Goal: Task Accomplishment & Management: Use online tool/utility

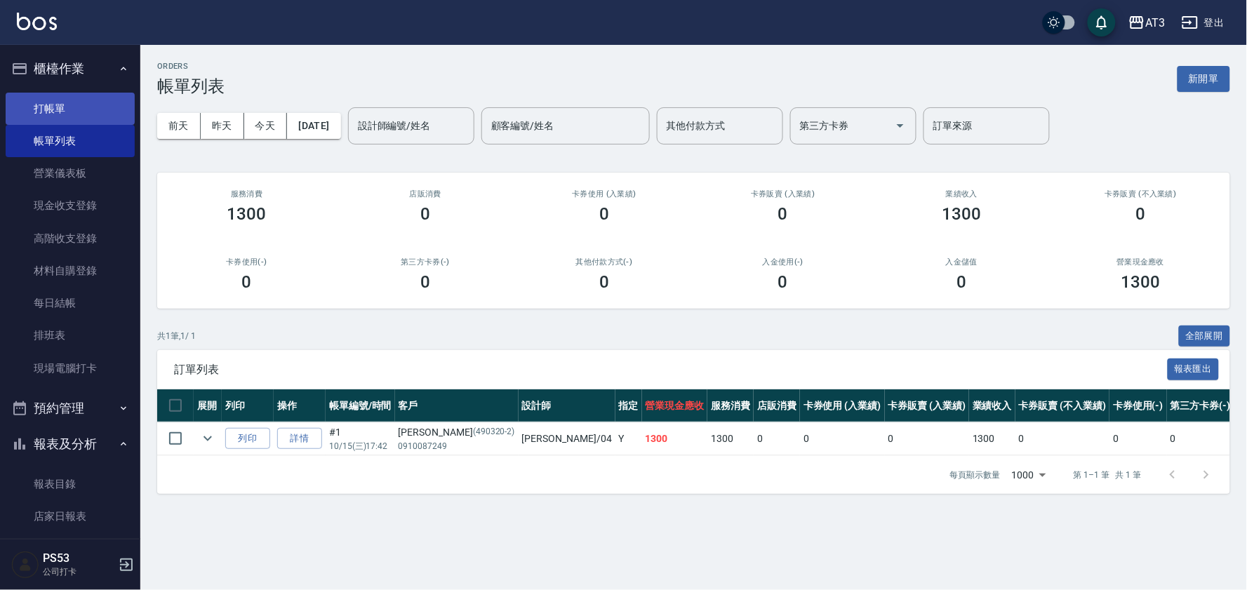
click at [40, 102] on link "打帳單" at bounding box center [70, 109] width 129 height 32
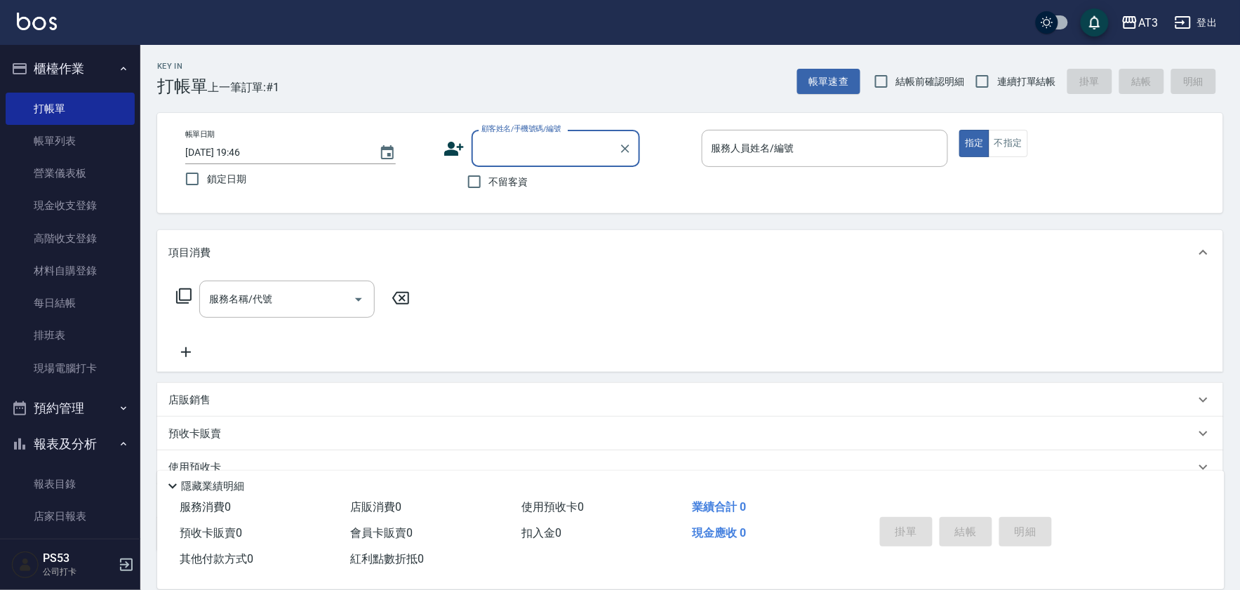
click at [453, 152] on icon at bounding box center [454, 149] width 20 height 14
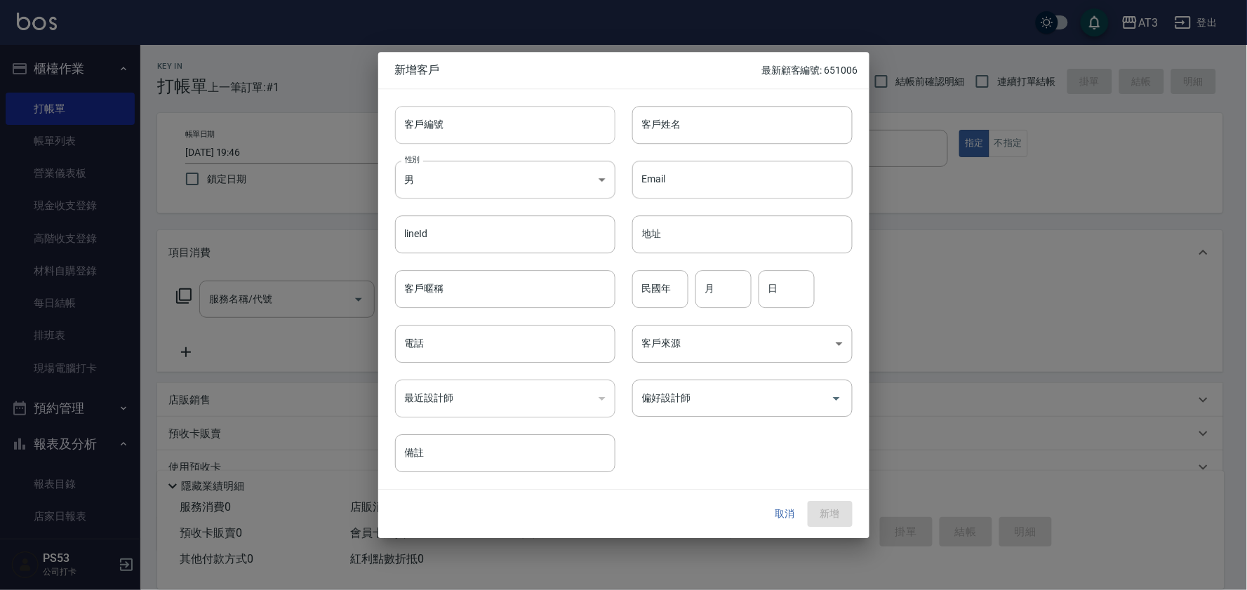
click at [472, 114] on input "客戶編號" at bounding box center [505, 125] width 220 height 38
type input "85"
type input "05"
click at [479, 117] on input "85" at bounding box center [489, 125] width 188 height 38
type input "850504"
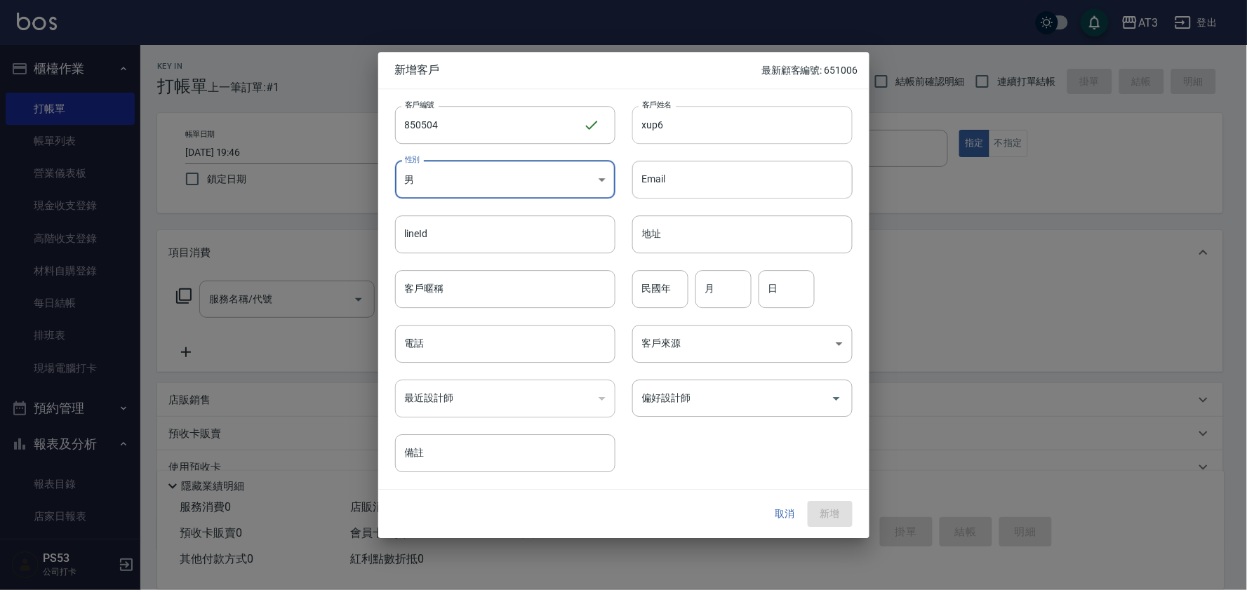
click at [733, 136] on input "xup6" at bounding box center [742, 125] width 220 height 38
type input "[PERSON_NAME]"
type input "85"
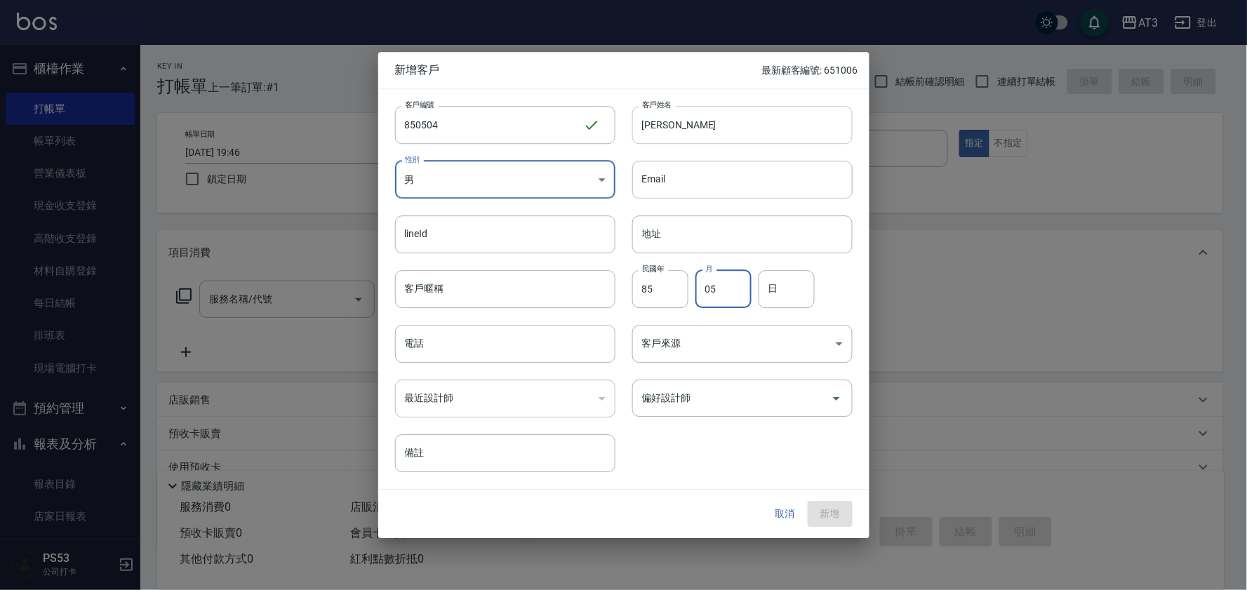
type input "05"
type input "04"
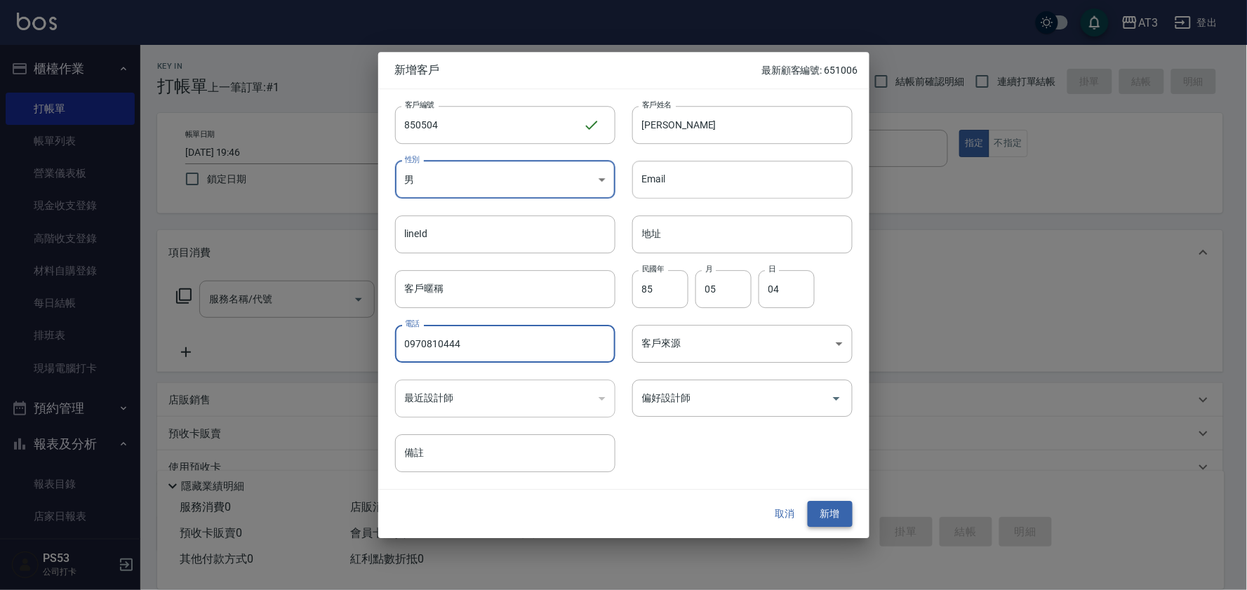
type input "0970810444"
click at [827, 508] on button "新增" at bounding box center [830, 515] width 45 height 26
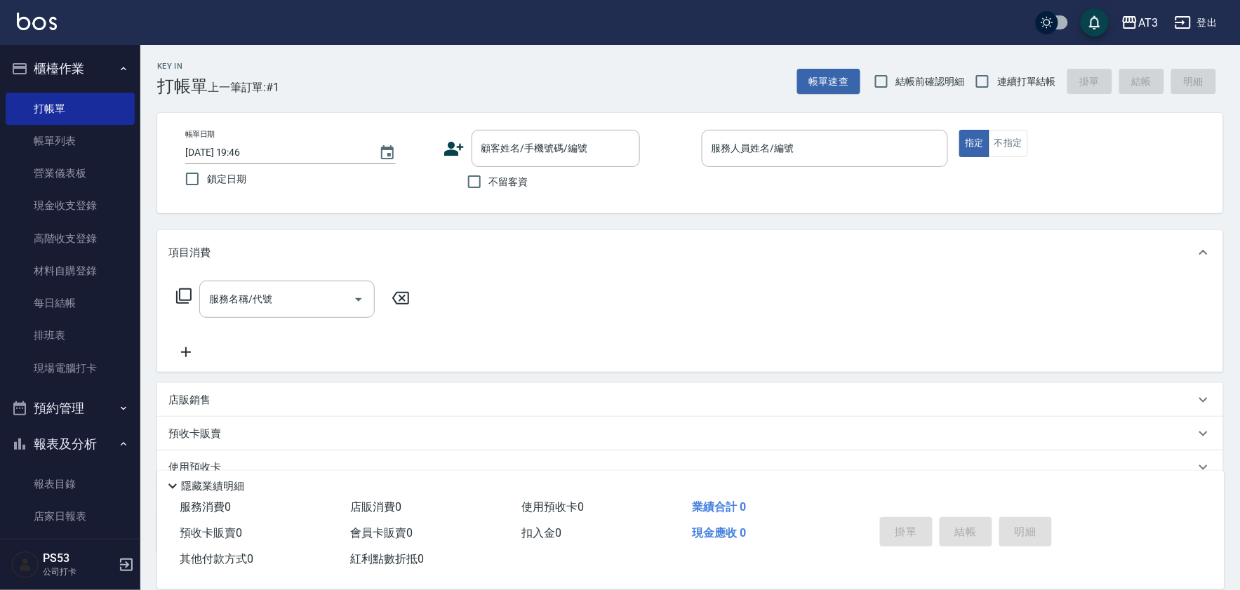
click at [458, 141] on icon at bounding box center [454, 148] width 21 height 21
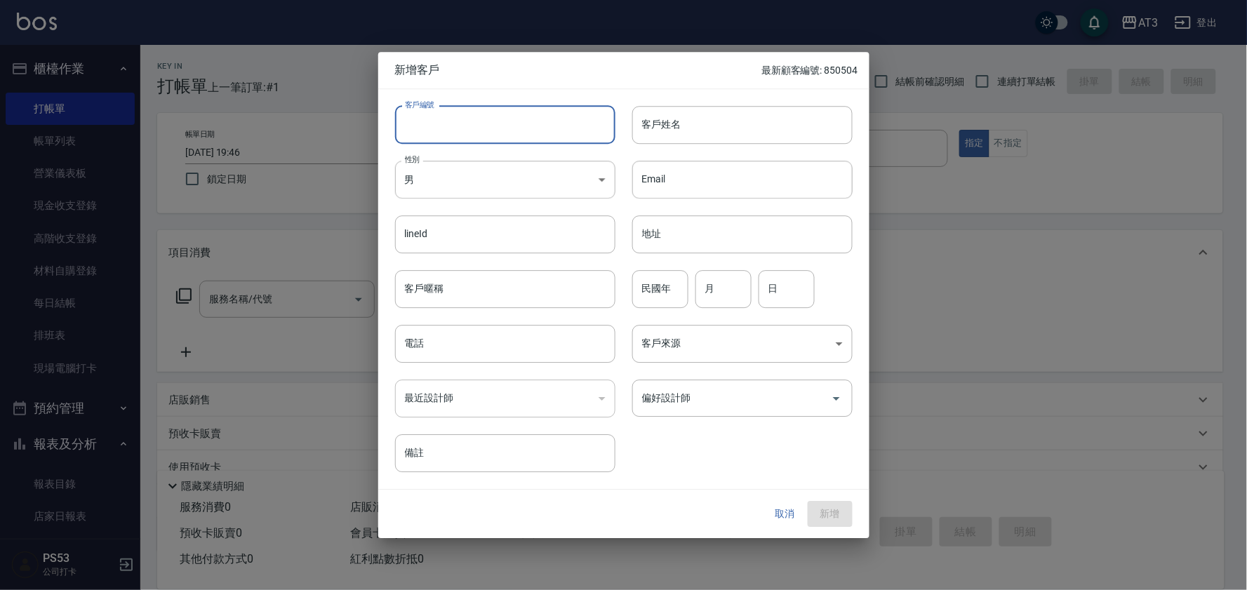
click at [452, 130] on input "客戶編號" at bounding box center [505, 125] width 220 height 38
type input "840406"
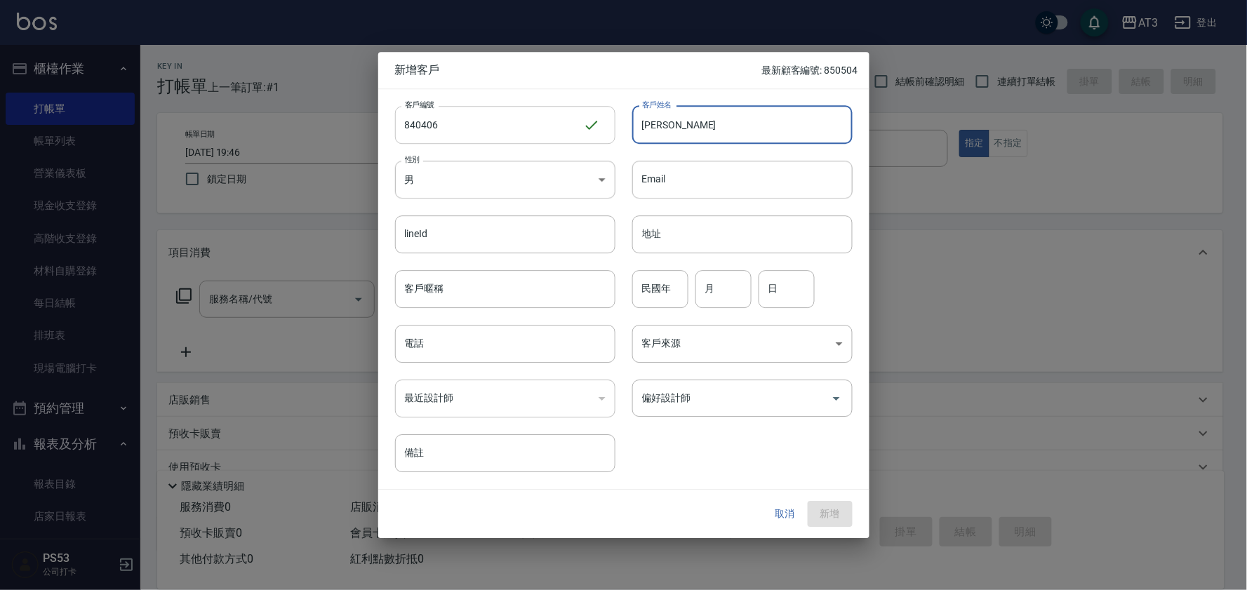
type input "[PERSON_NAME]"
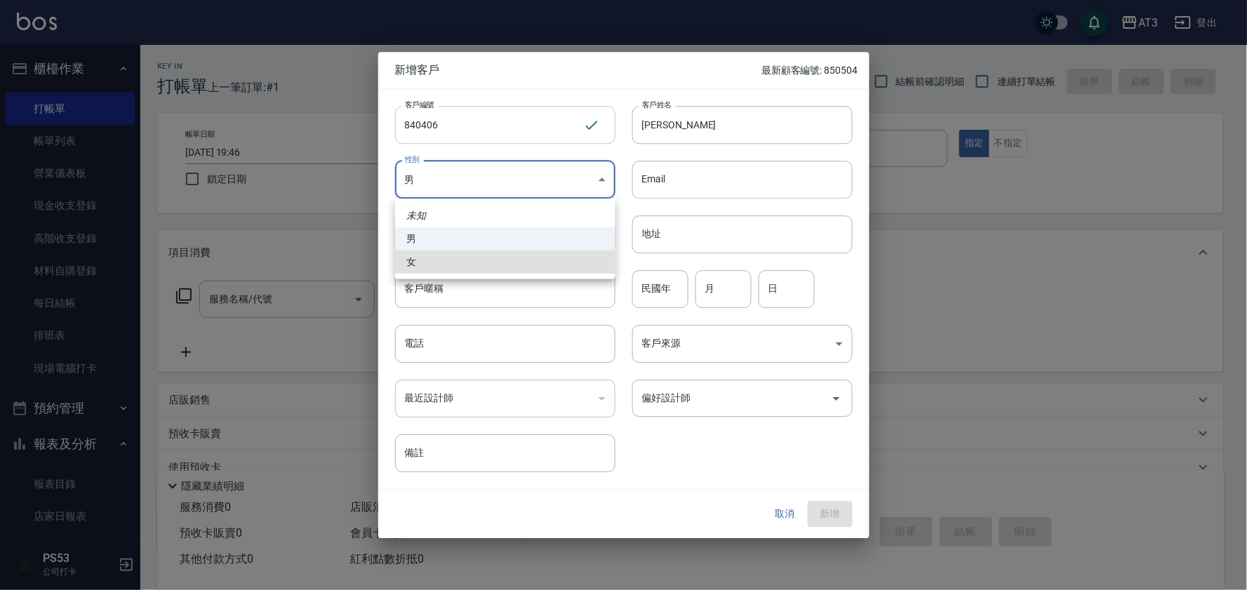
type input "[DEMOGRAPHIC_DATA]"
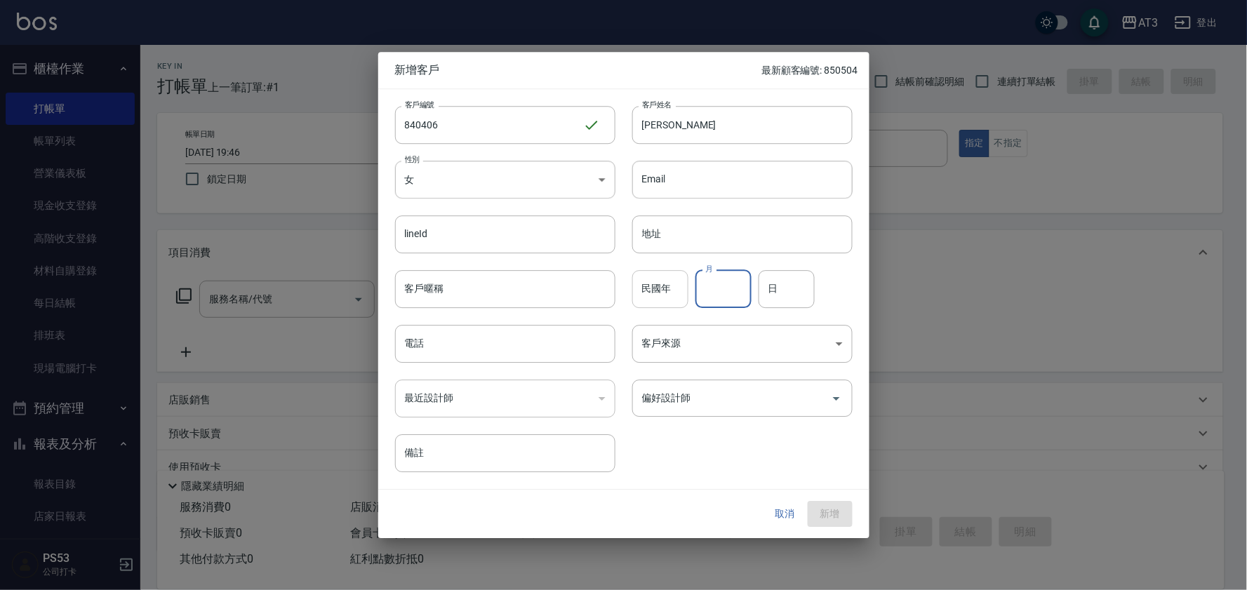
click at [656, 298] on input "民國年" at bounding box center [660, 289] width 56 height 38
type input "84"
type input "04"
type input "06"
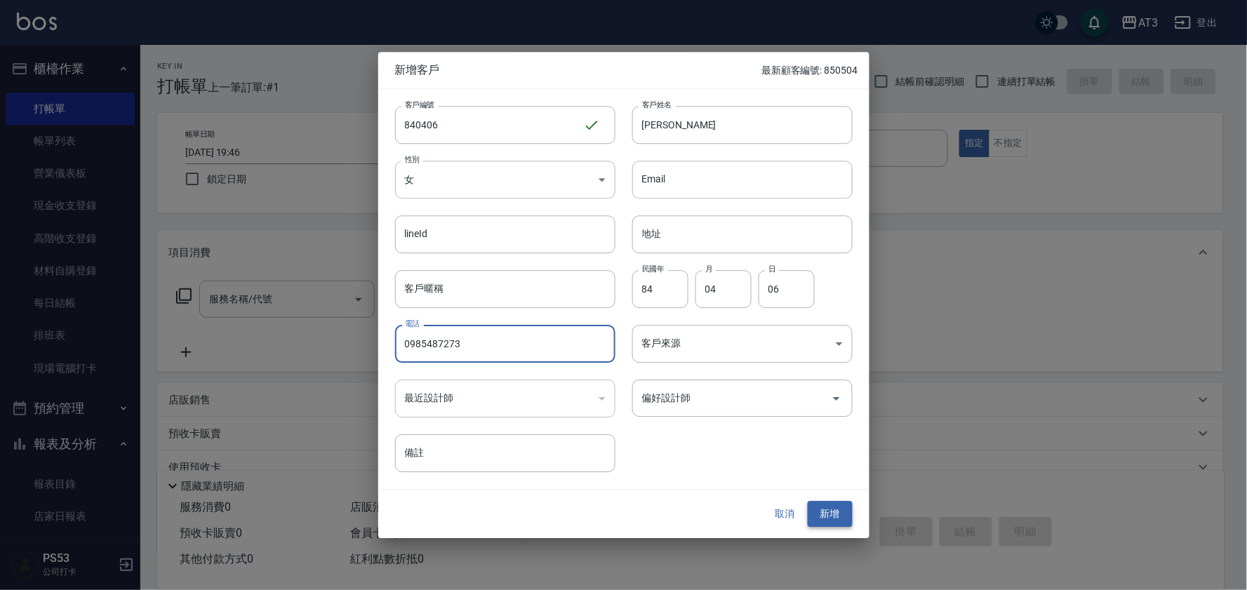
type input "0985487273"
click at [833, 518] on button "新增" at bounding box center [830, 515] width 45 height 26
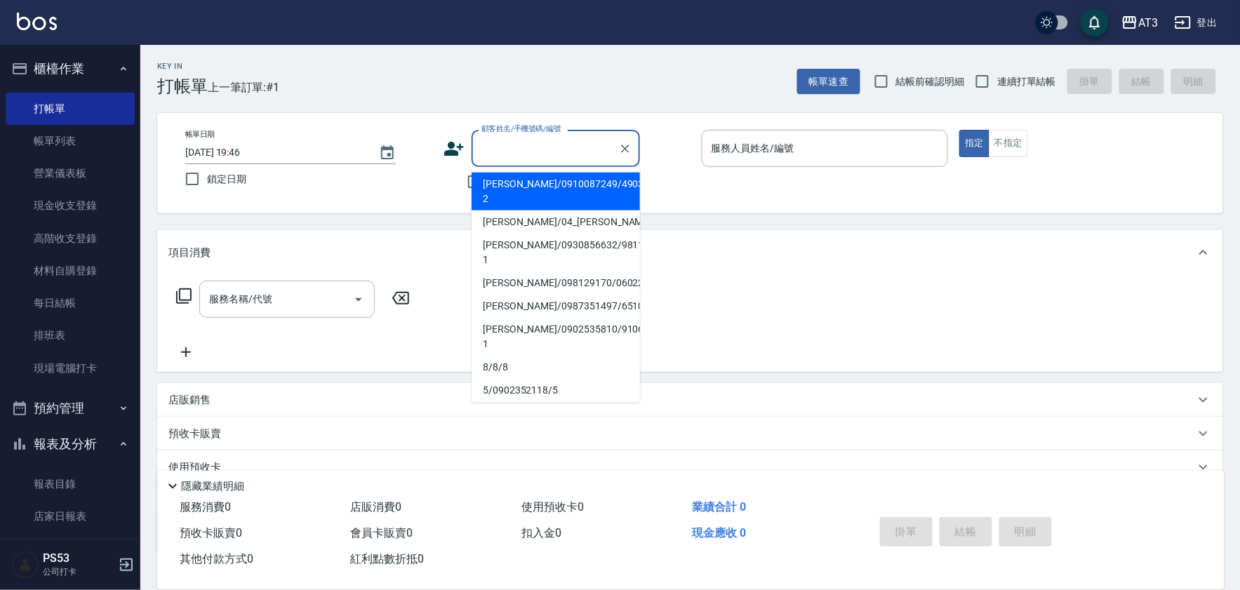
click at [506, 145] on input "顧客姓名/手機號碼/編號" at bounding box center [545, 148] width 135 height 25
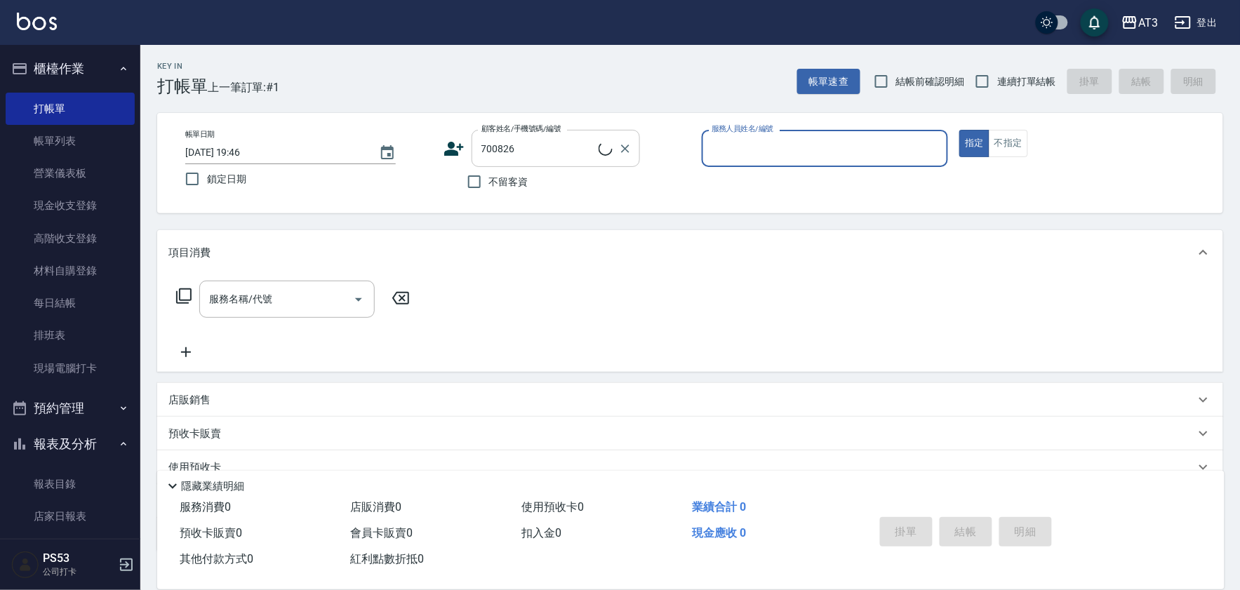
type input "[PERSON_NAME]/0928585183/700826"
click at [625, 151] on icon "Clear" at bounding box center [625, 149] width 14 height 14
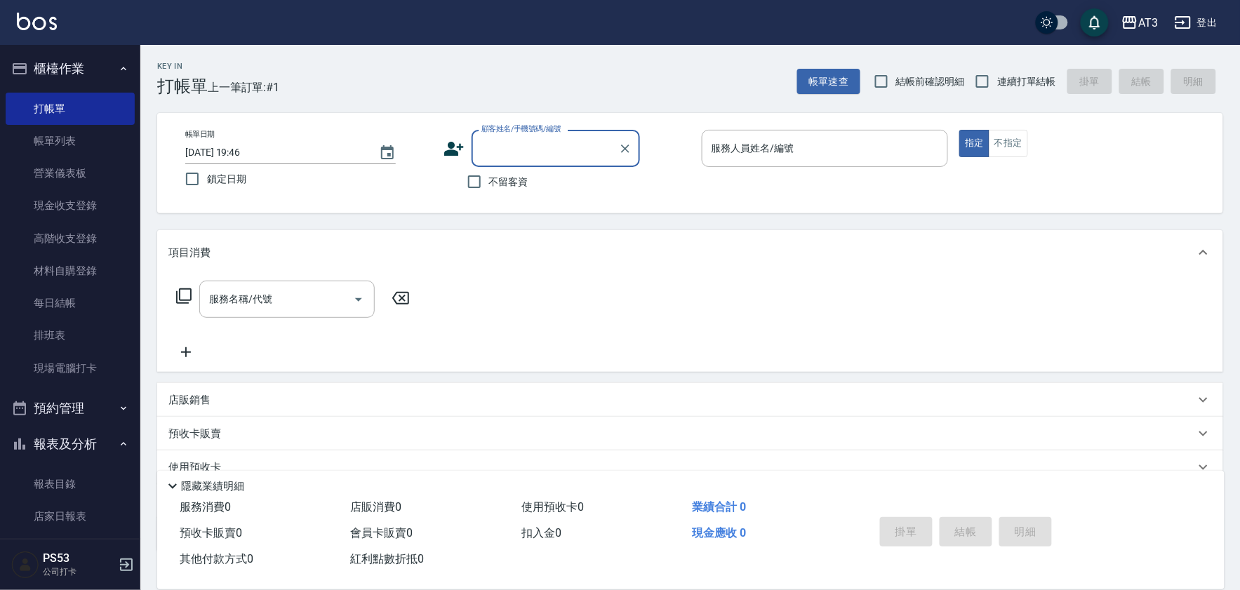
click at [455, 150] on icon at bounding box center [454, 149] width 20 height 14
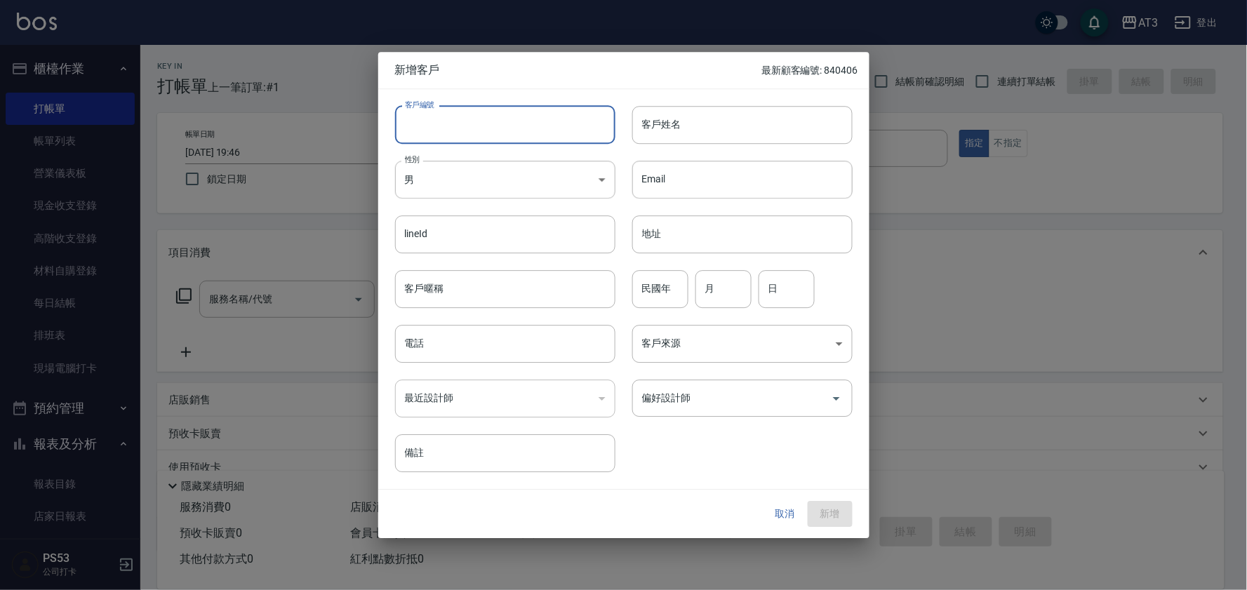
click at [452, 125] on input "客戶編號" at bounding box center [505, 125] width 220 height 38
type input "700826-1"
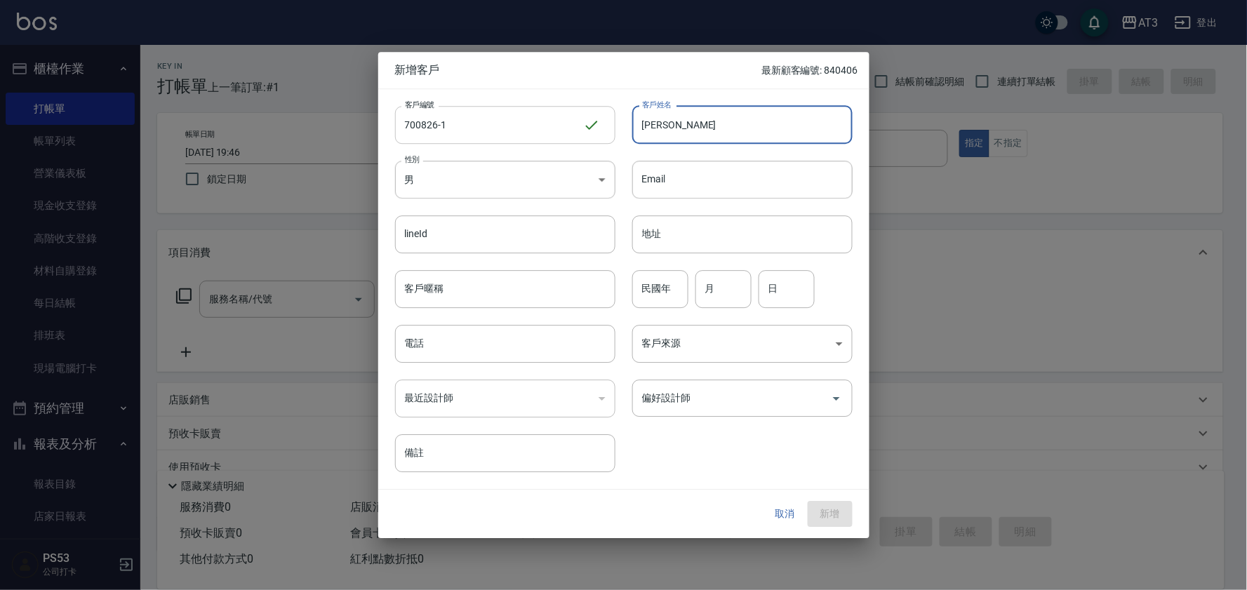
type input "[PERSON_NAME]"
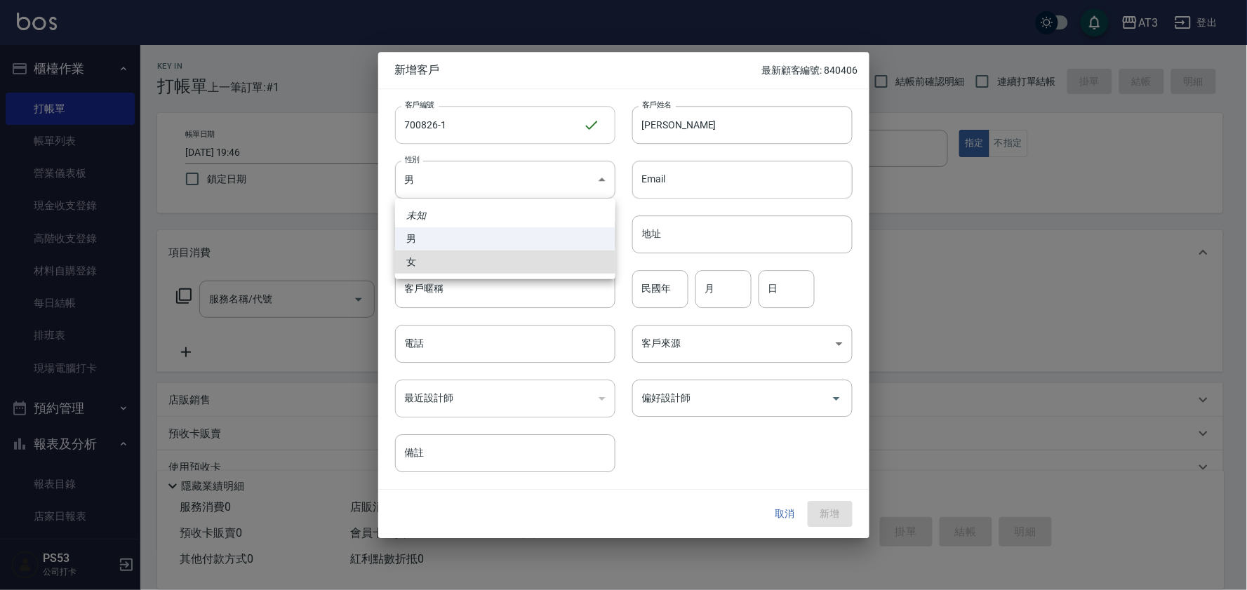
type input "[DEMOGRAPHIC_DATA]"
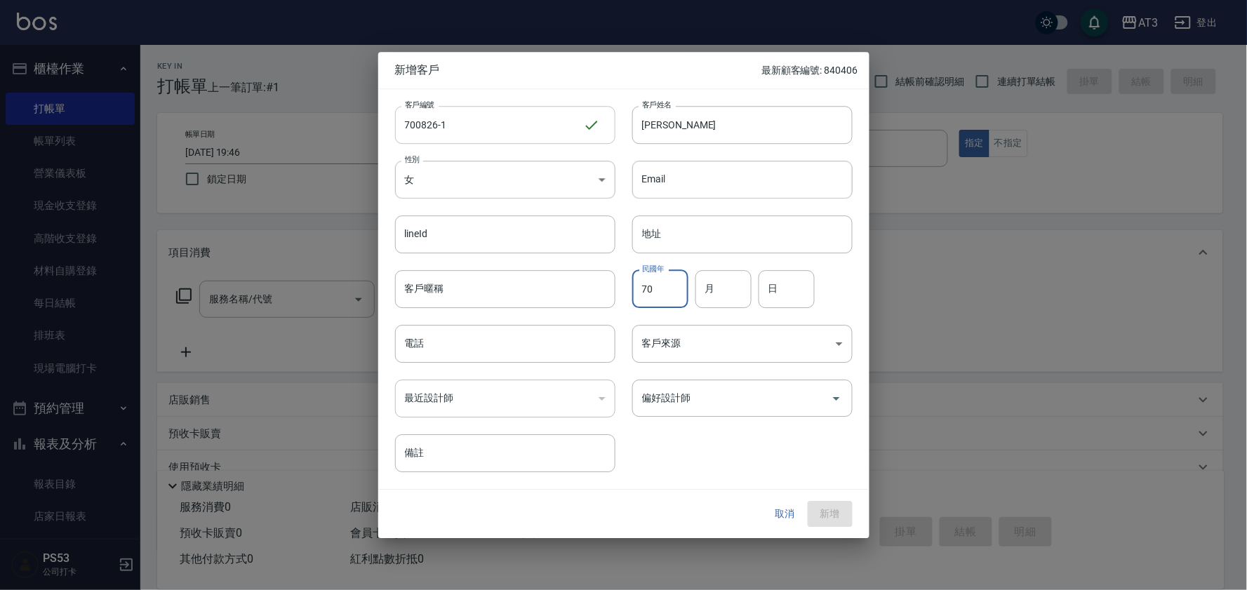
type input "70"
type input "08"
type input "26"
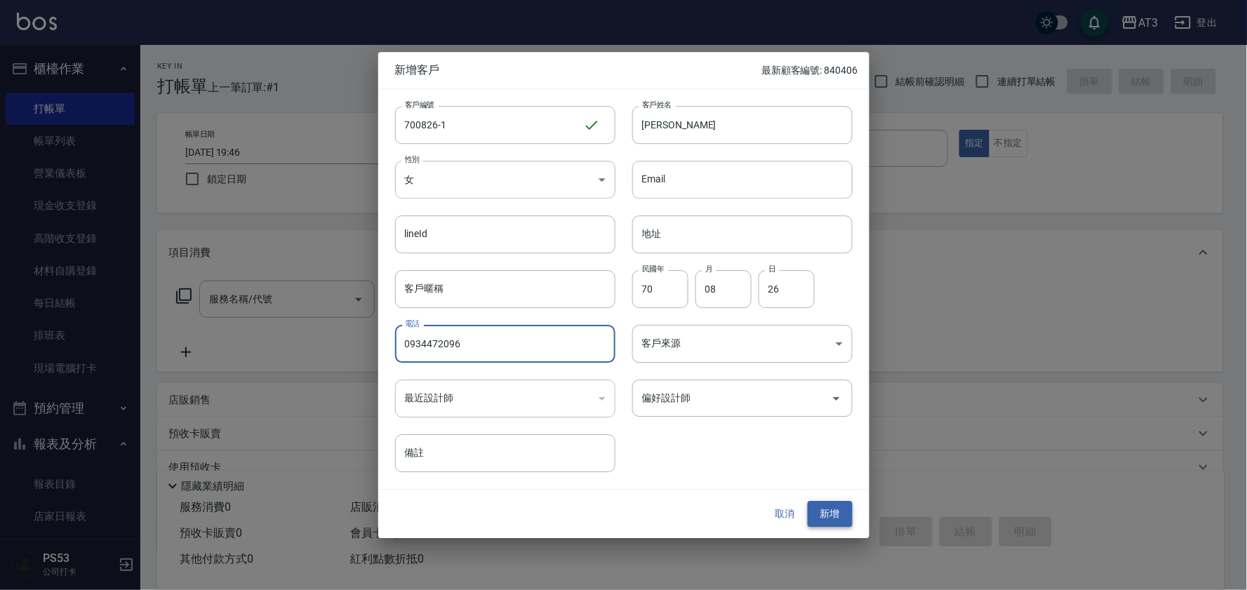
type input "0934472096"
click at [834, 519] on button "新增" at bounding box center [830, 515] width 45 height 26
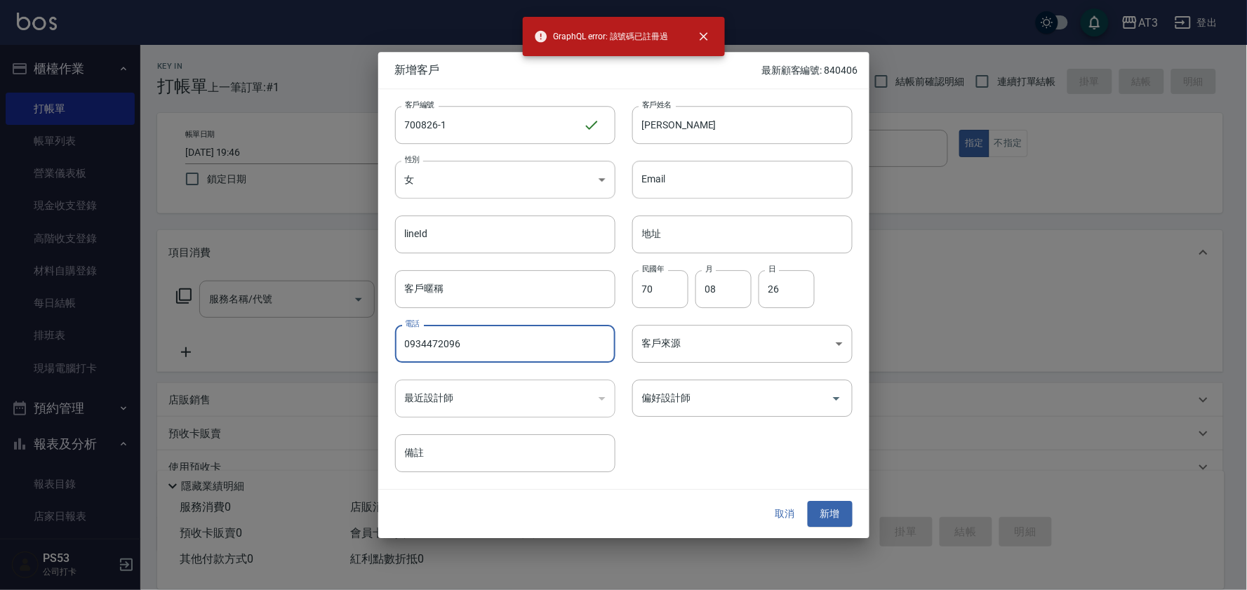
drag, startPoint x: 475, startPoint y: 345, endPoint x: 399, endPoint y: 352, distance: 76.8
click at [399, 352] on input "0934472096" at bounding box center [505, 344] width 220 height 38
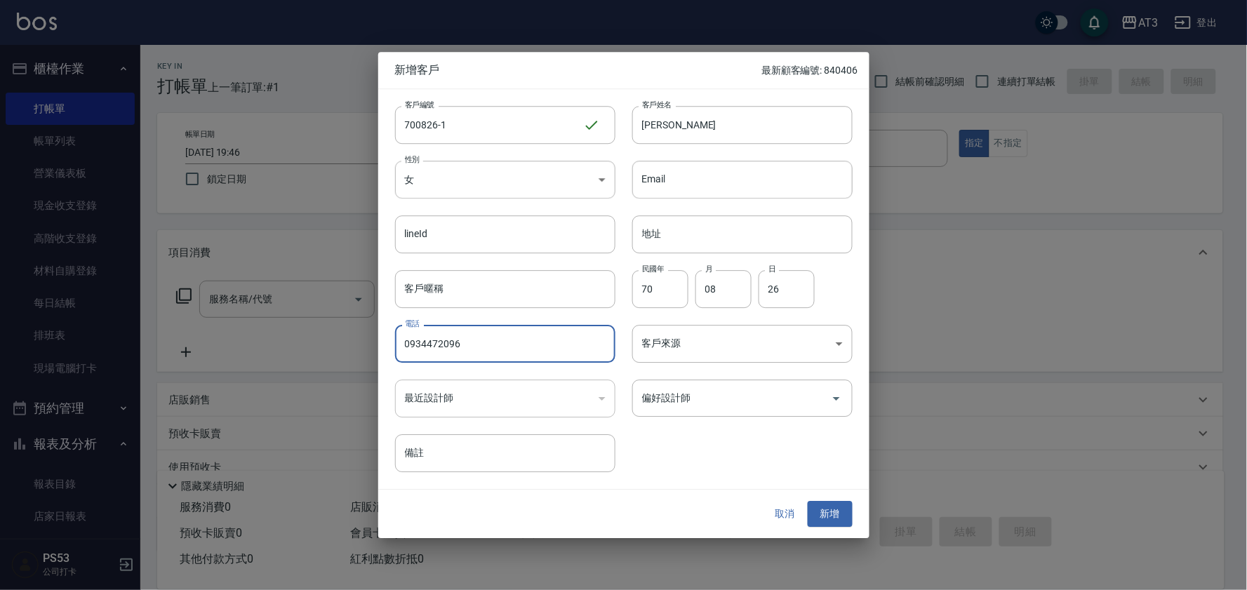
click at [789, 515] on button "取消" at bounding box center [785, 515] width 45 height 26
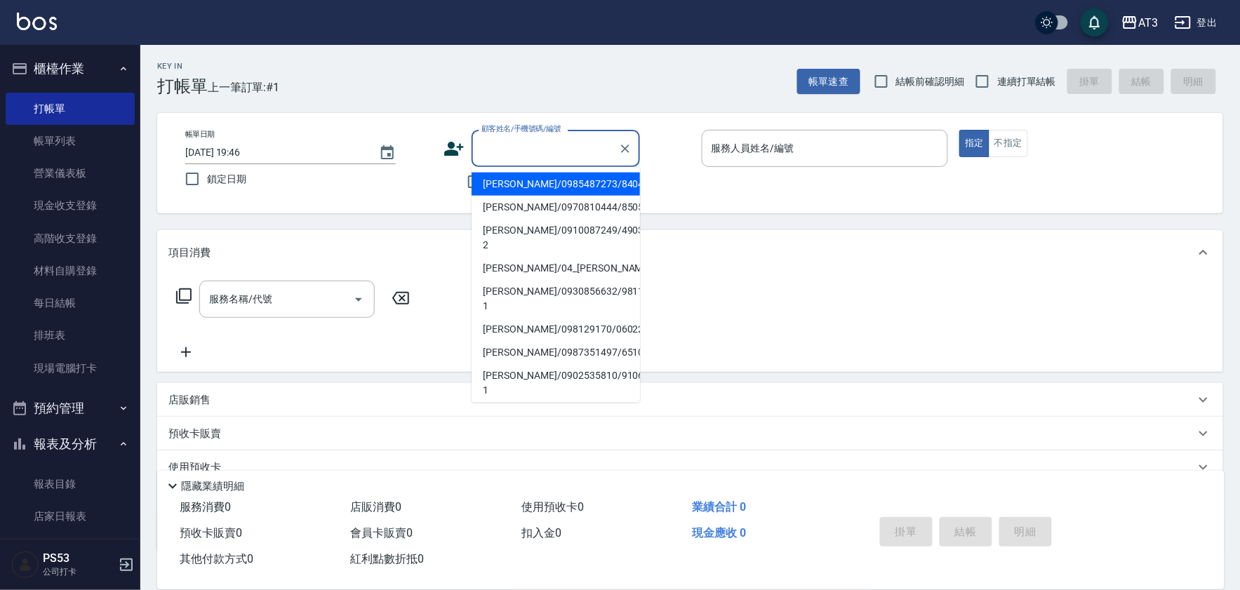
drag, startPoint x: 544, startPoint y: 139, endPoint x: 493, endPoint y: 147, distance: 51.2
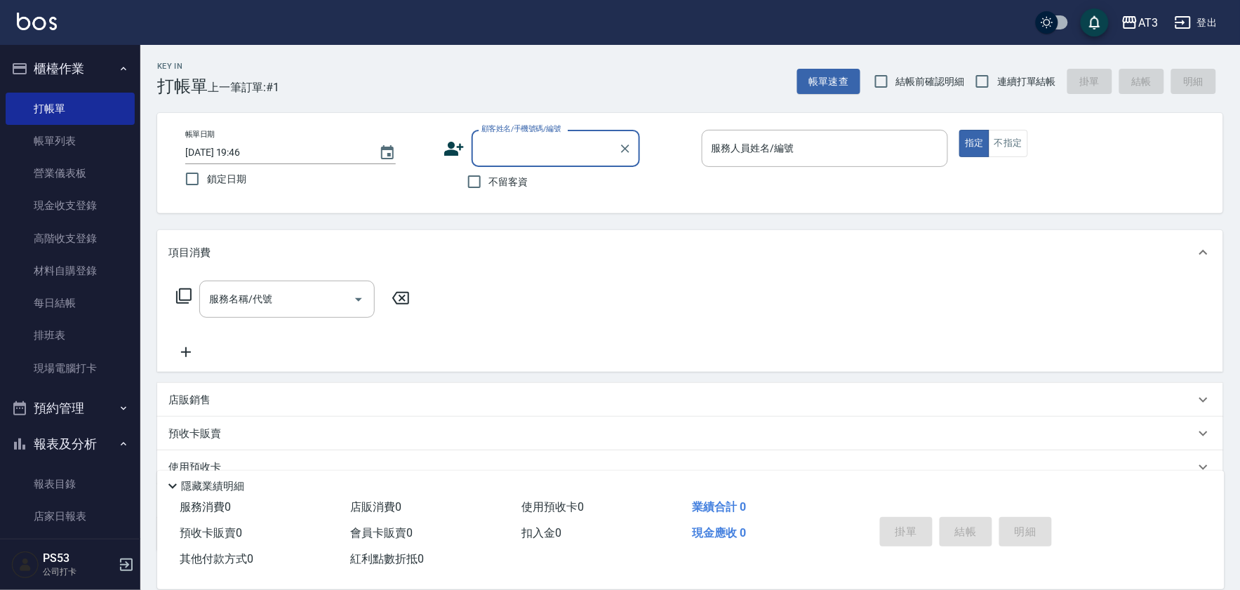
paste input "0934472096"
click at [516, 206] on li "[PERSON_NAME]/0934472096/030824" at bounding box center [556, 207] width 168 height 23
type input "[PERSON_NAME]/0934472096/030824"
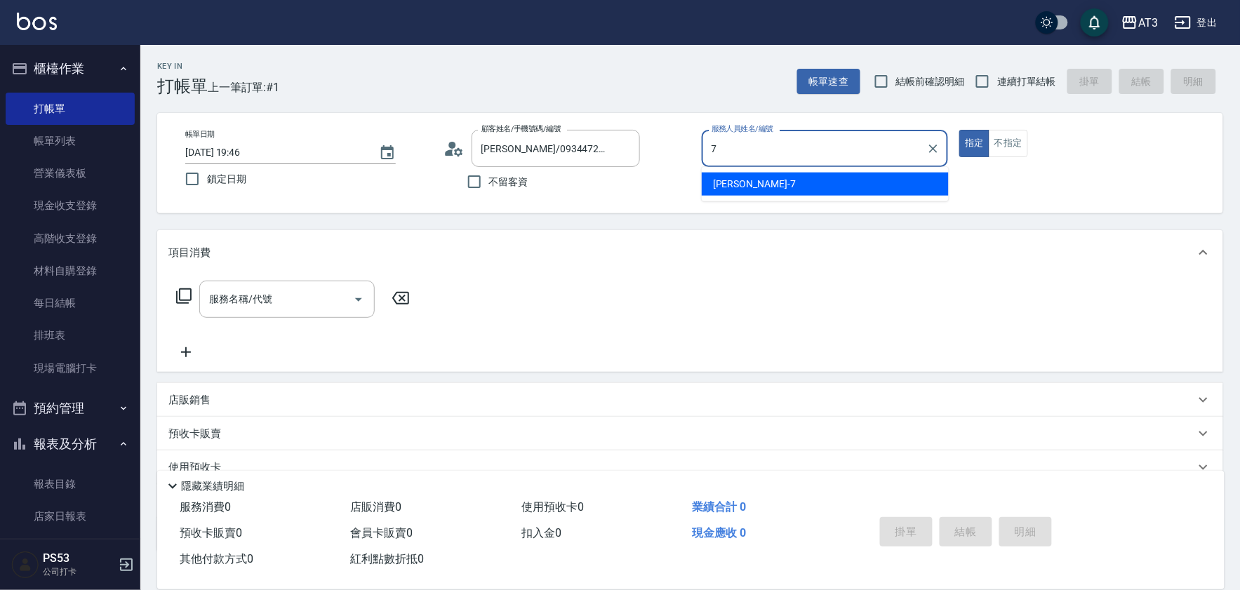
type input "子晴-7"
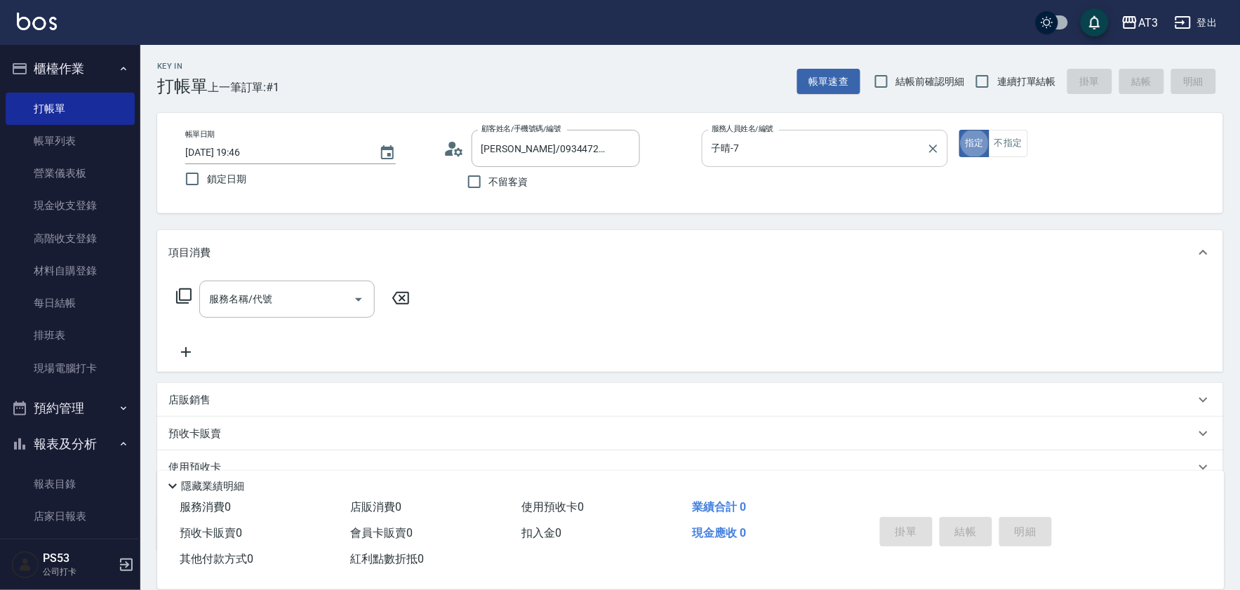
type button "true"
type input "3"
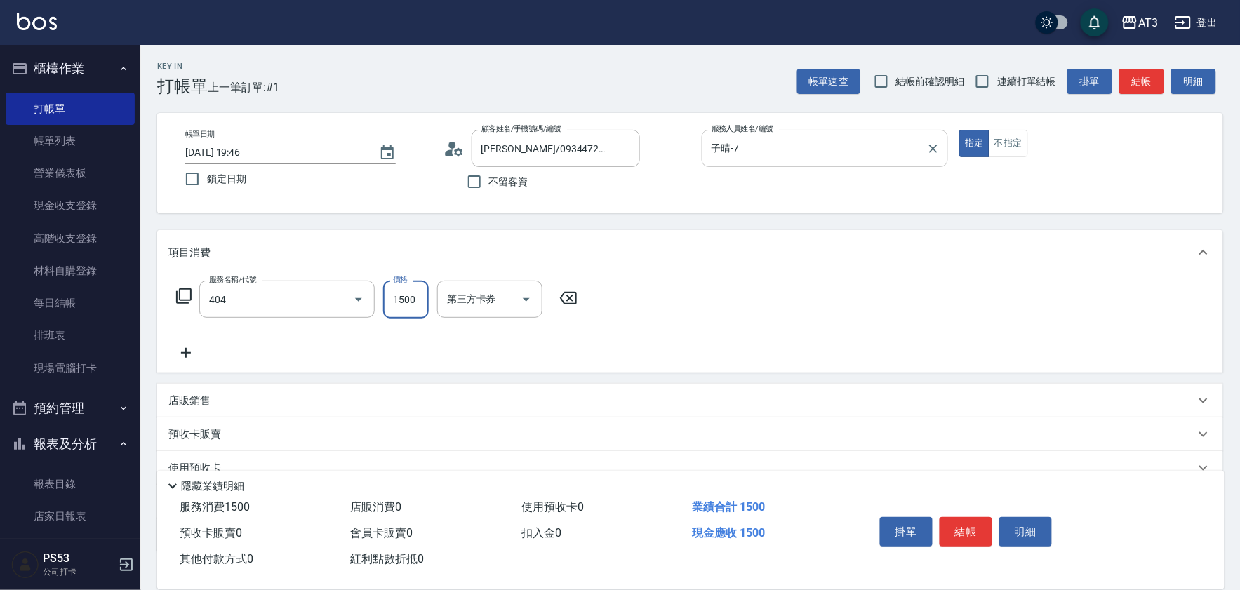
type input "設計染髮(404)"
type input "1099"
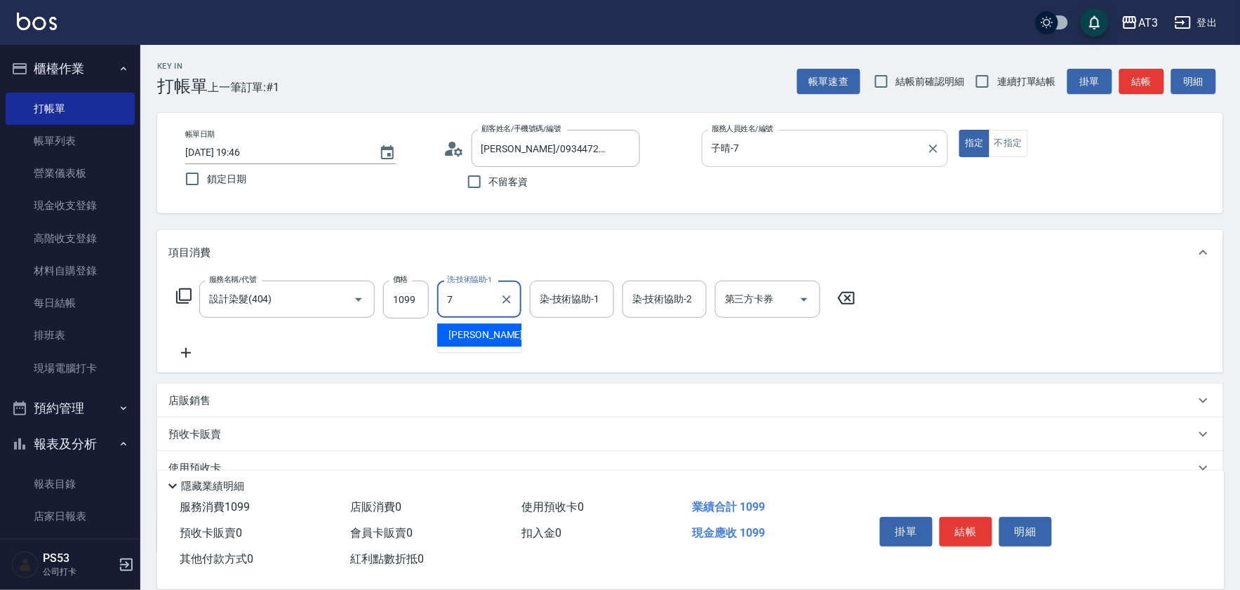
type input "子晴-7"
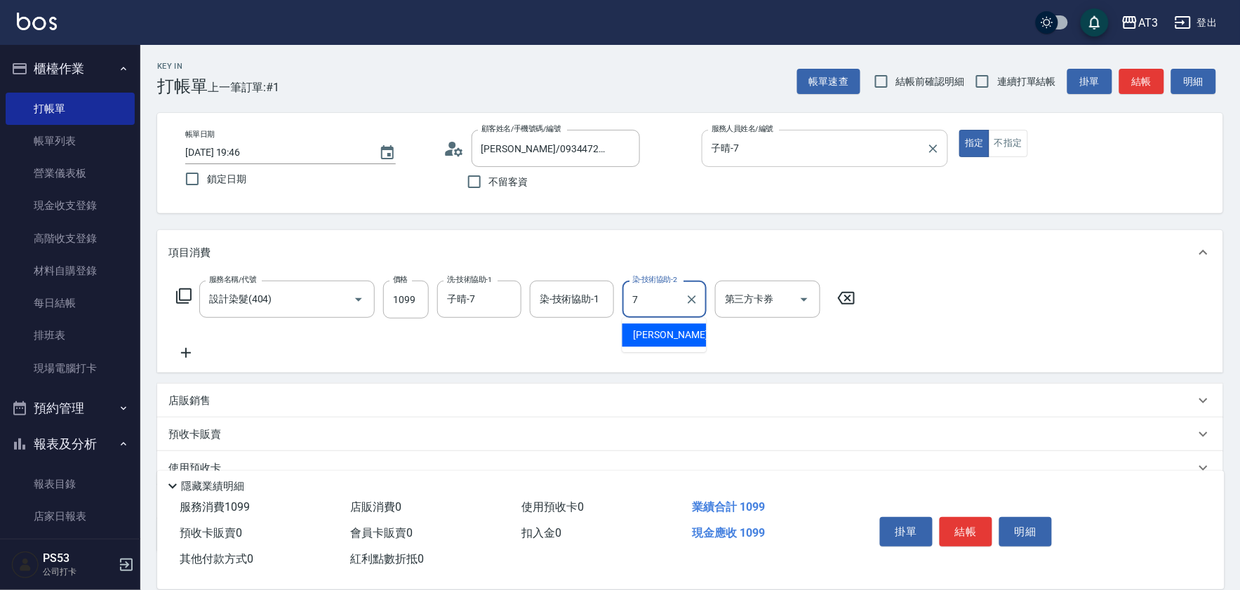
type input "子晴-7"
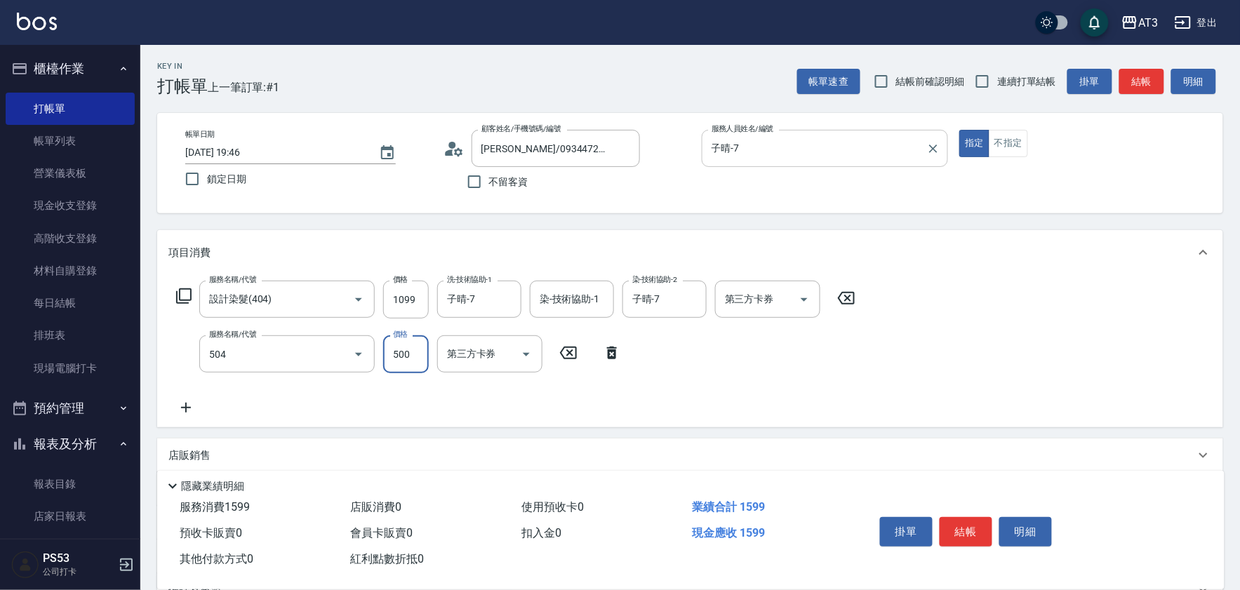
type input "順子護髮(504)"
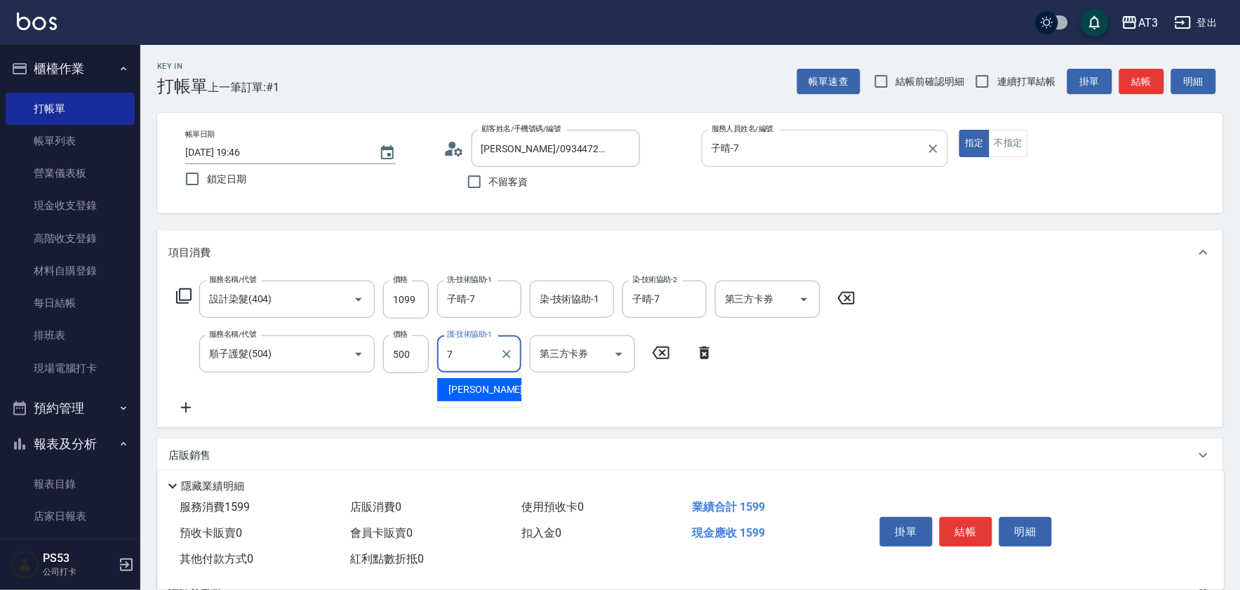
type input "子晴-7"
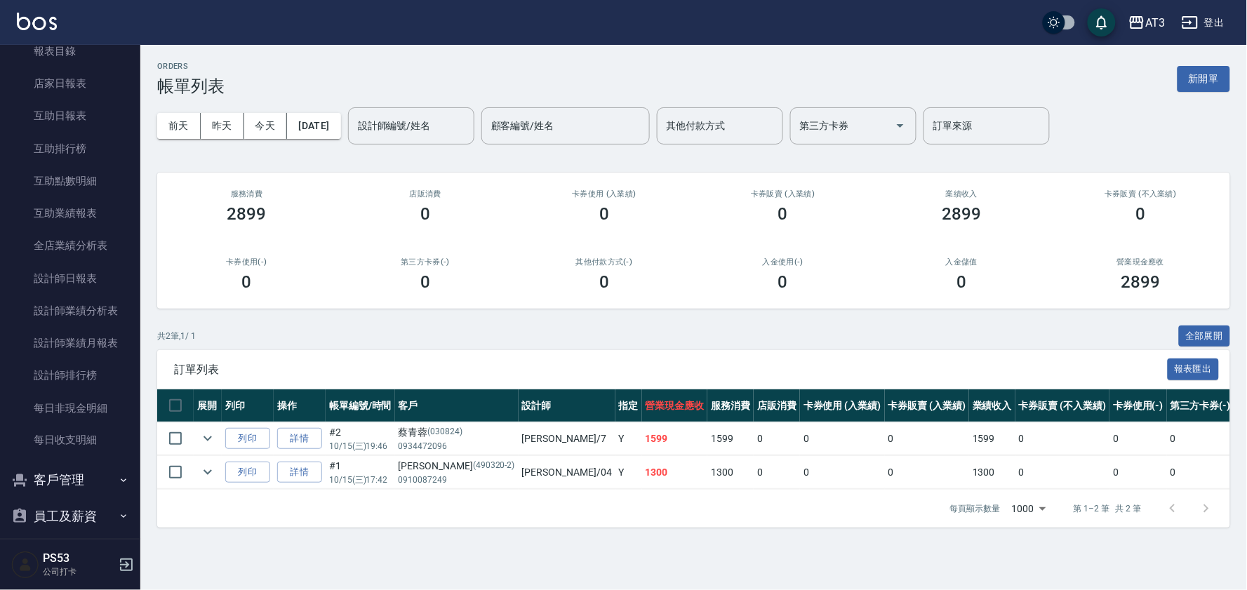
scroll to position [445, 0]
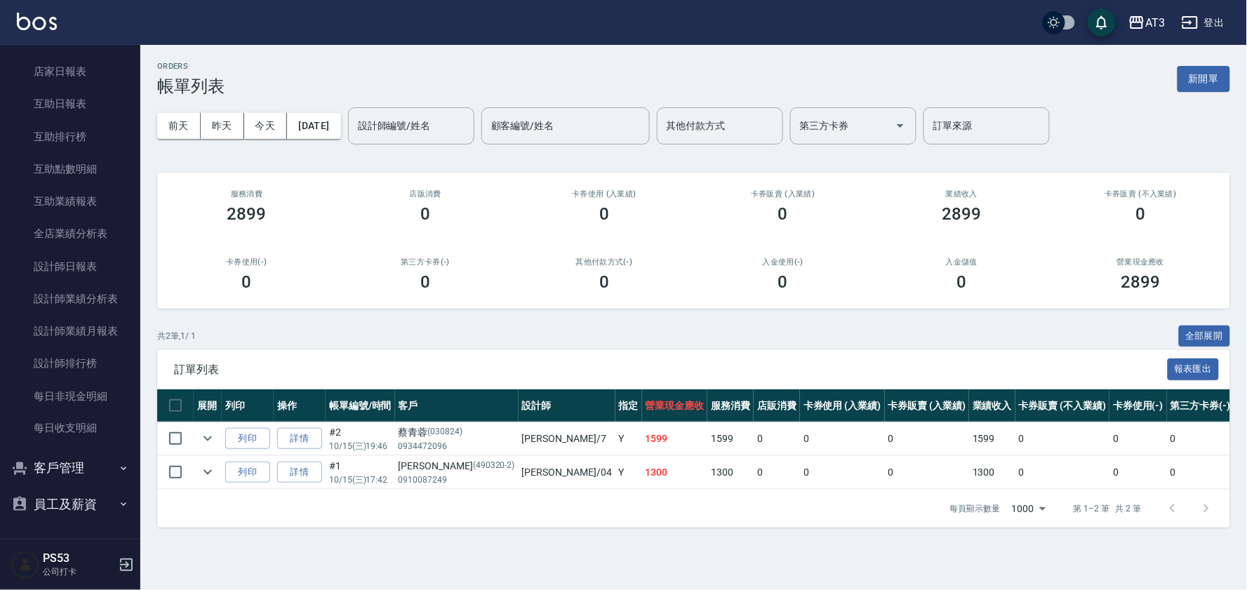
click at [57, 468] on button "客戶管理" at bounding box center [70, 469] width 129 height 37
click at [52, 506] on link "客戶列表" at bounding box center [70, 509] width 129 height 32
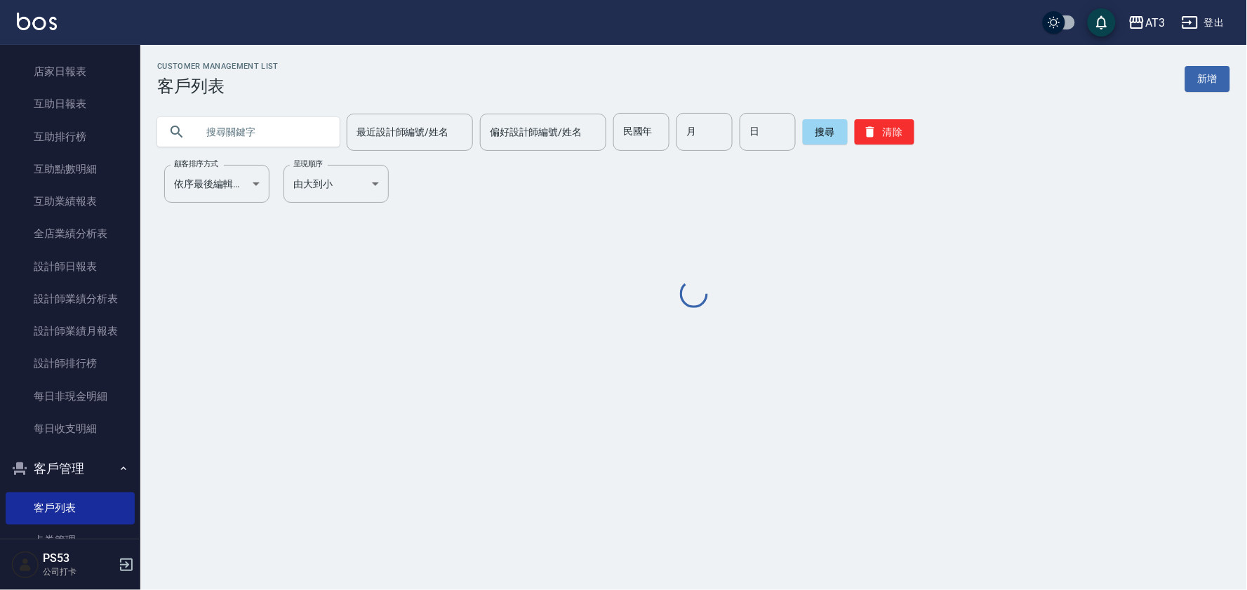
paste input "0934472096"
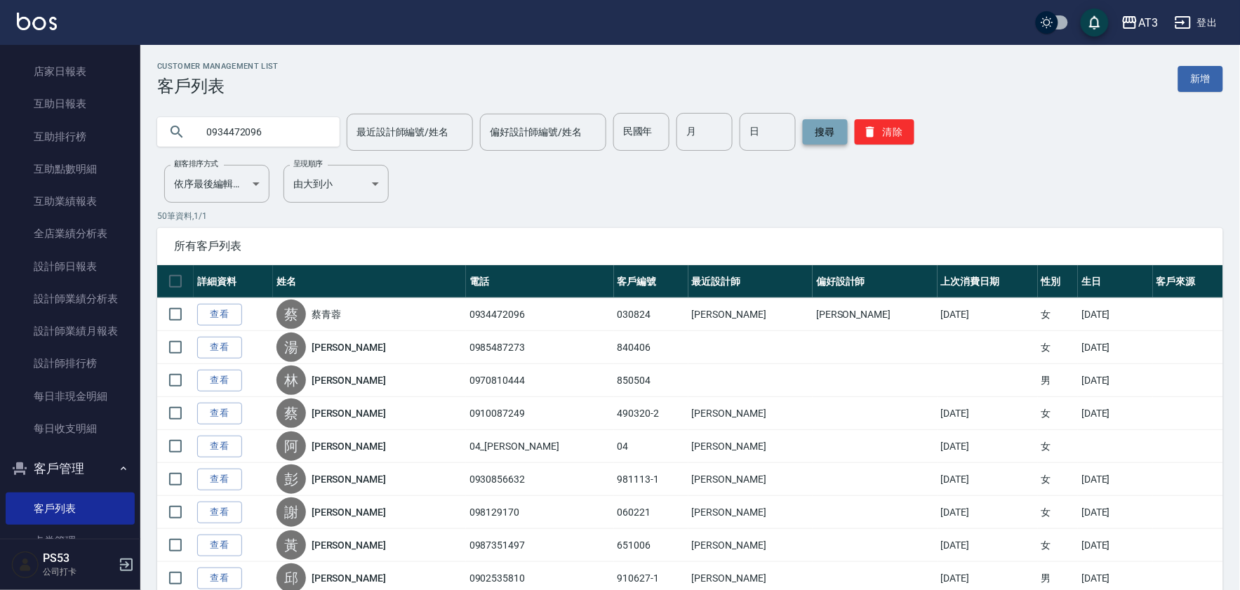
type input "0934472096"
click at [840, 136] on button "搜尋" at bounding box center [825, 131] width 45 height 25
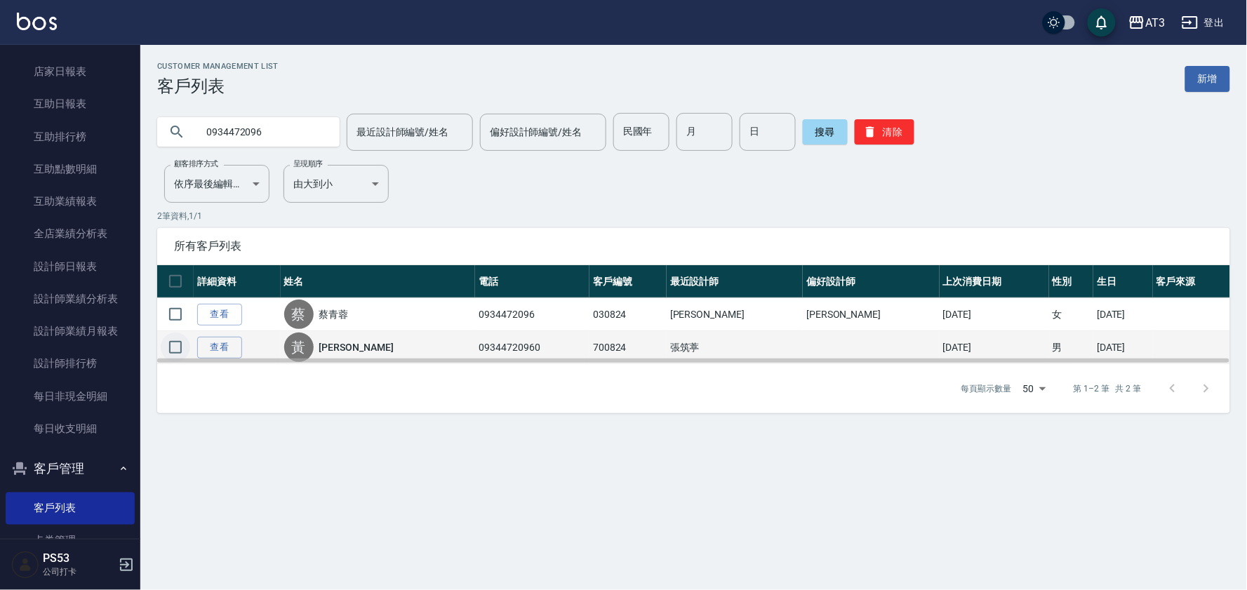
click at [176, 346] on input "checkbox" at bounding box center [175, 347] width 29 height 29
checkbox input "true"
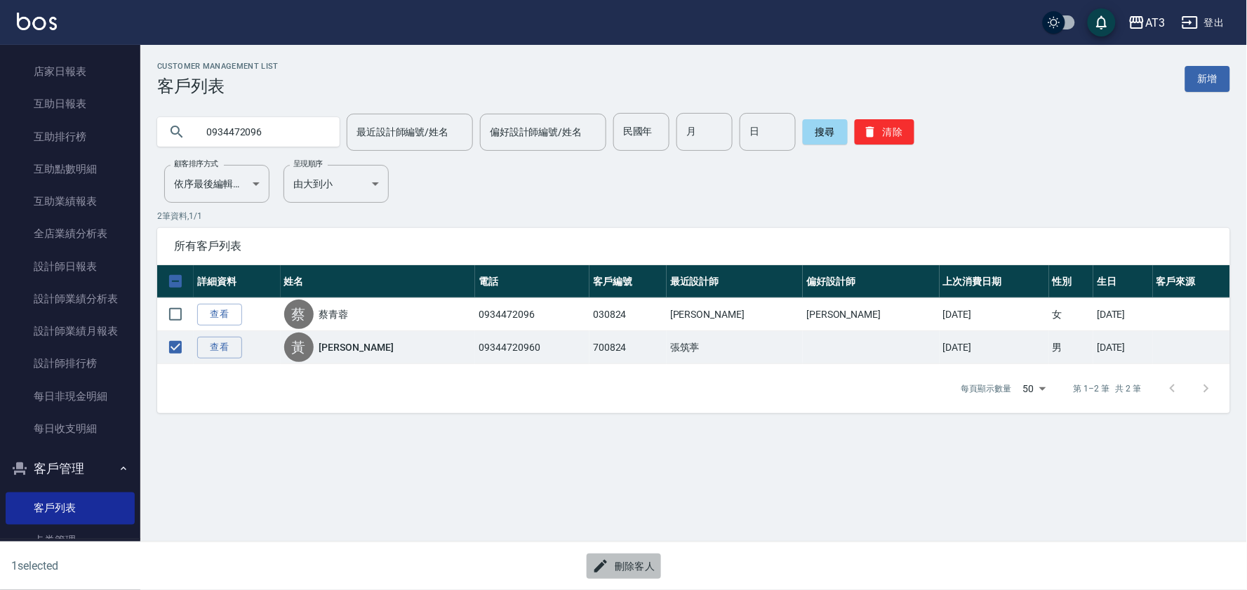
click at [643, 555] on button "刪除客人" at bounding box center [624, 567] width 74 height 26
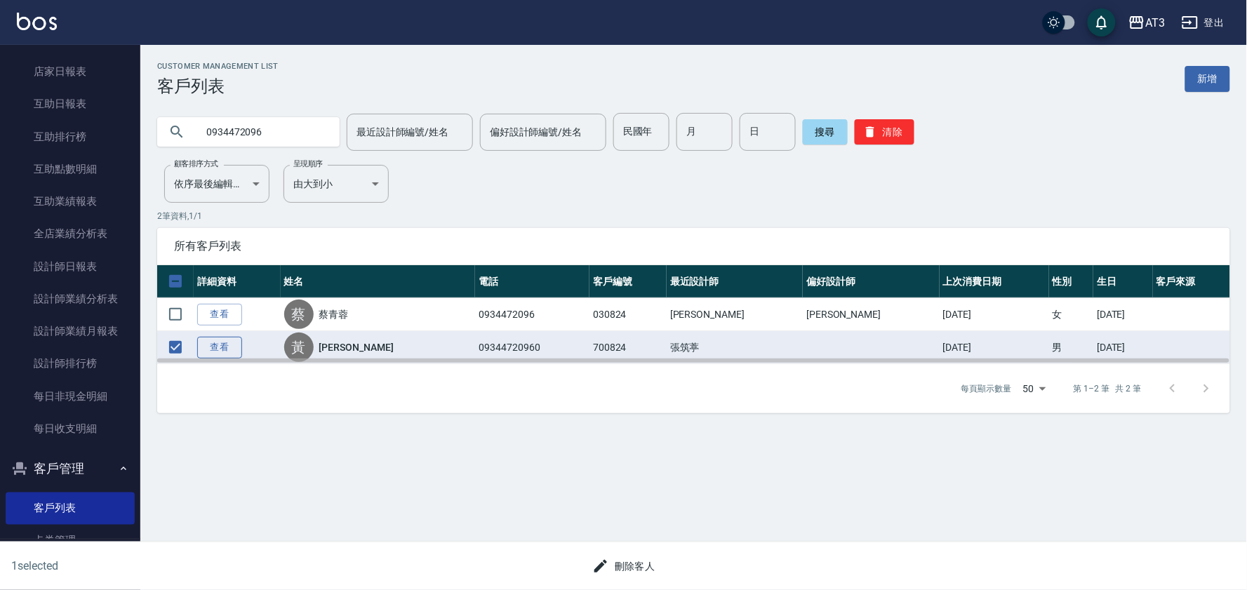
click at [214, 349] on link "查看" at bounding box center [219, 348] width 45 height 22
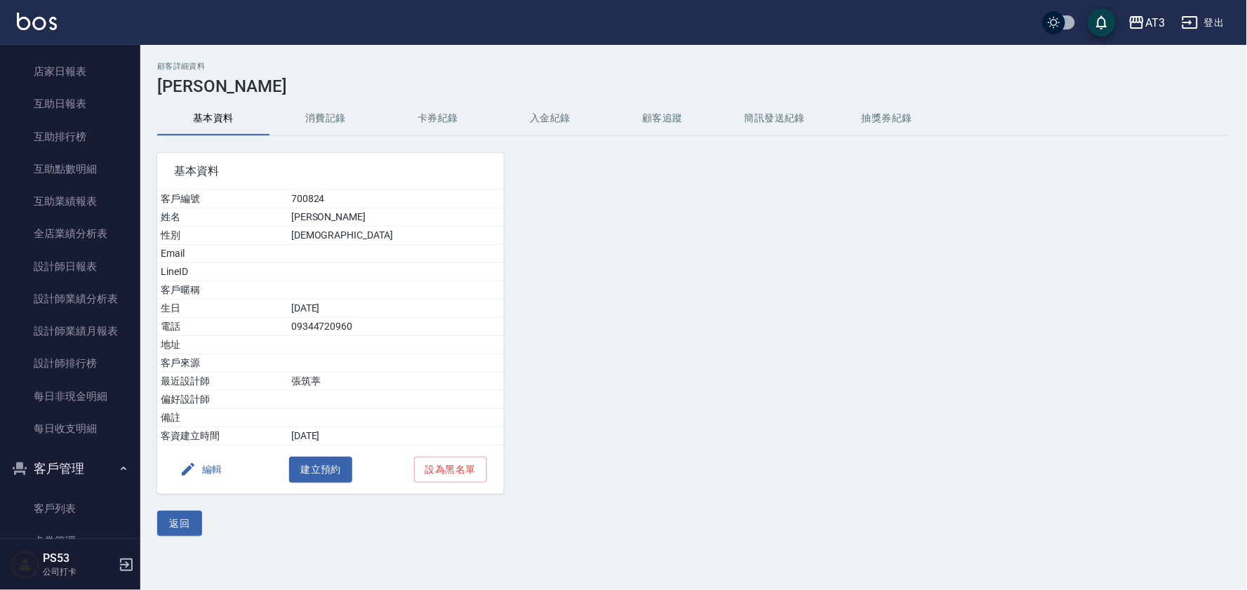
click at [199, 470] on button "編輯" at bounding box center [201, 470] width 54 height 26
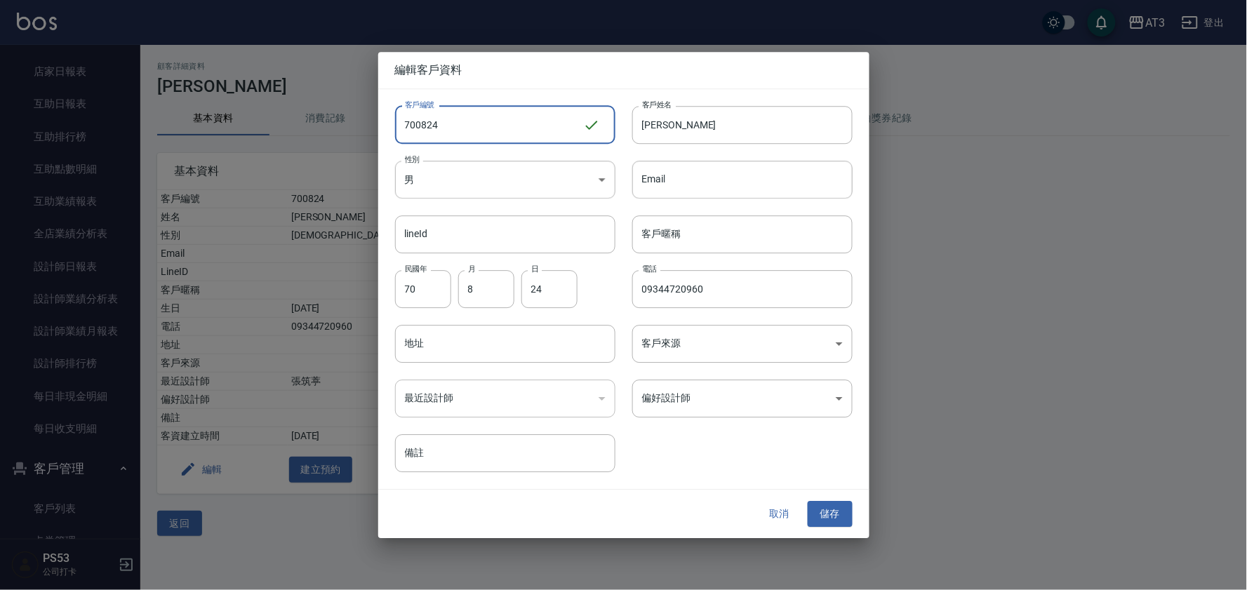
click at [483, 121] on input "700824" at bounding box center [489, 125] width 188 height 38
type input "700824a"
click at [822, 510] on button "儲存" at bounding box center [830, 515] width 45 height 26
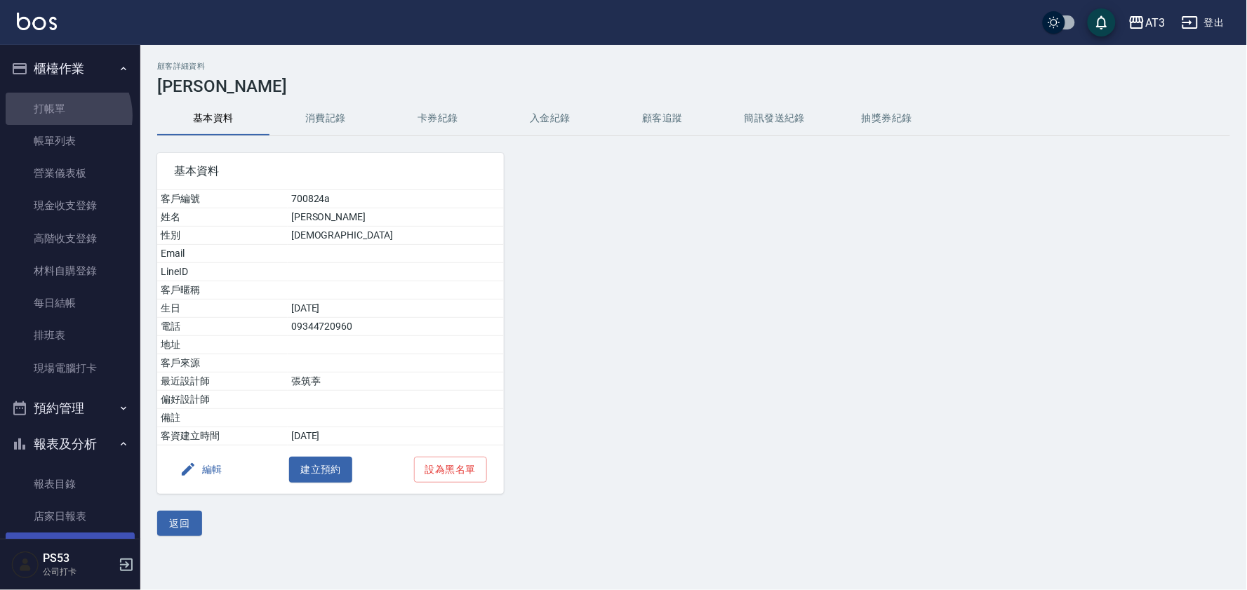
click at [61, 115] on link "打帳單" at bounding box center [70, 109] width 129 height 32
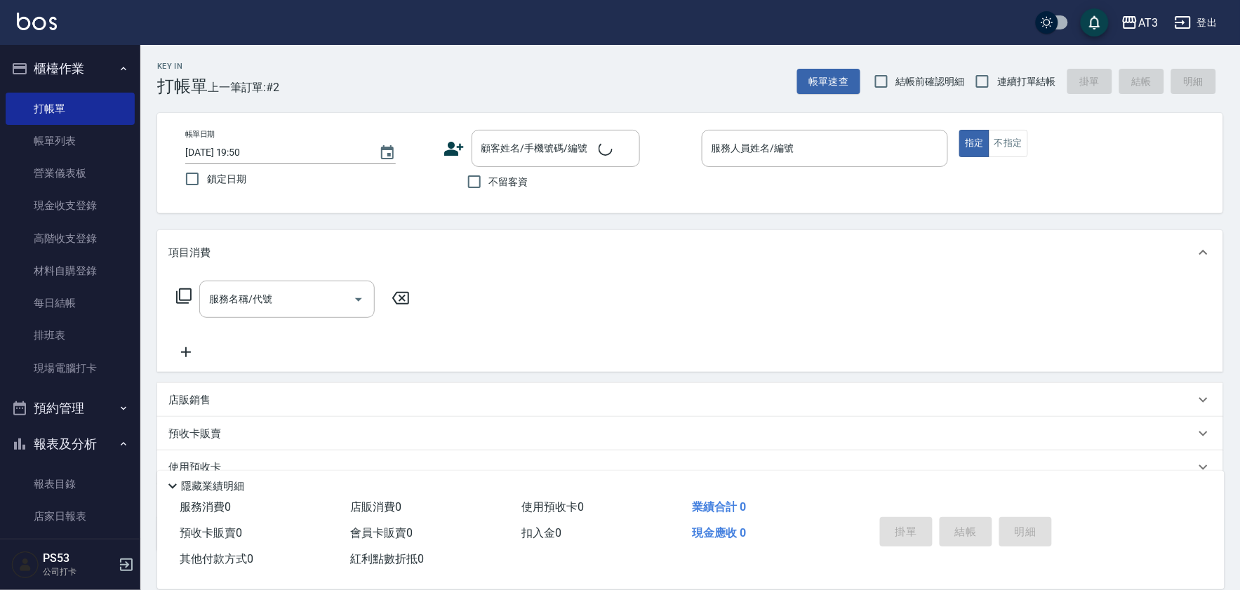
click at [448, 148] on icon at bounding box center [454, 148] width 21 height 21
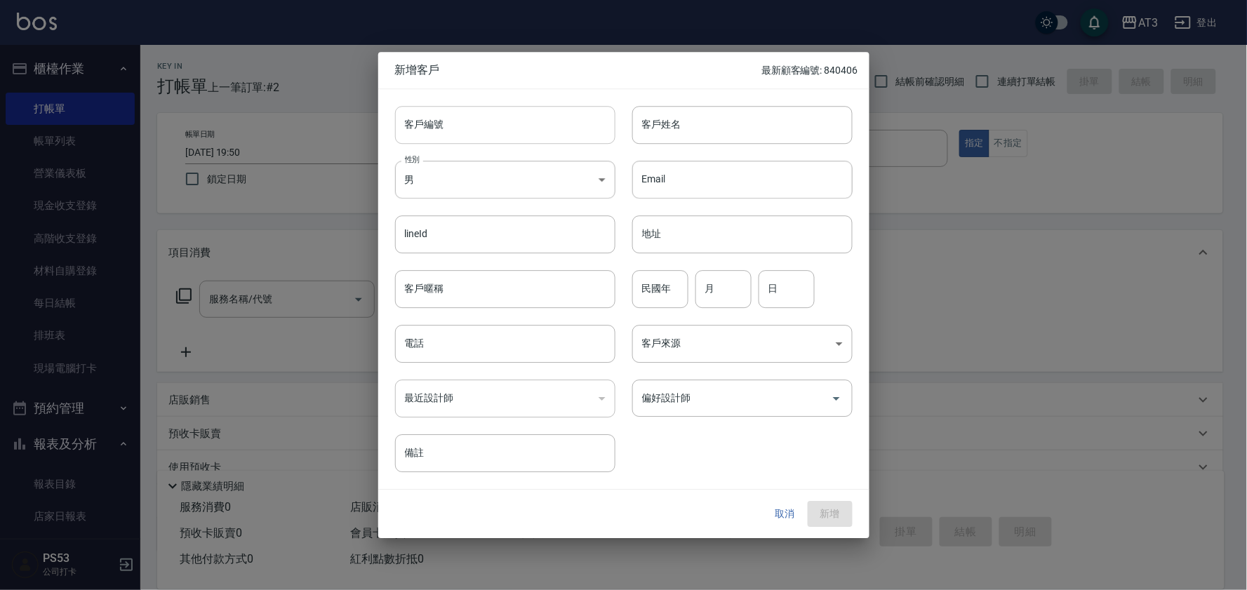
click at [465, 126] on input "客戶編號" at bounding box center [505, 125] width 220 height 38
type input "810512"
type input "c"
type input "[PERSON_NAME]"
type input "81"
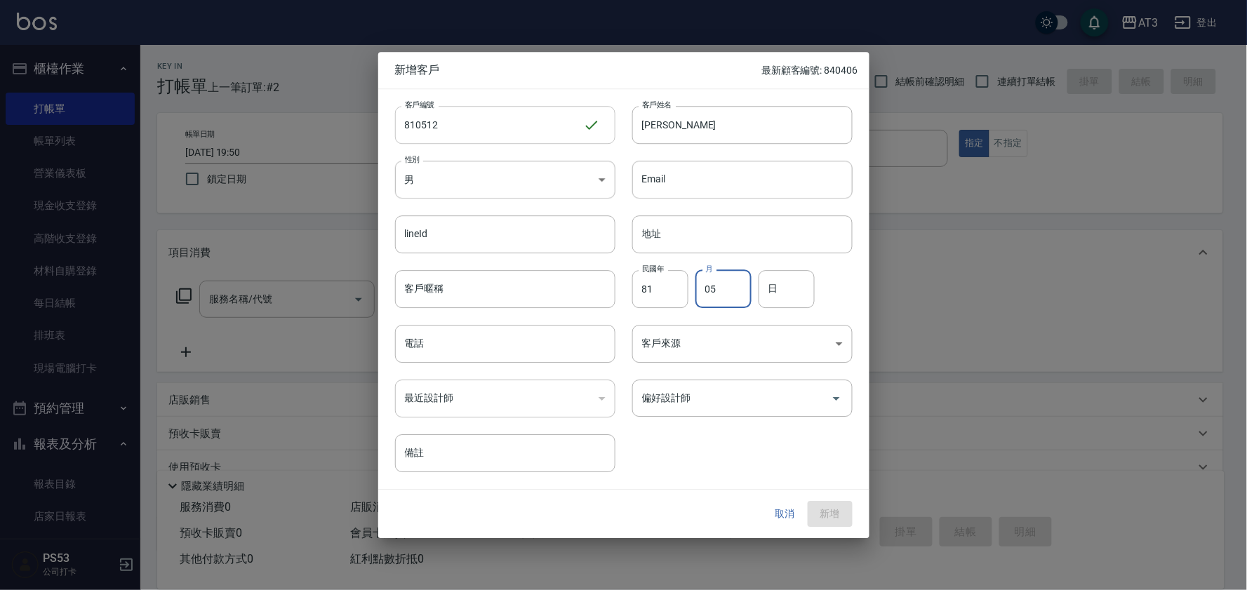
type input "05"
type input "12"
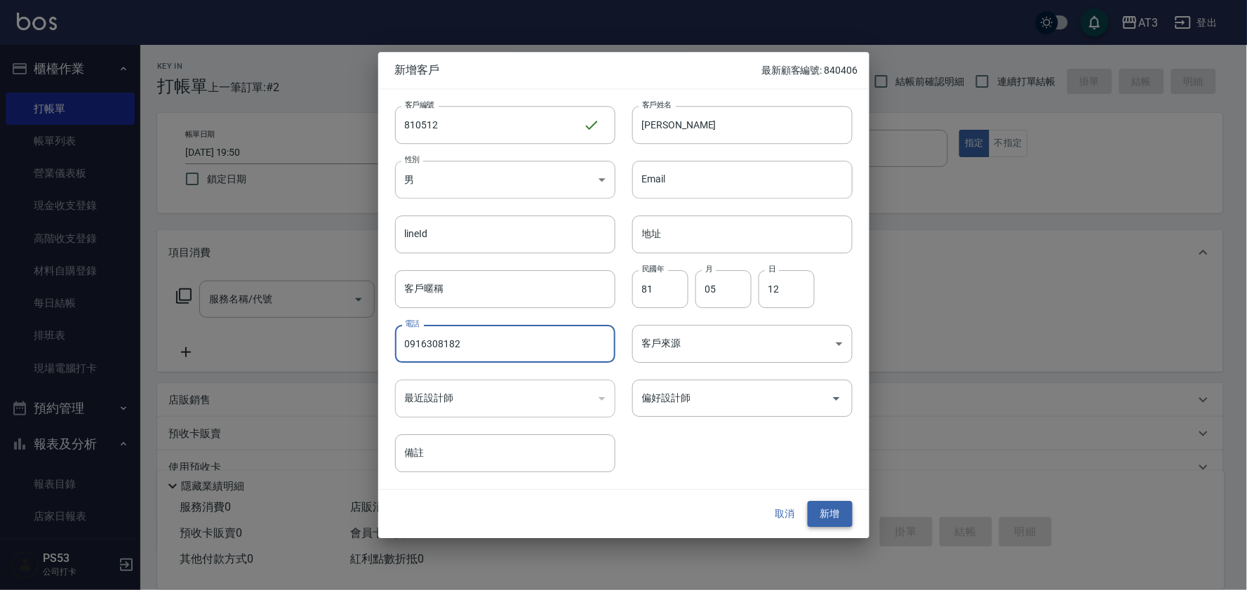
type input "0916308182"
click at [845, 509] on button "新增" at bounding box center [830, 515] width 45 height 26
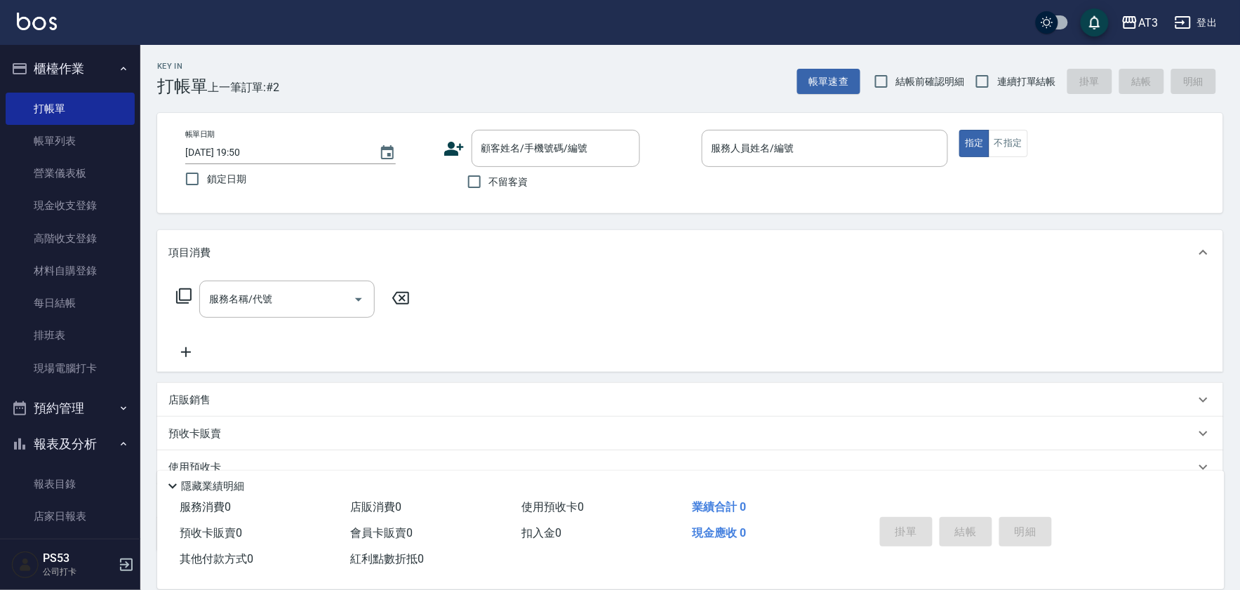
click at [452, 150] on icon at bounding box center [454, 149] width 20 height 14
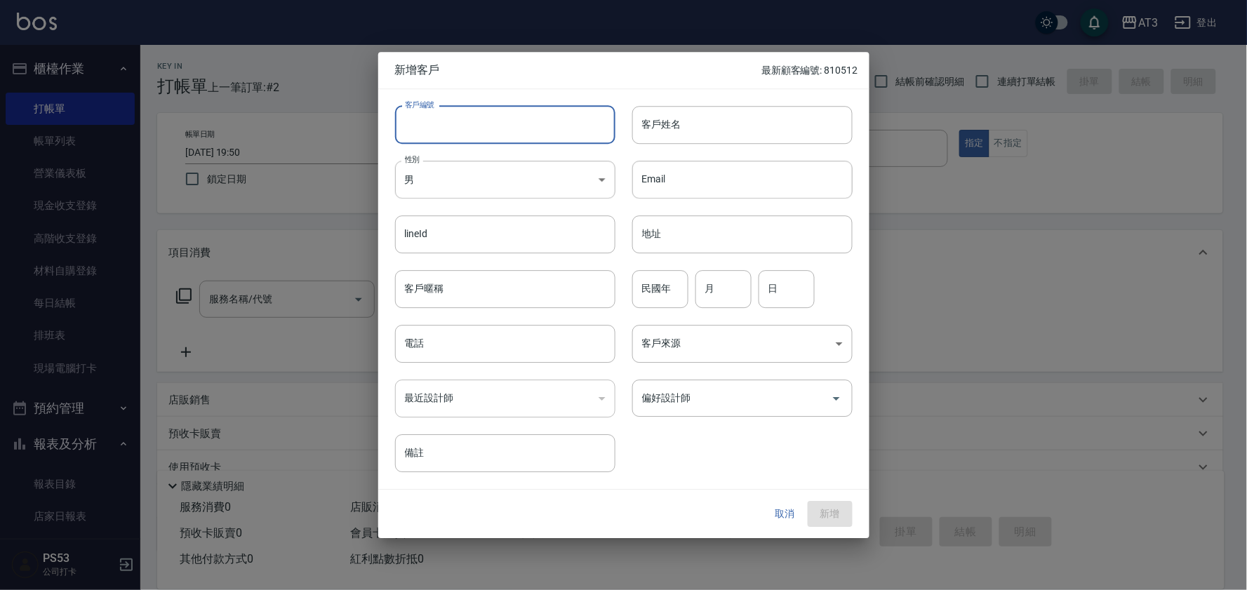
click at [465, 120] on input "客戶編號" at bounding box center [505, 125] width 220 height 38
type input "720423"
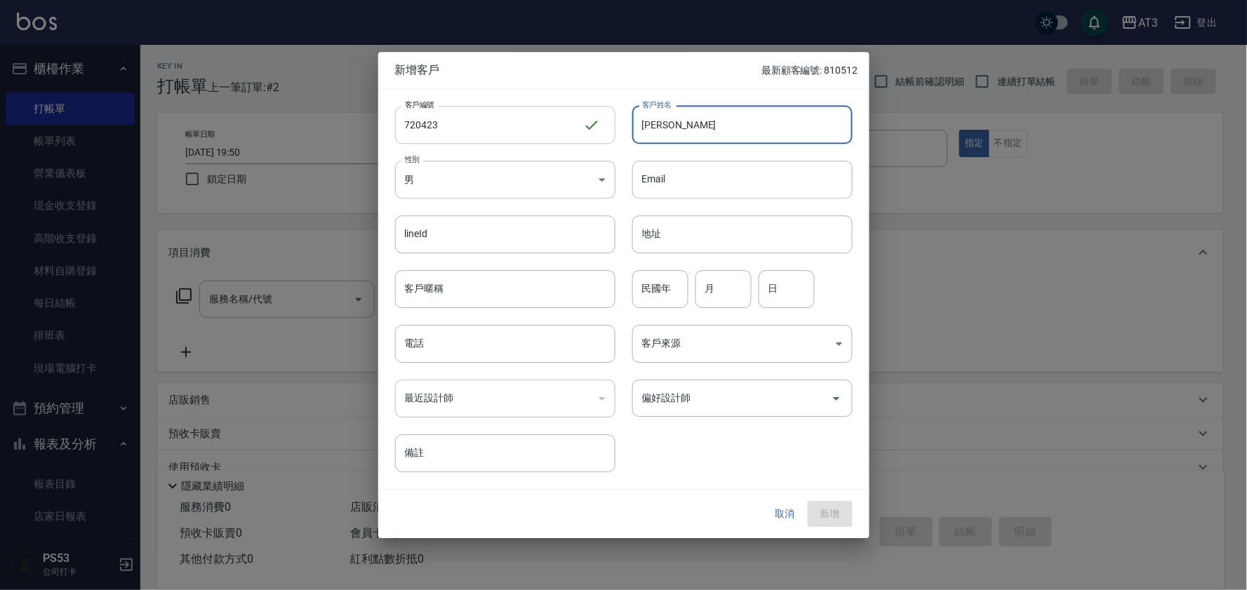
type input "[PERSON_NAME]"
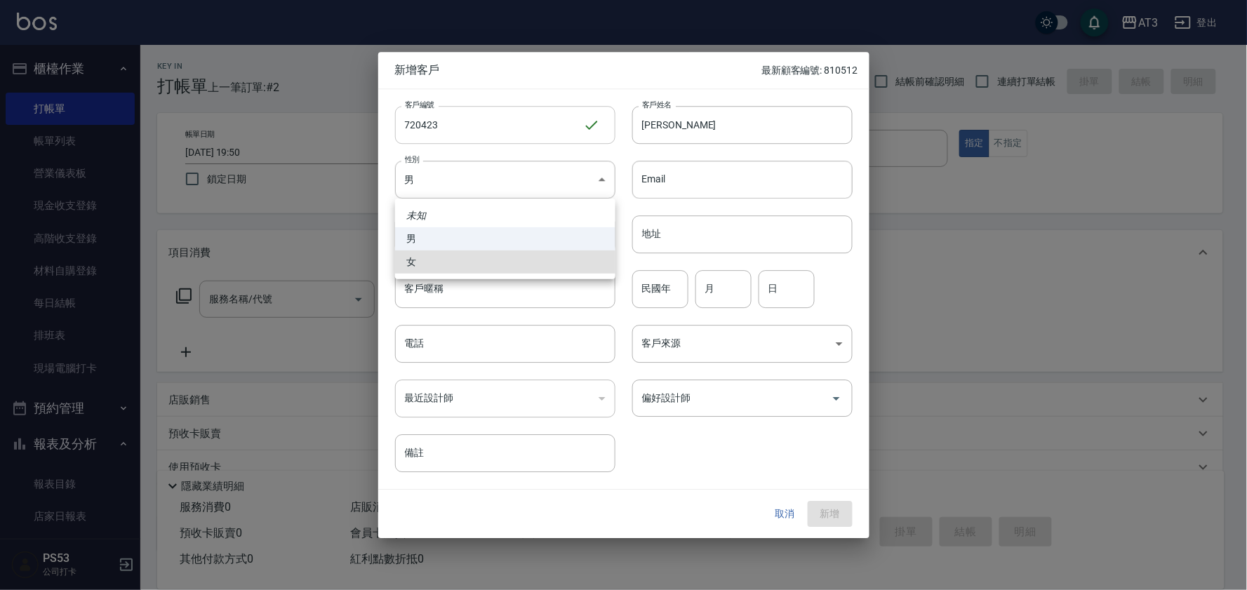
type input "[DEMOGRAPHIC_DATA]"
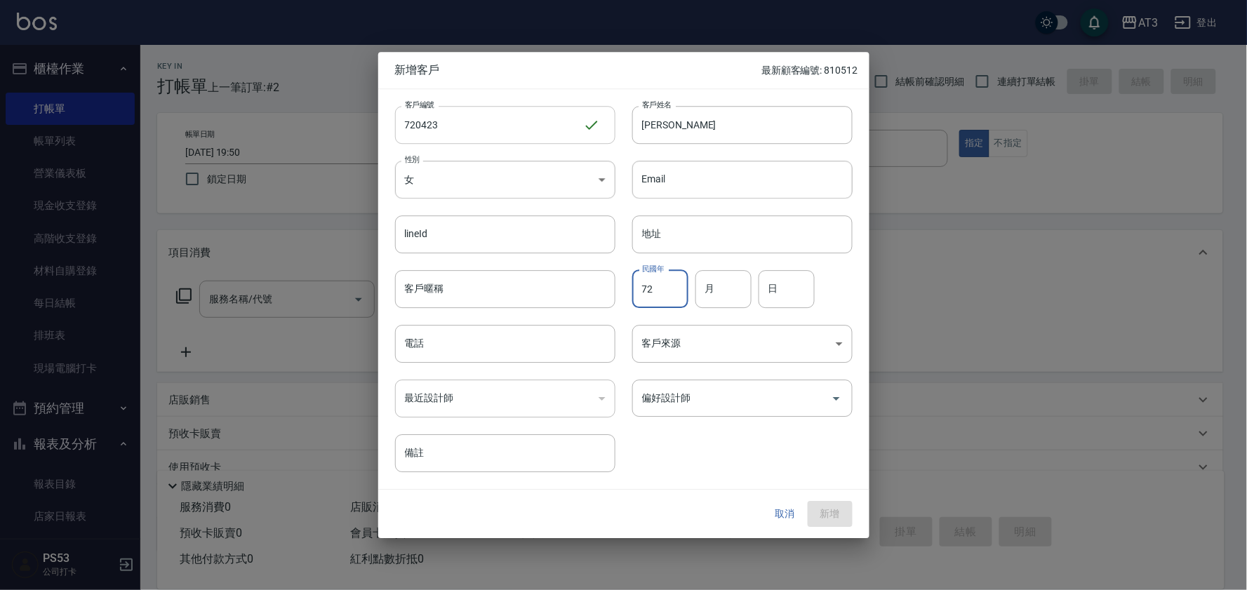
type input "72"
type input "04"
type input "23"
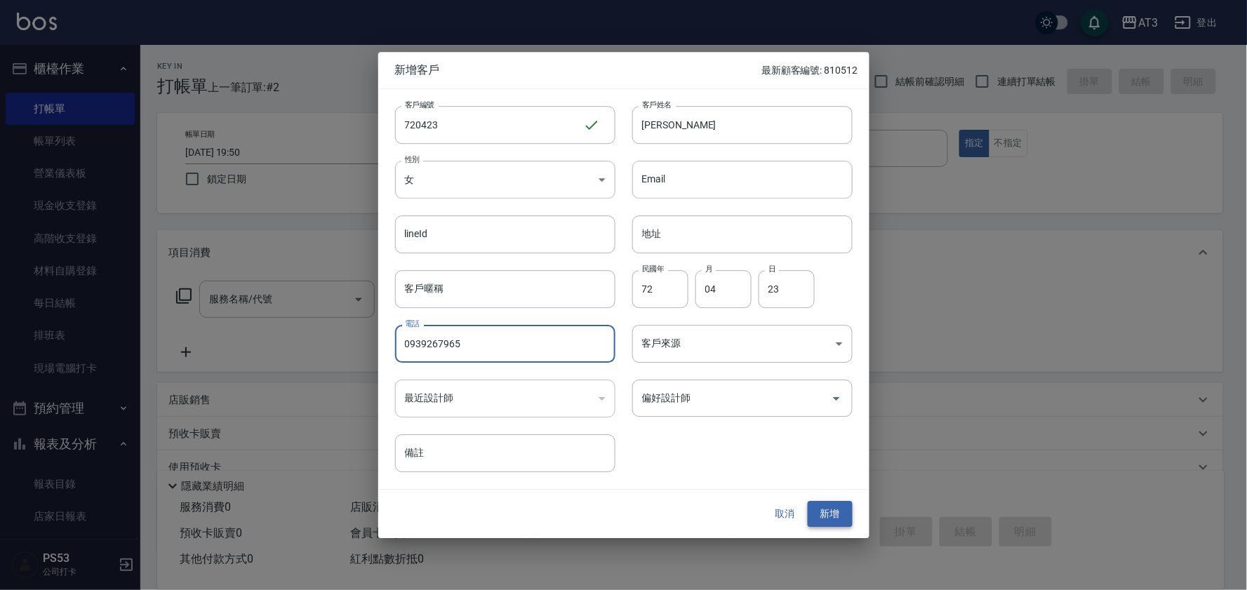
type input "0939267965"
click at [838, 505] on button "新增" at bounding box center [830, 515] width 45 height 26
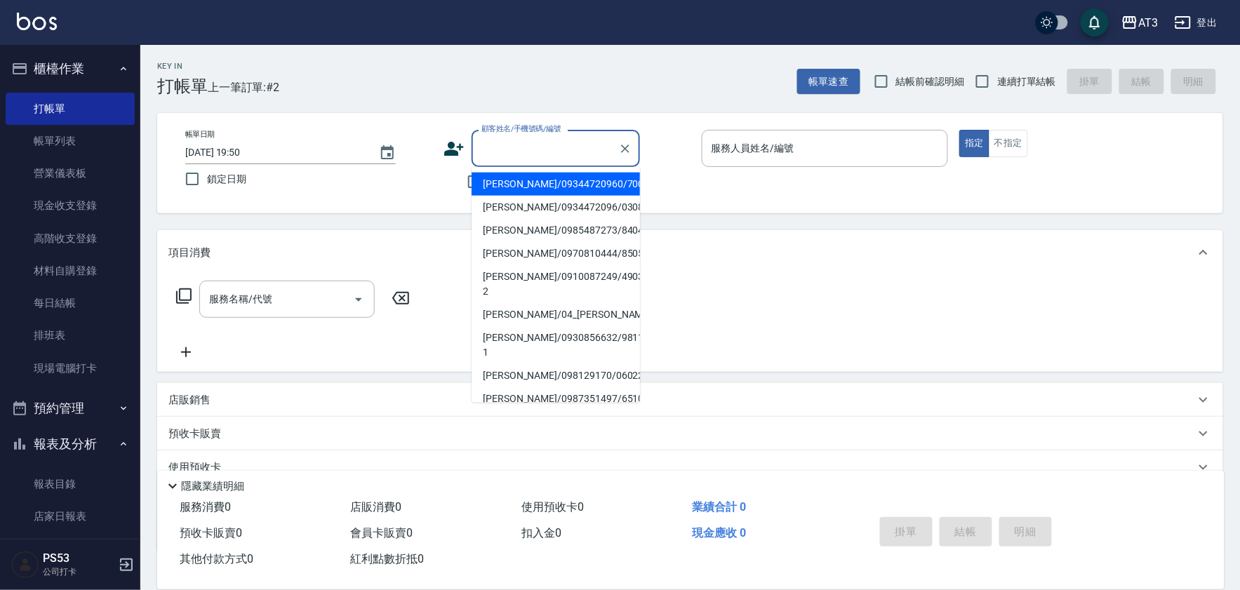
click at [526, 143] on div "顧客姓名/手機號碼/編號 顧客姓名/手機號碼/編號" at bounding box center [556, 148] width 168 height 37
type input "[PERSON_NAME]/09344720960/700824a"
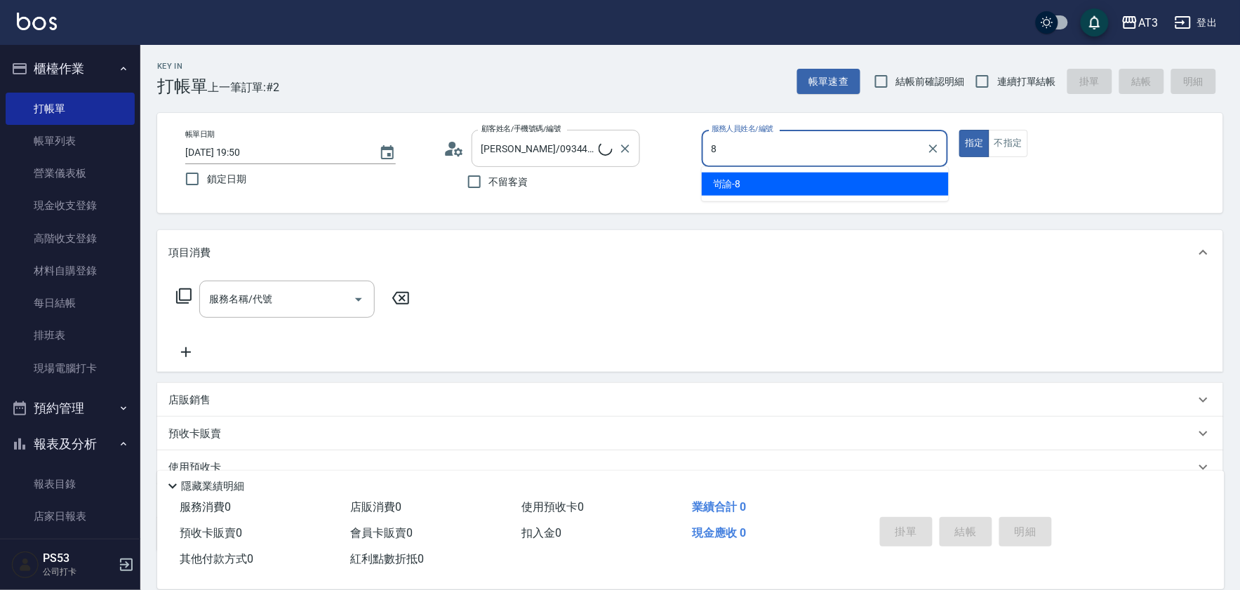
type input "8"
type button "true"
type input "岢諭-8"
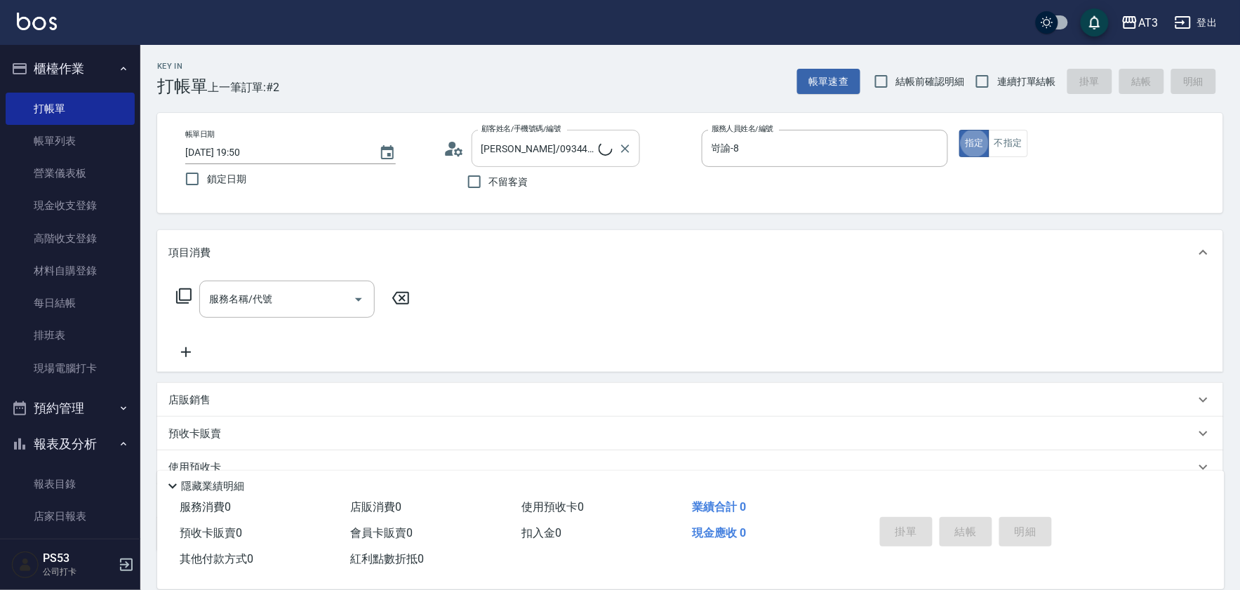
type input "巧巧/8_巧巧/8"
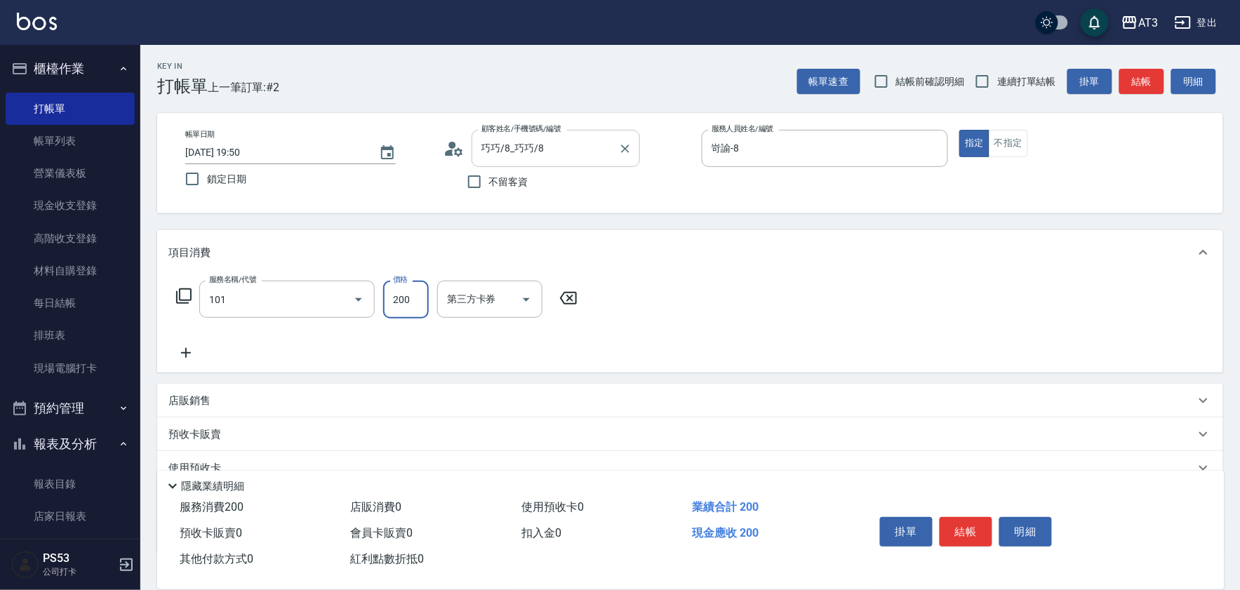
type input "洗髮(101)"
type input "[PERSON_NAME]-21"
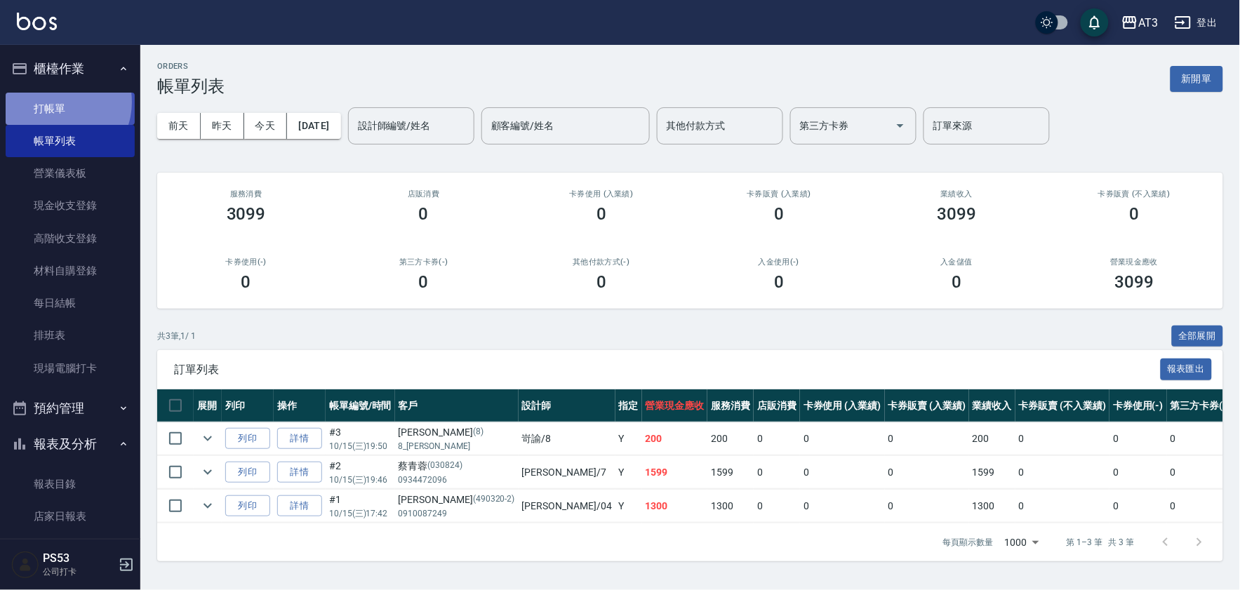
click at [58, 102] on link "打帳單" at bounding box center [70, 109] width 129 height 32
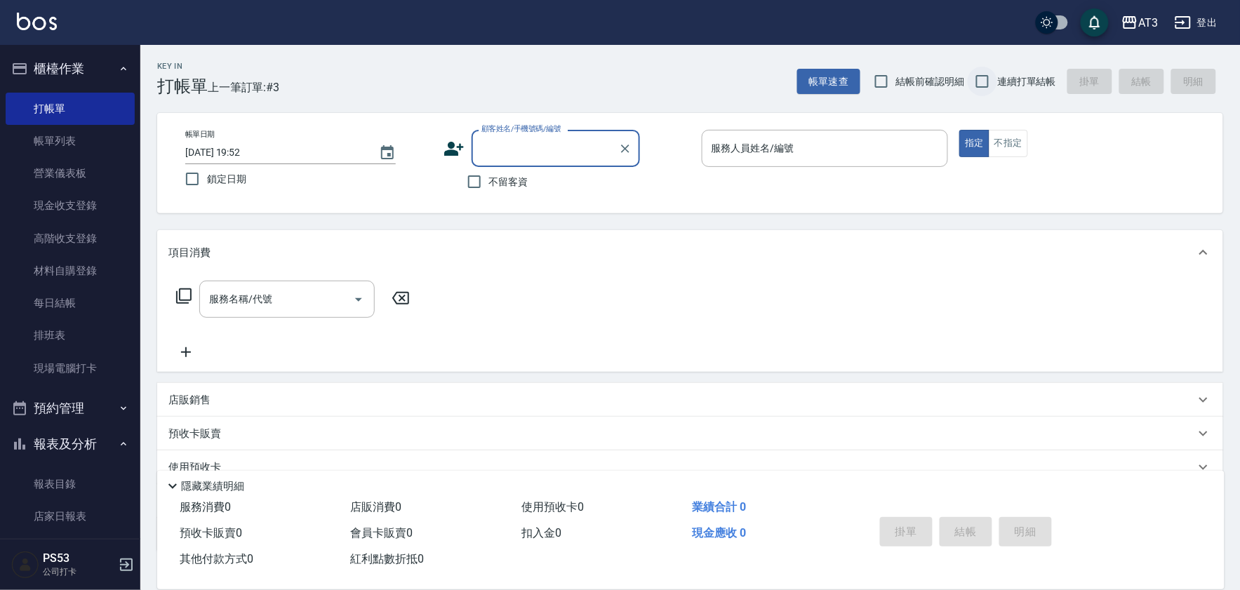
click at [991, 81] on input "連續打單結帳" at bounding box center [982, 81] width 29 height 29
checkbox input "true"
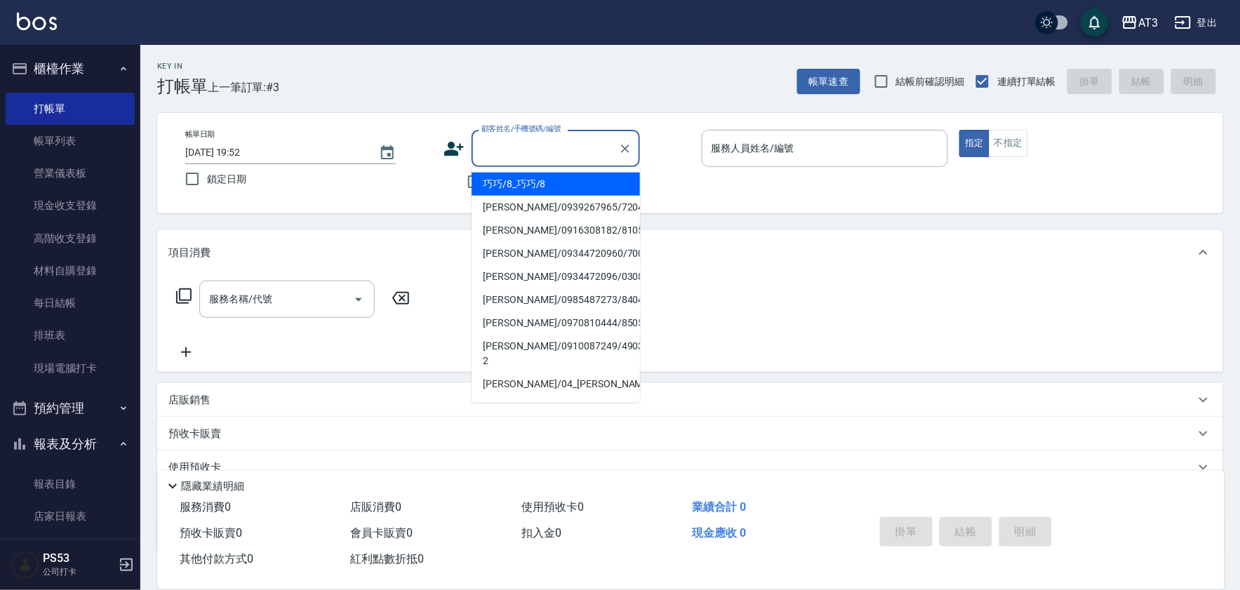
click at [489, 151] on input "顧客姓名/手機號碼/編號" at bounding box center [545, 148] width 135 height 25
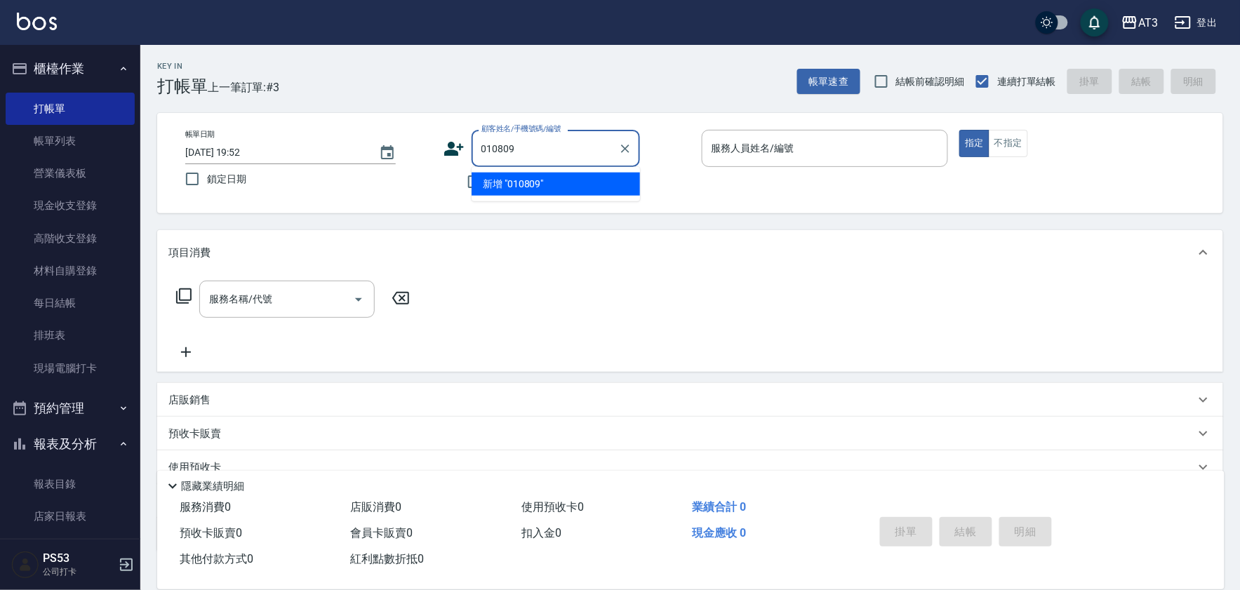
type input "010809"
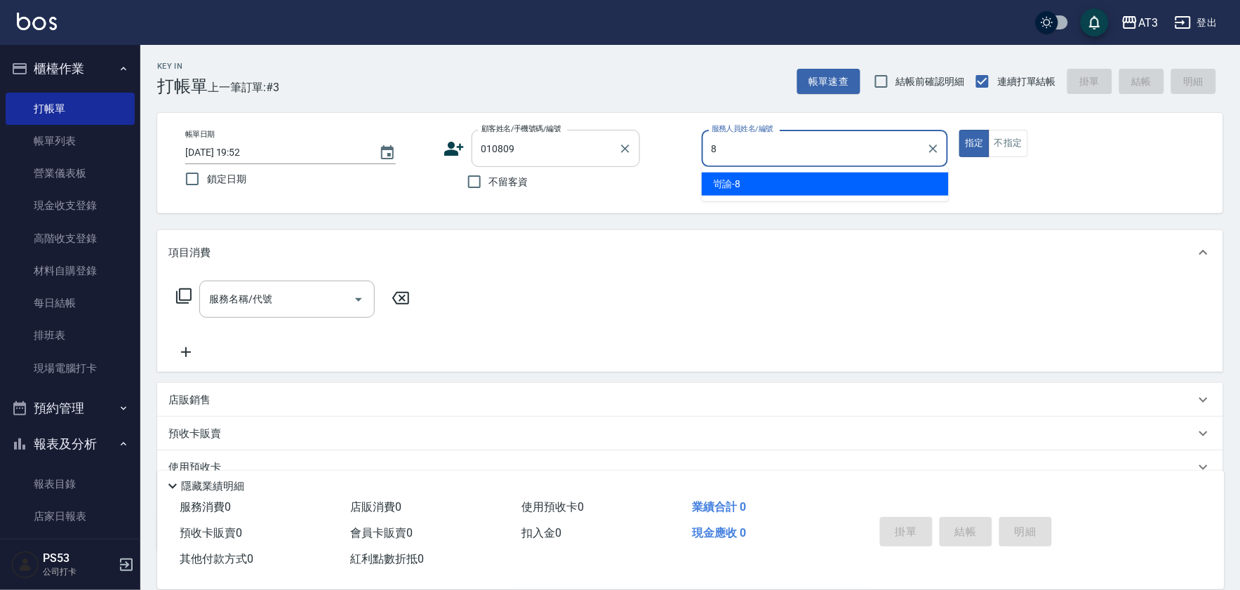
type input "8"
type button "true"
type input "岢諭-8"
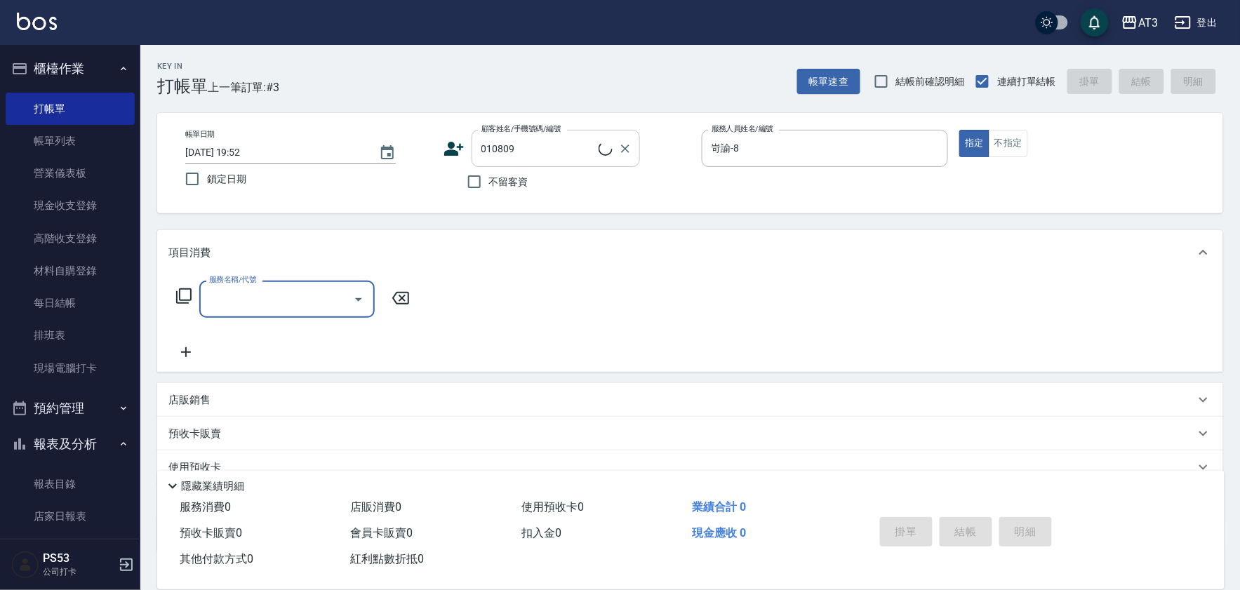
type input "LIEN/0989890001/010809"
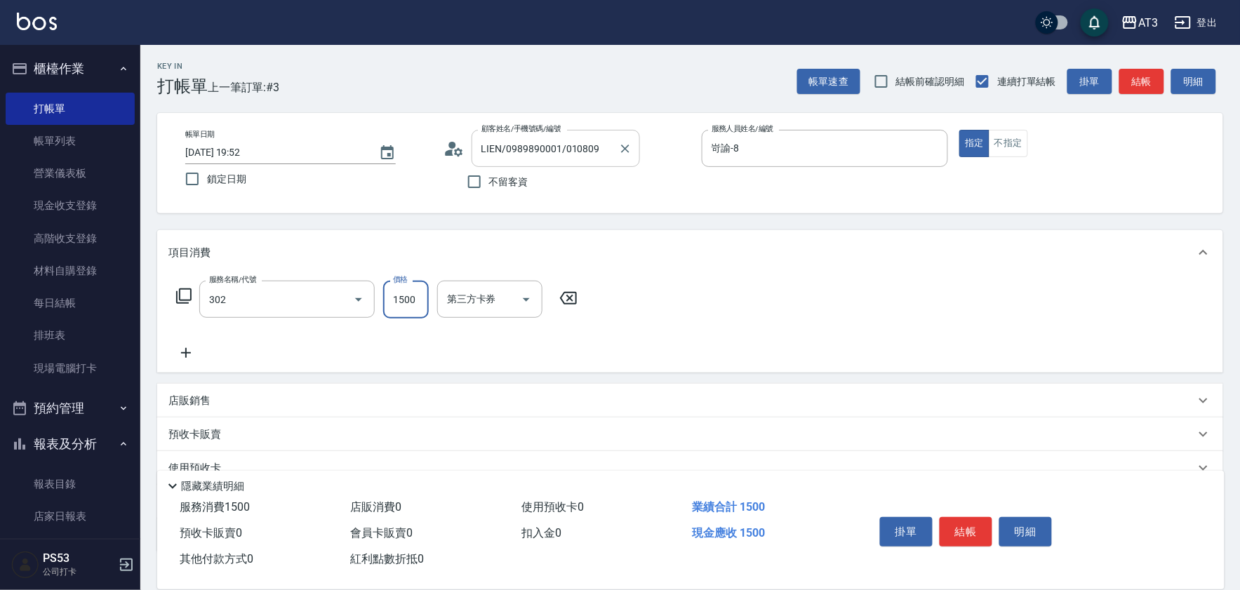
type input "設計燙髮(302)"
type input "2000"
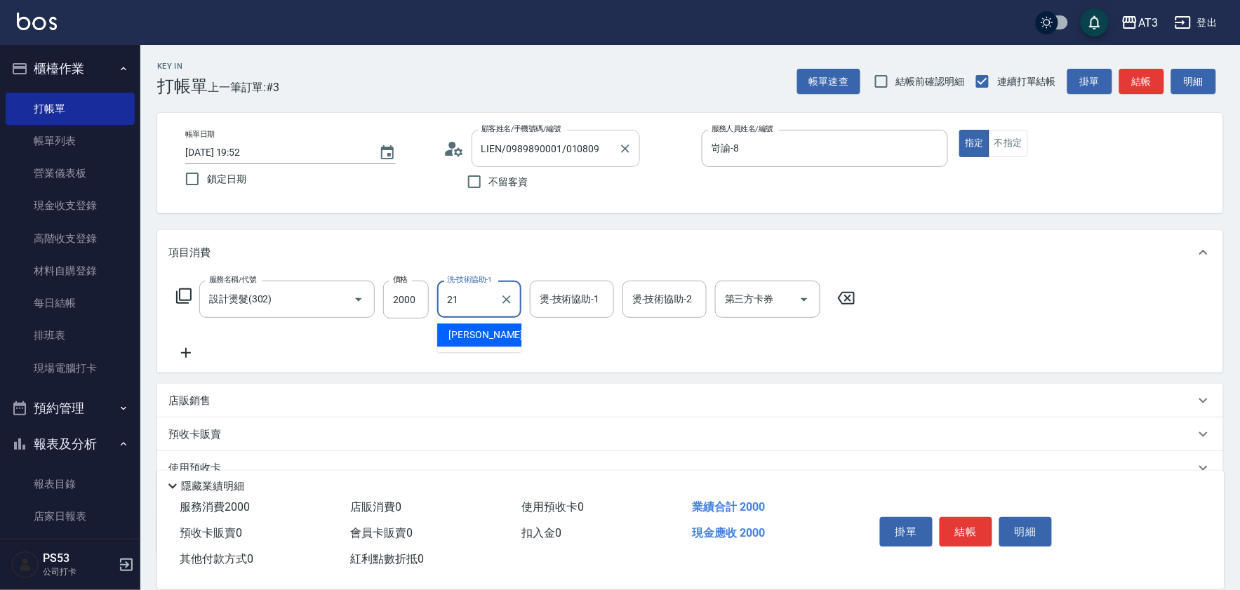
type input "[PERSON_NAME]-21"
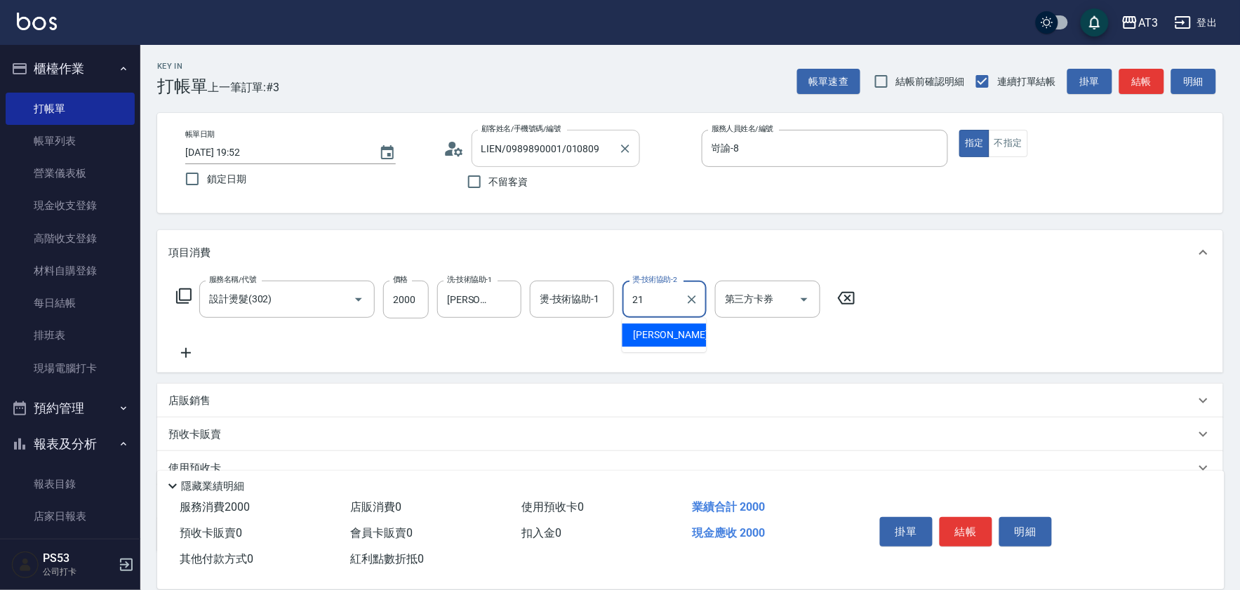
type input "[PERSON_NAME]-21"
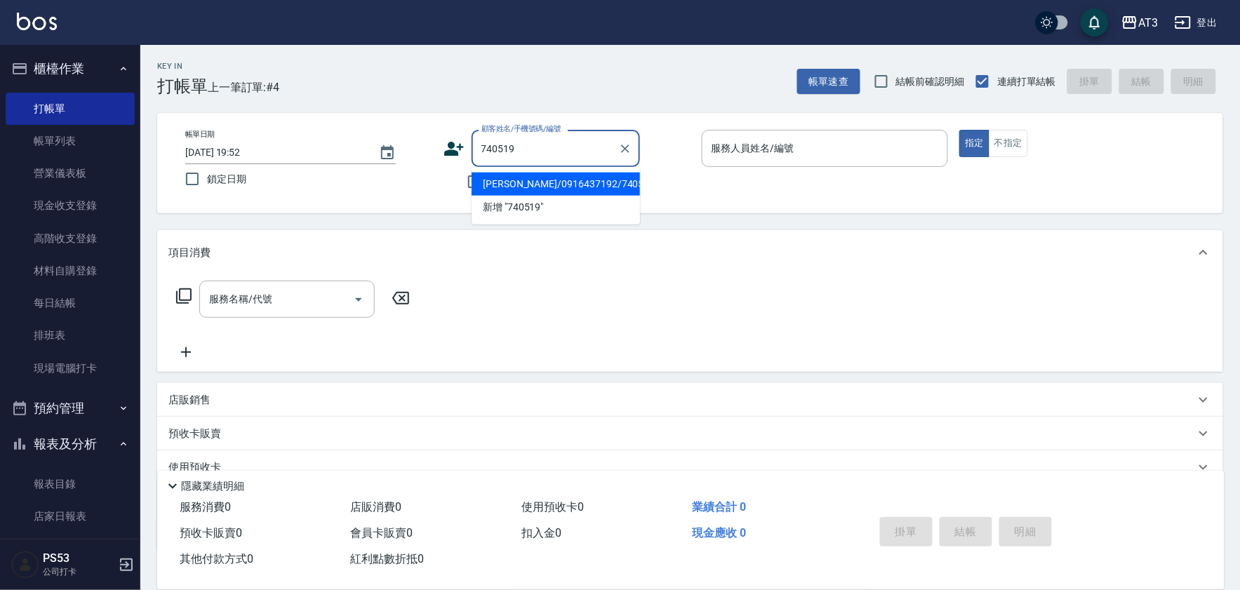
type input "[PERSON_NAME]/0916437192/740519"
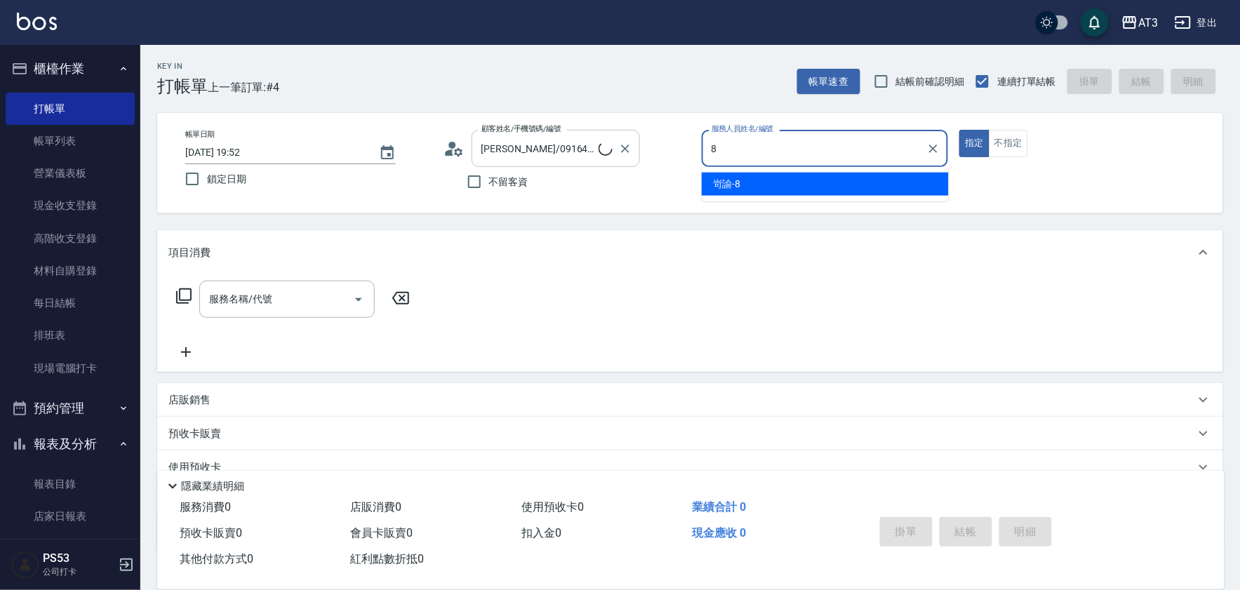
type input "岢諭-8"
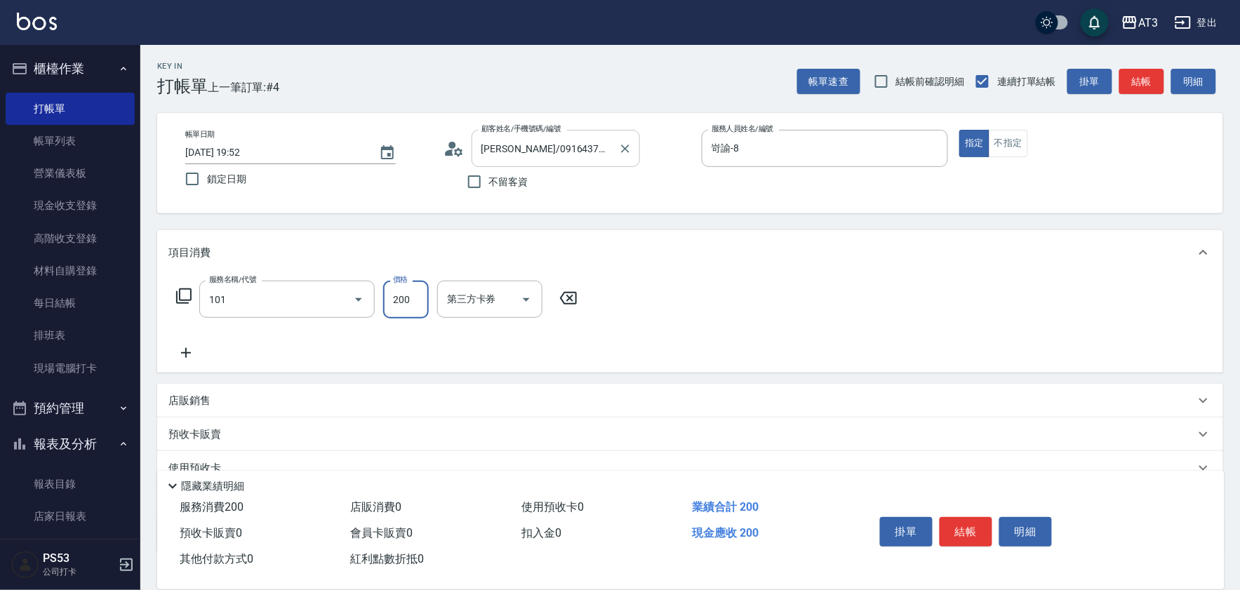
type input "洗髮(101)"
type input "[PERSON_NAME]-21"
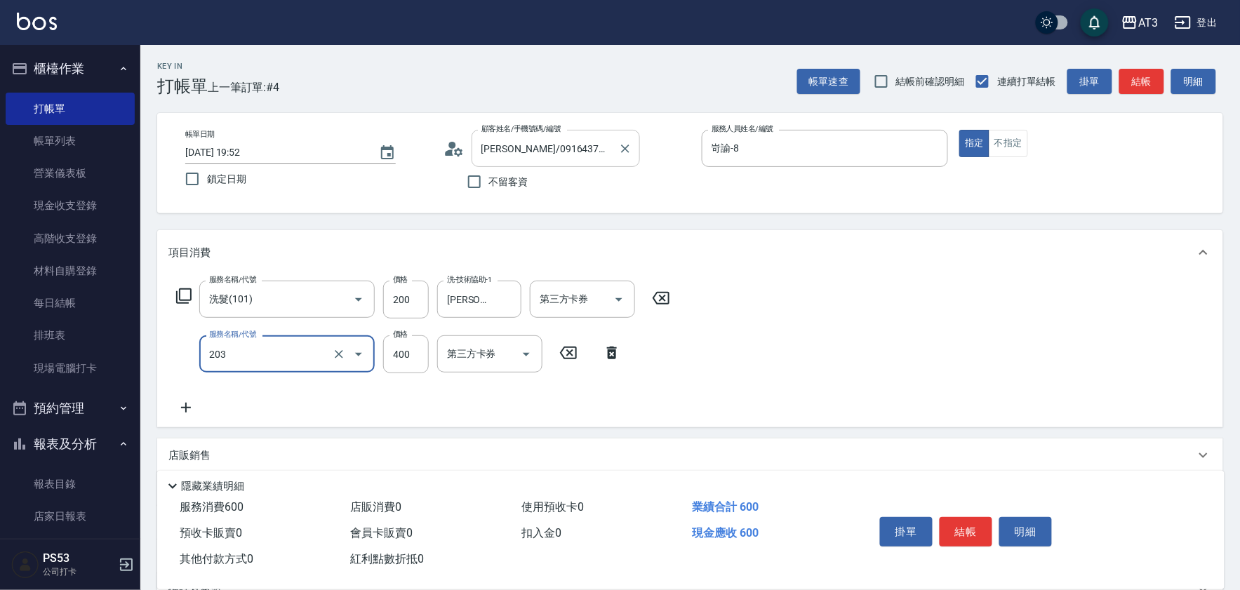
type input "指定單剪(203)"
type input "200"
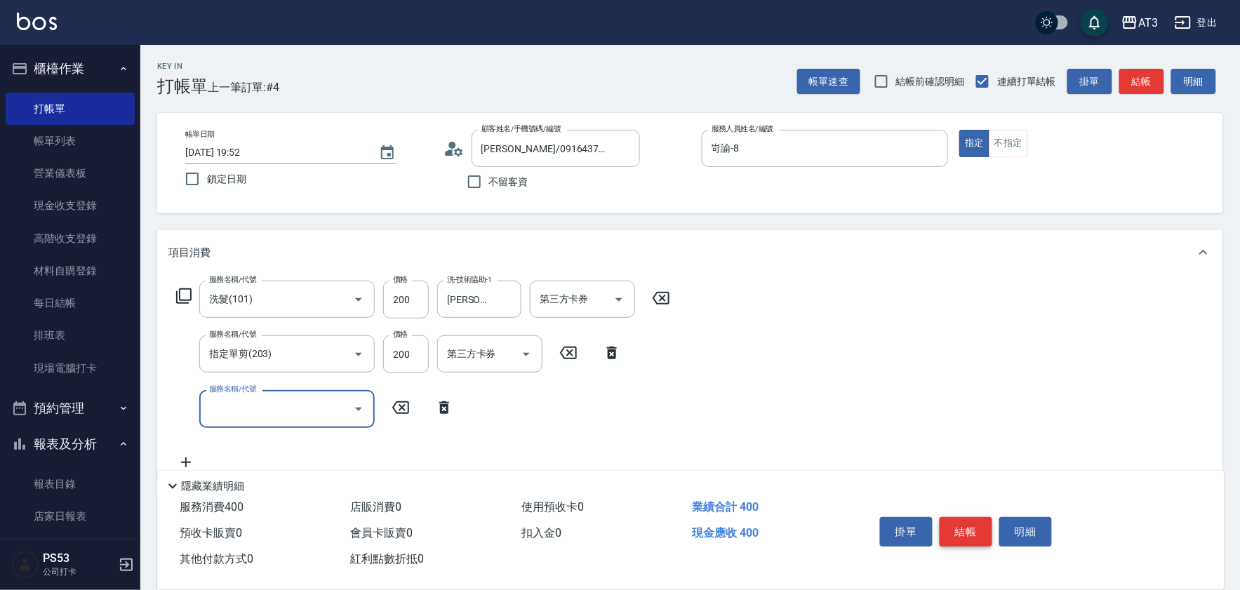
click at [981, 524] on button "結帳" at bounding box center [966, 531] width 53 height 29
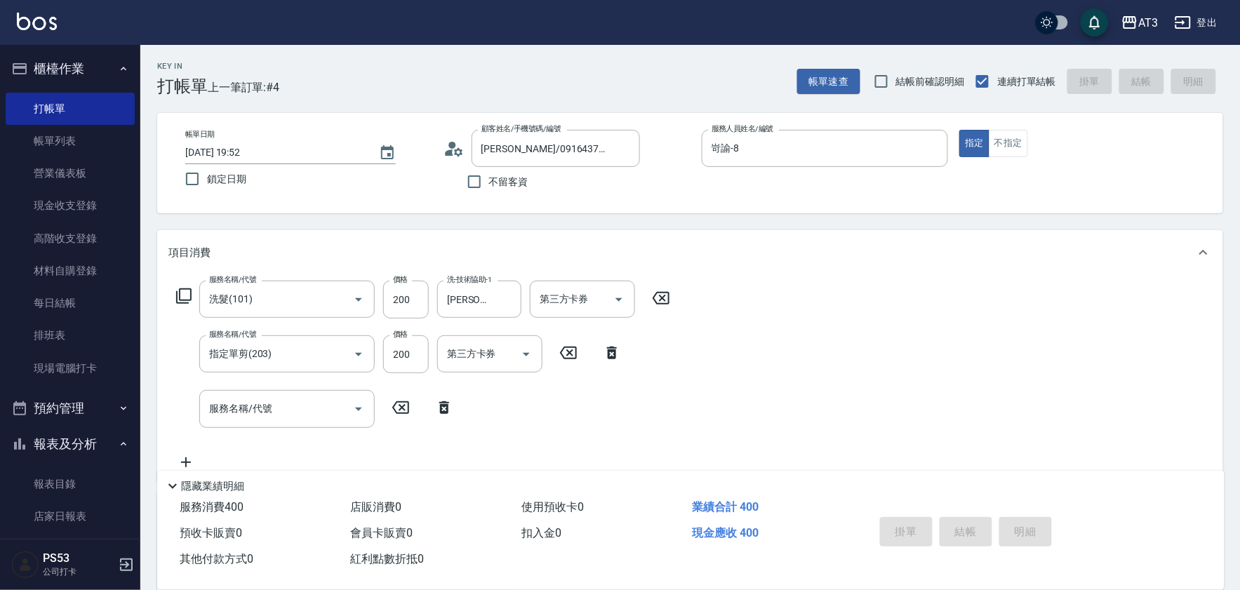
type input "[DATE] 19:54"
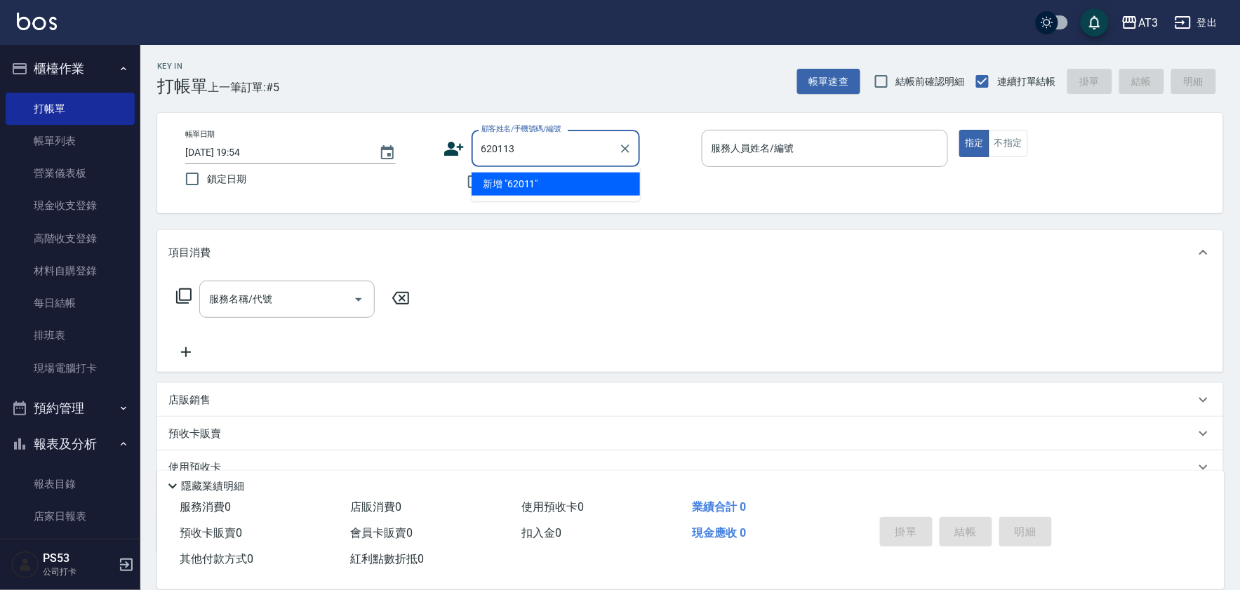
type input "620113"
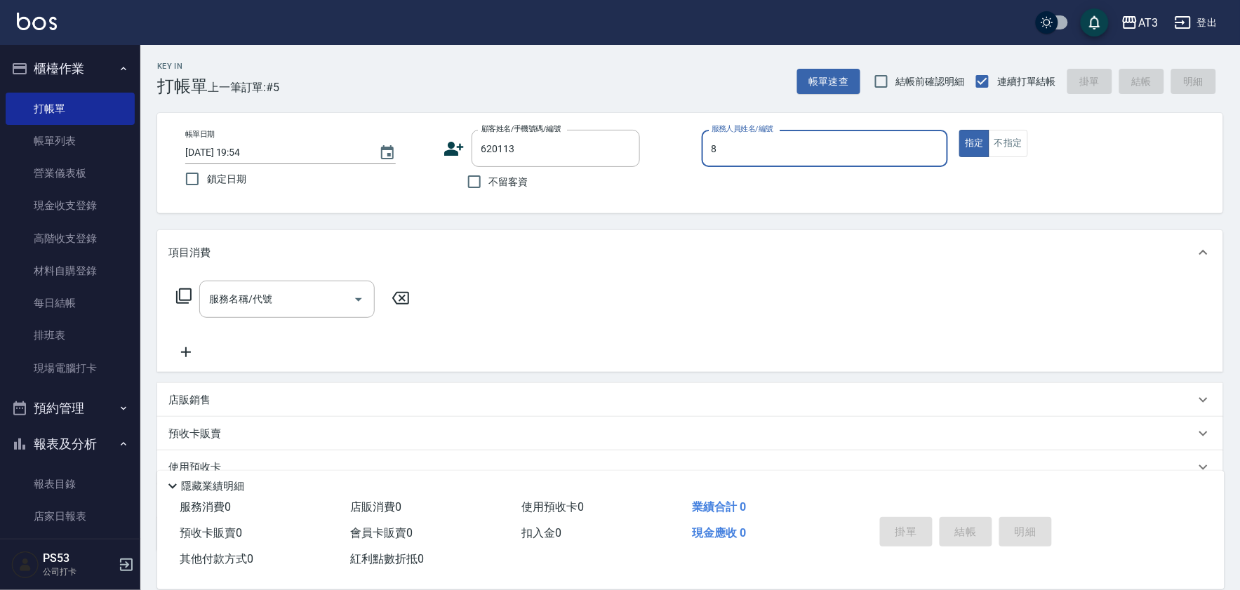
type input "8"
type input "[PERSON_NAME]/0937800086/620113"
type input "岢諭-8"
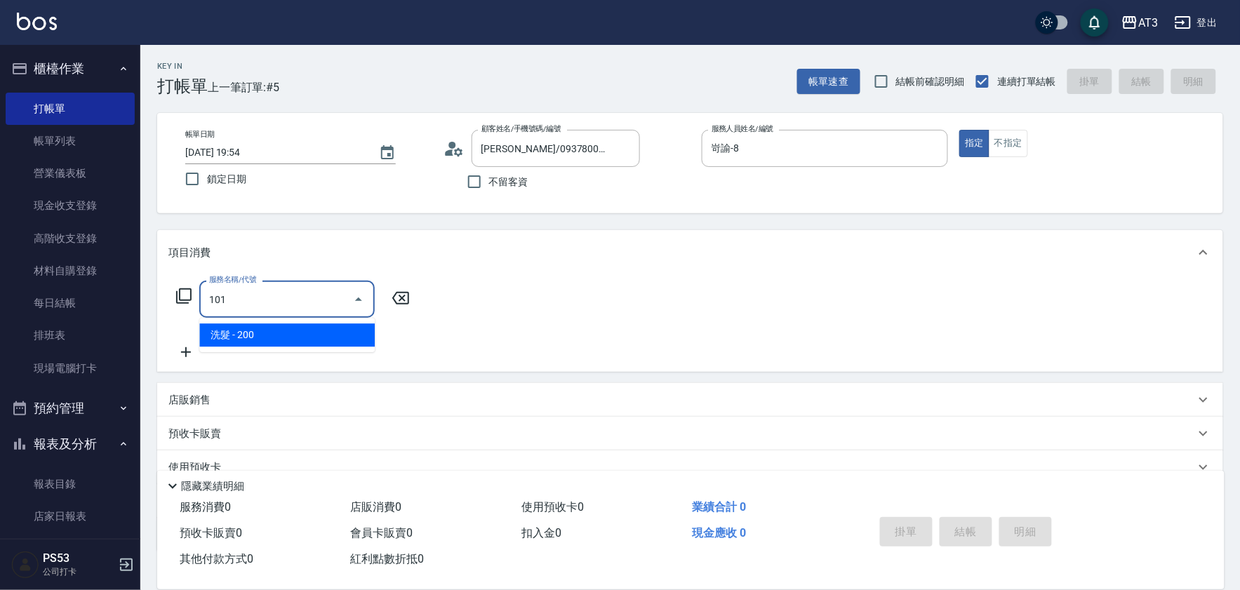
type input "洗髮(101)"
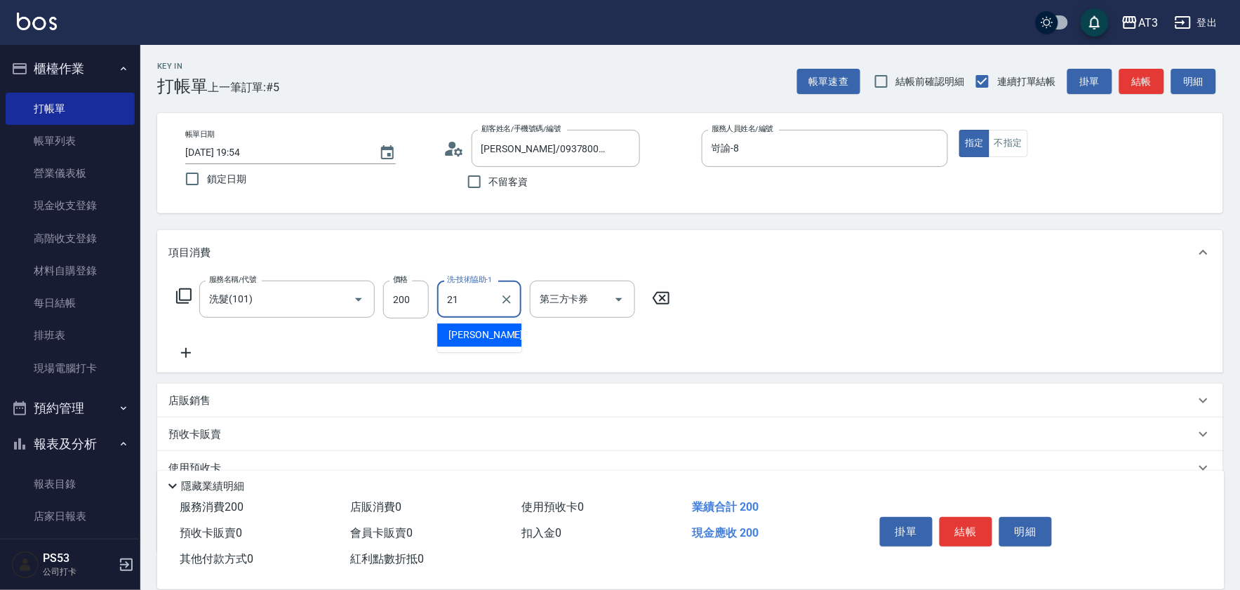
type input "[PERSON_NAME]-21"
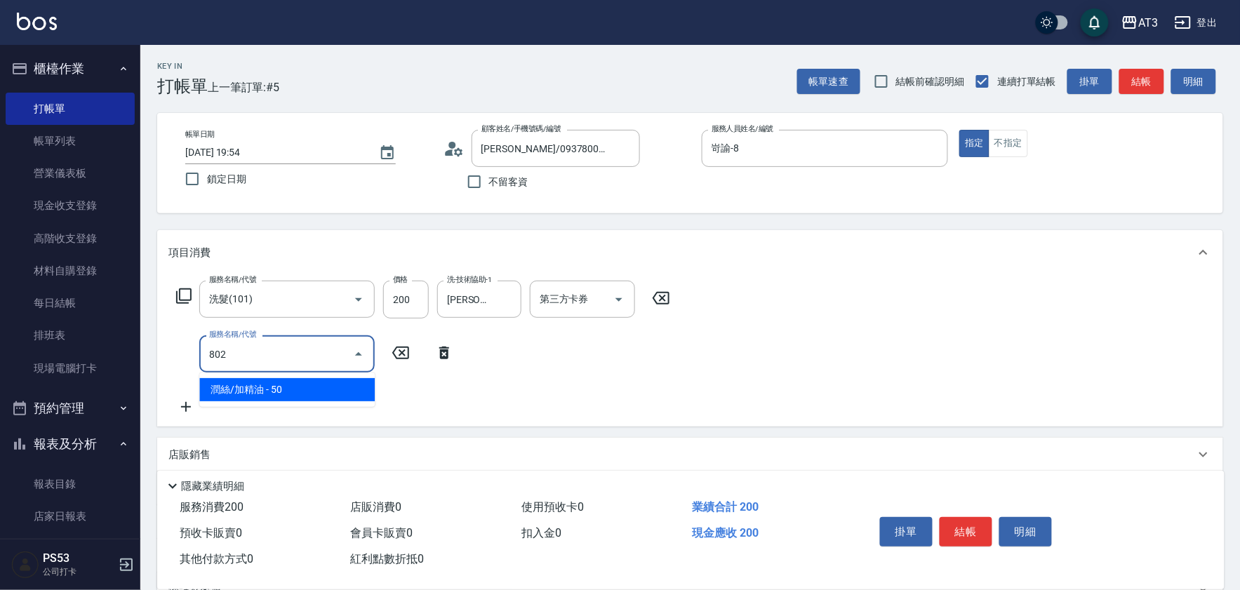
type input "潤絲/加精油(802)"
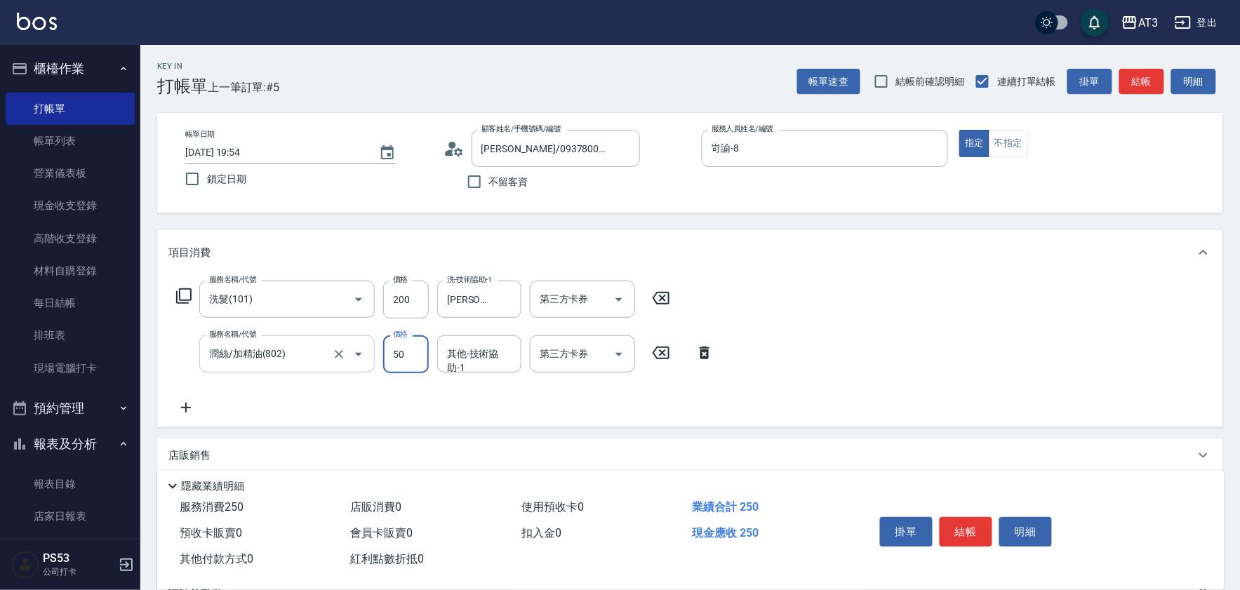
click at [307, 357] on input "潤絲/加精油(802)" at bounding box center [268, 354] width 124 height 25
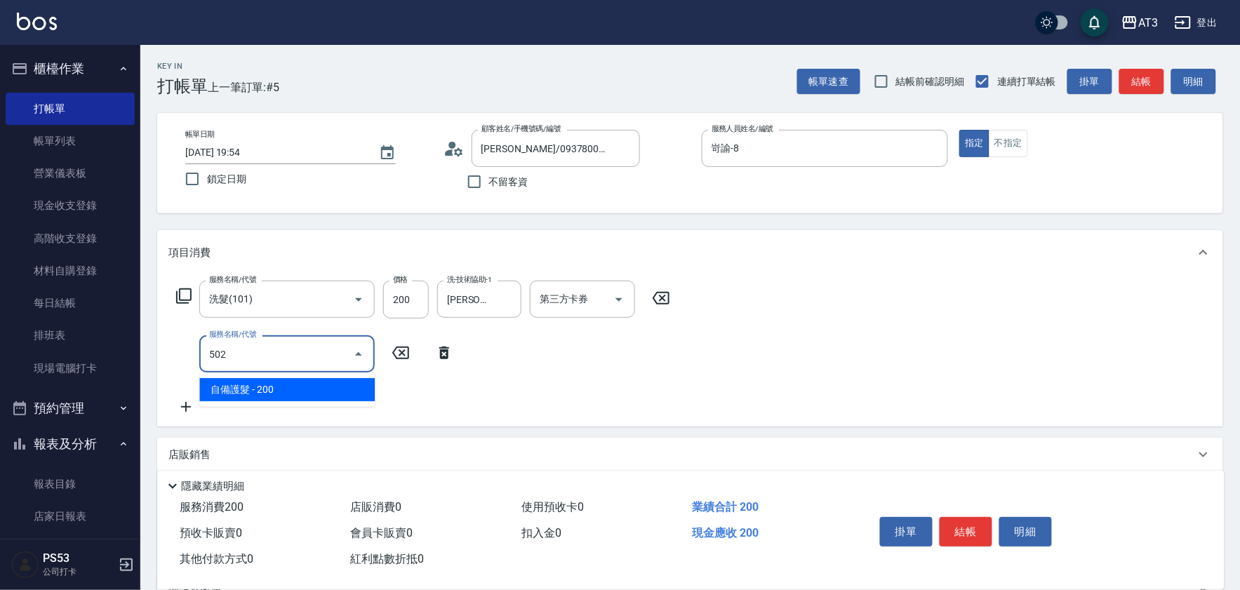
type input "自備護髮(502)"
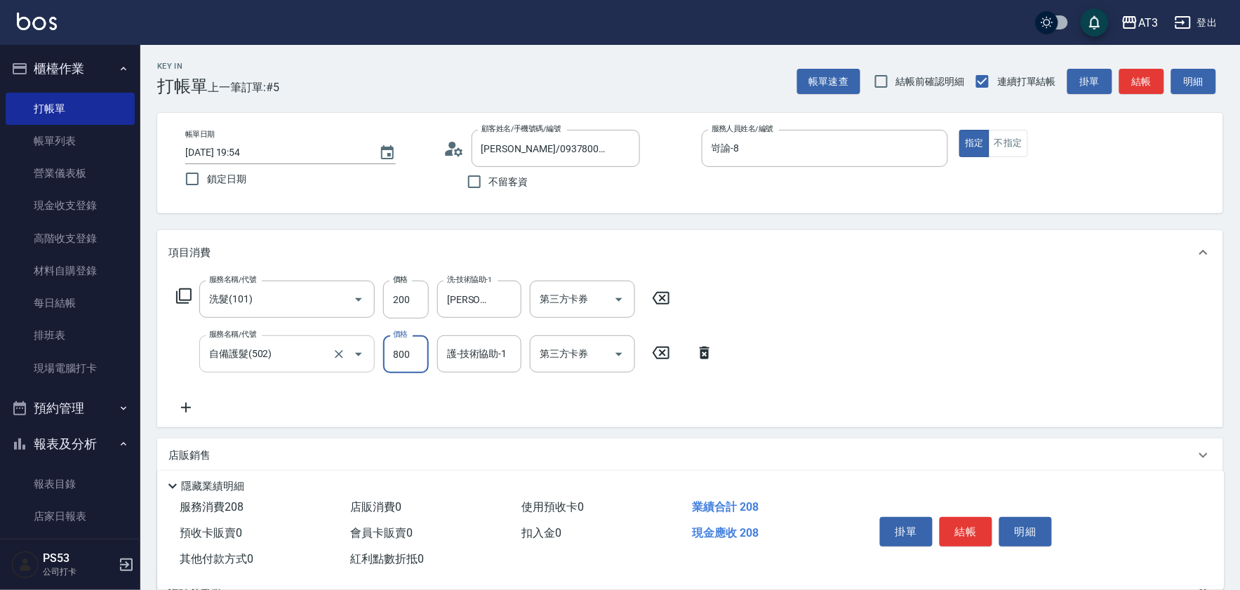
type input "800"
type input "[PERSON_NAME]-21"
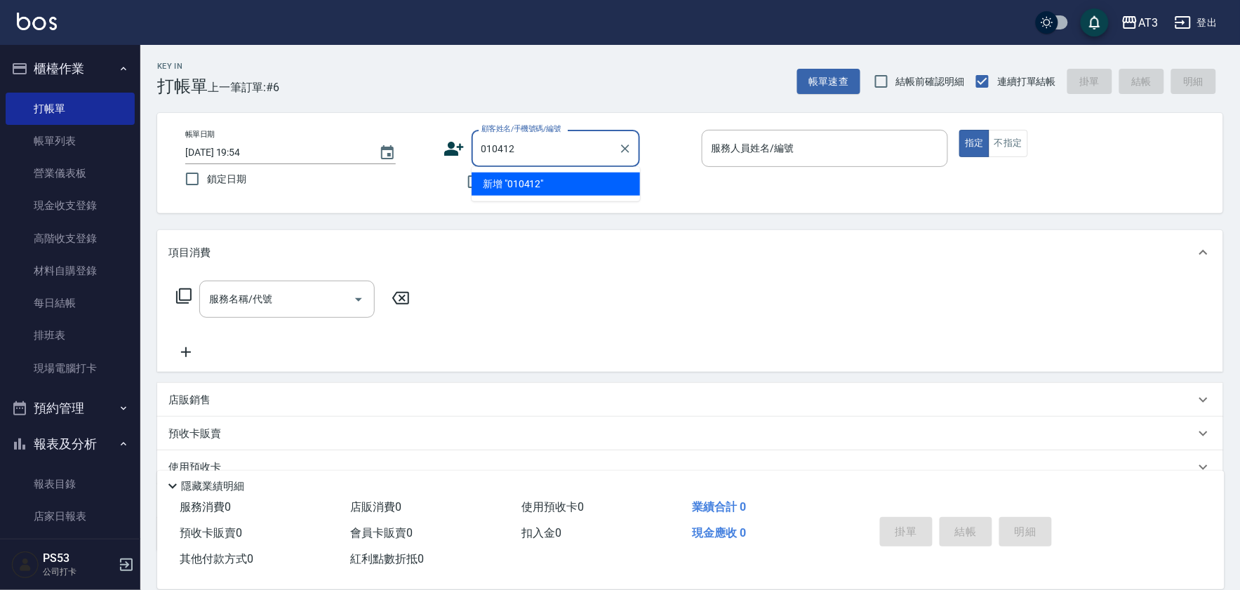
type input "010412"
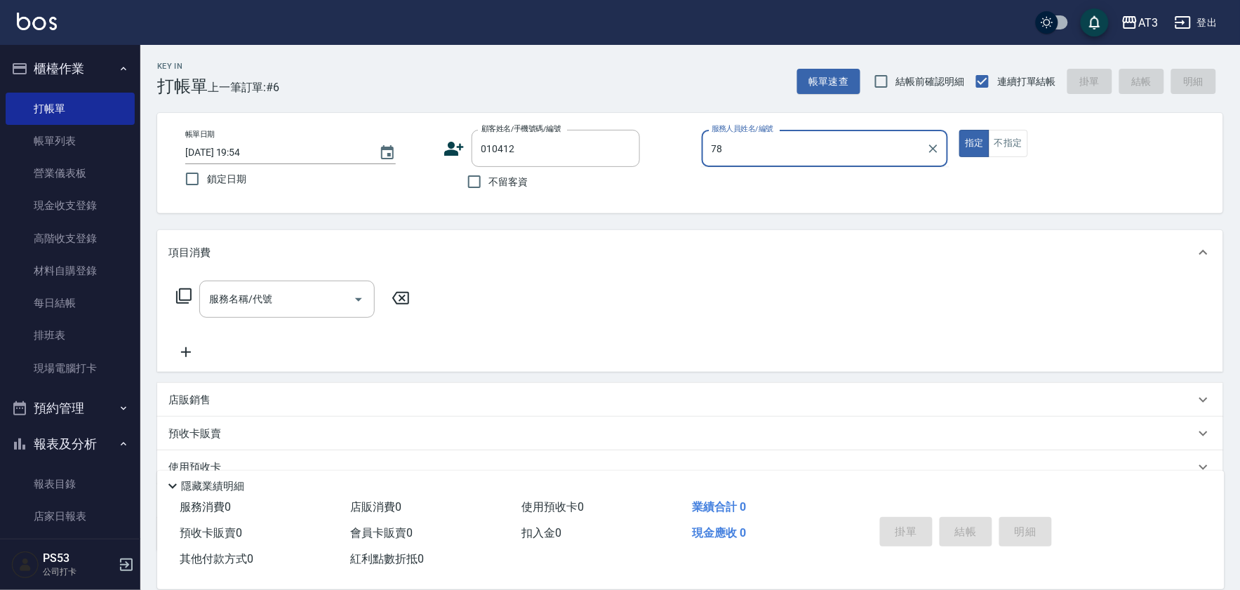
type input "78"
click at [960, 130] on button "指定" at bounding box center [975, 143] width 30 height 27
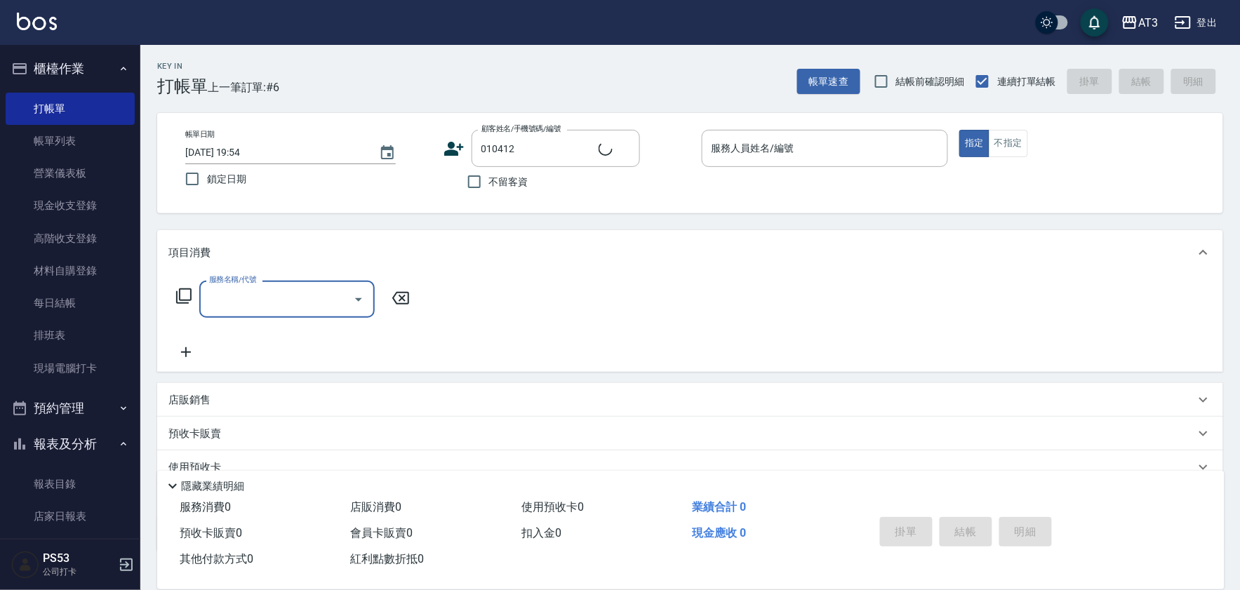
type input "[PERSON_NAME]/0910957760/010412"
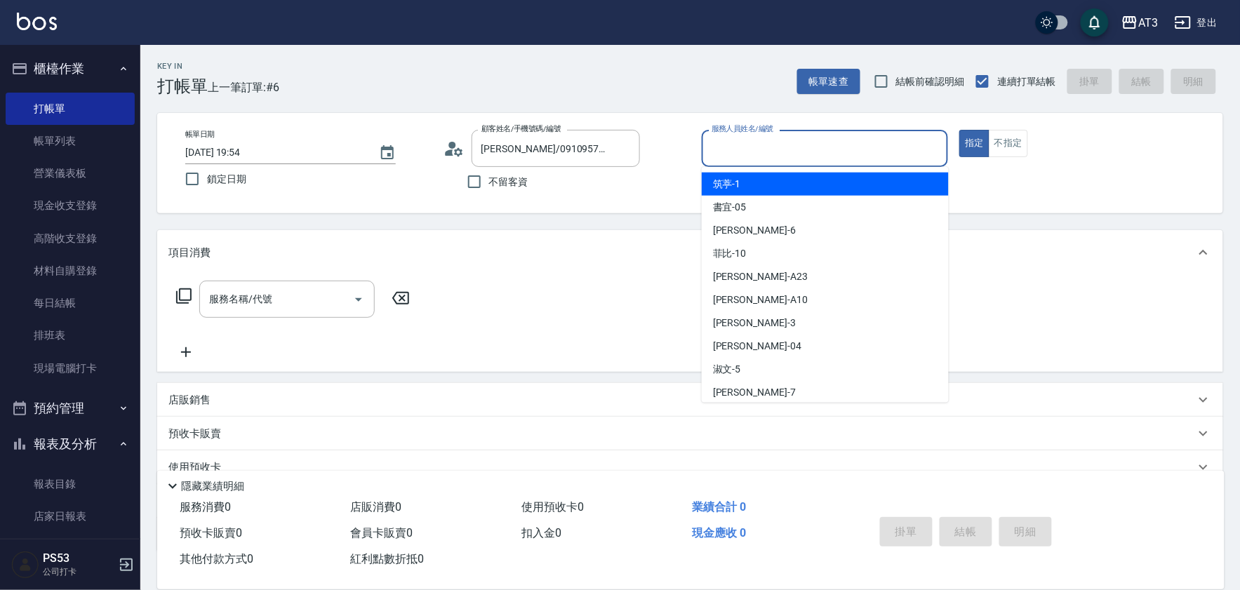
click at [798, 138] on input "服務人員姓名/編號" at bounding box center [825, 148] width 234 height 25
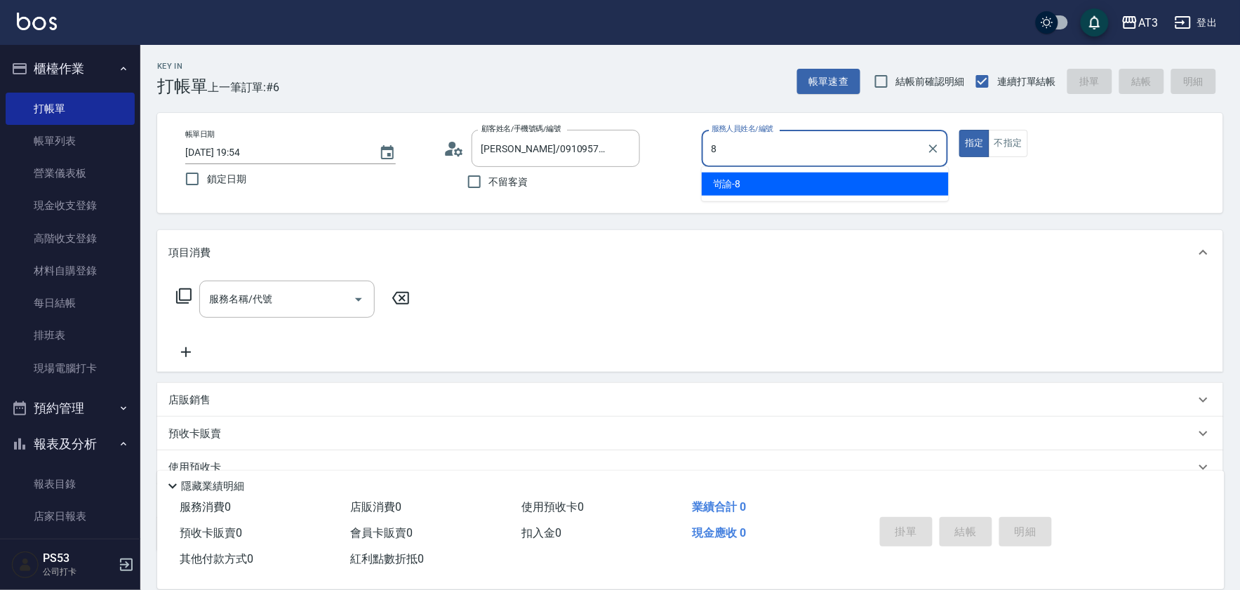
type input "岢諭-8"
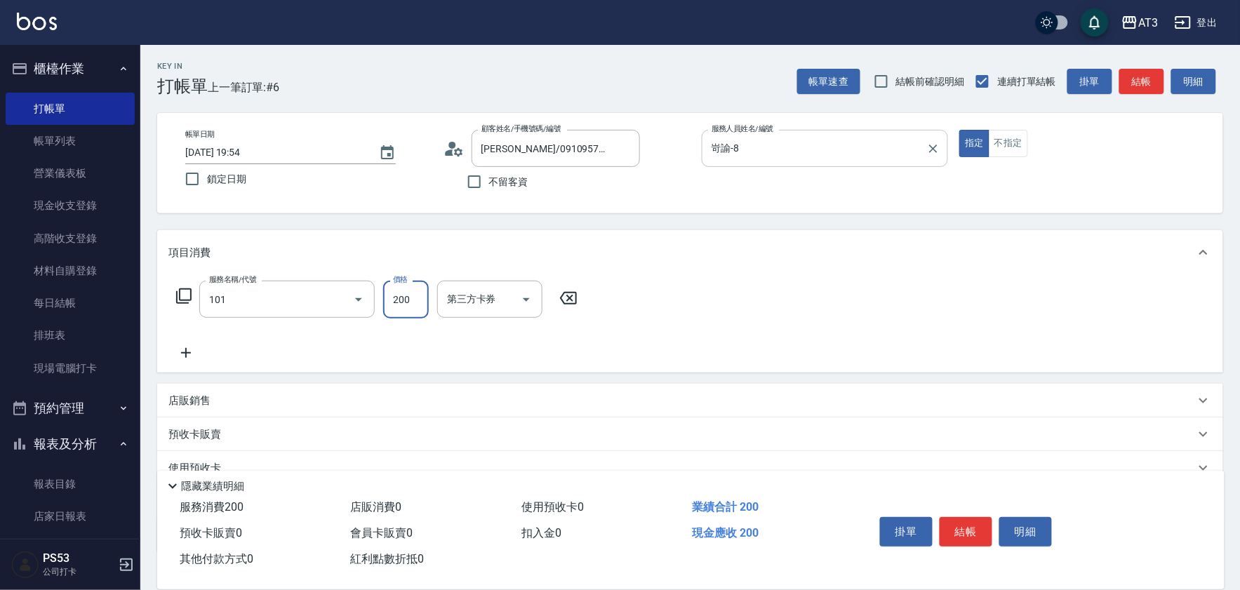
type input "洗髮(101)"
type input "[PERSON_NAME]-21"
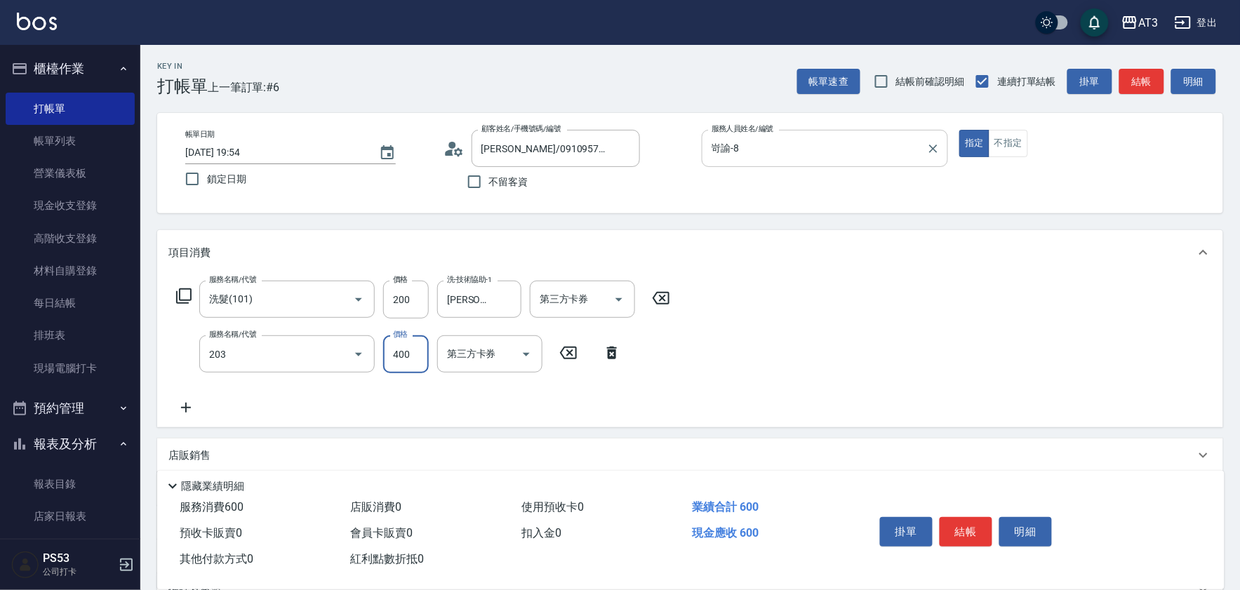
type input "指定單剪(203)"
type input "250"
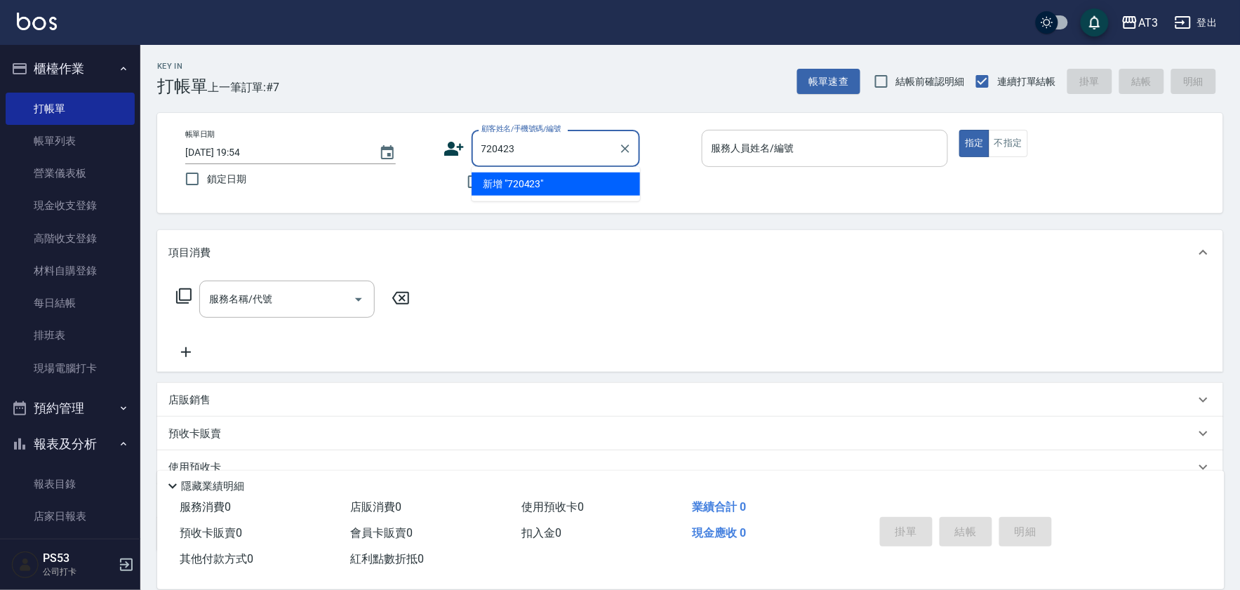
type input "720423"
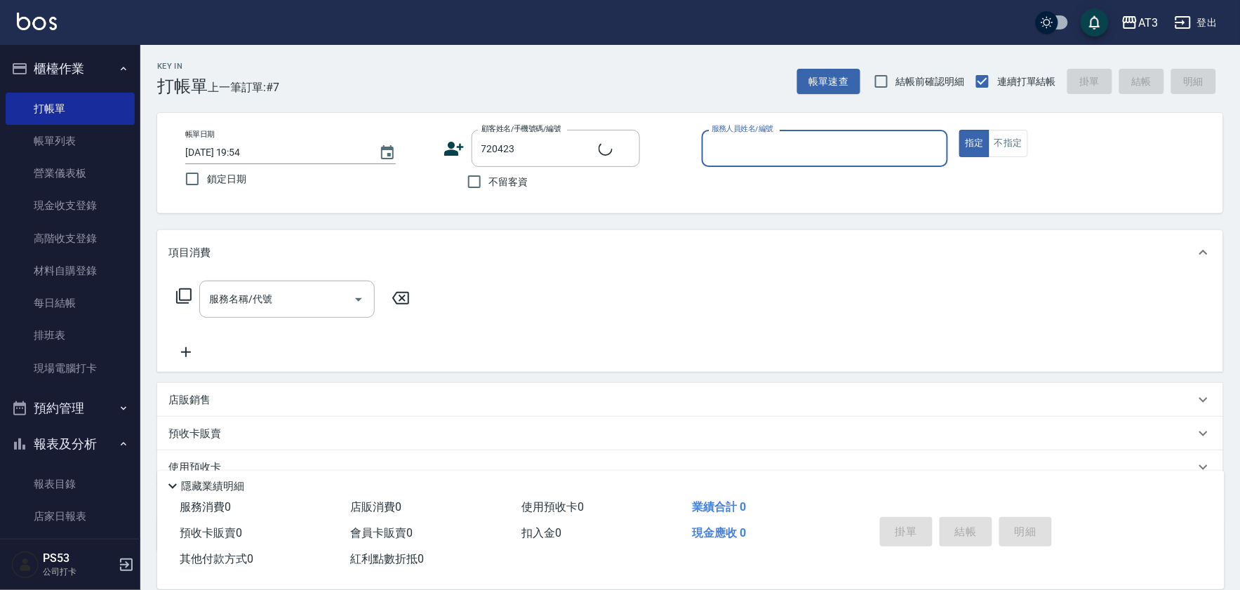
type input "7"
type input "[PERSON_NAME]/0939267965/720423"
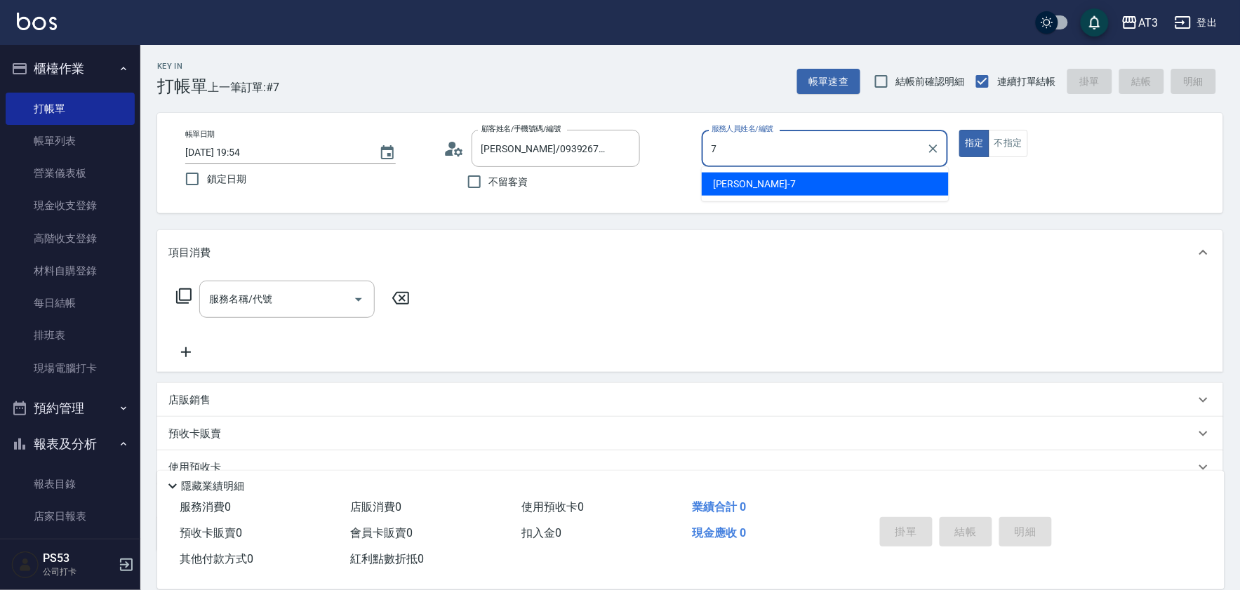
type input "子晴-7"
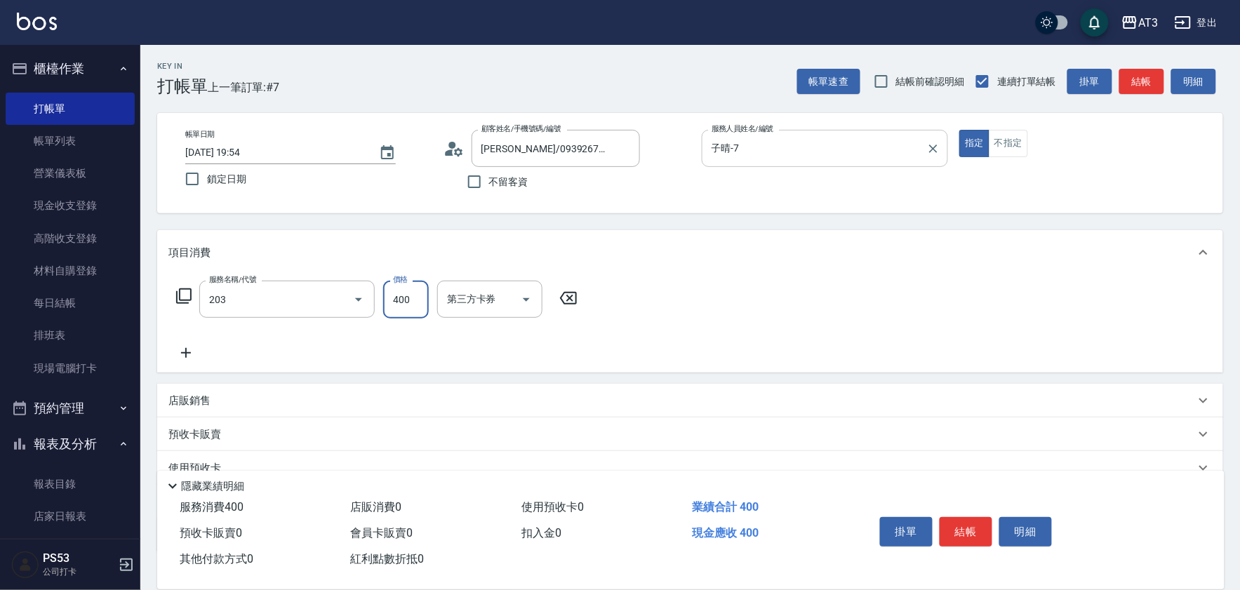
type input "指定單剪(203)"
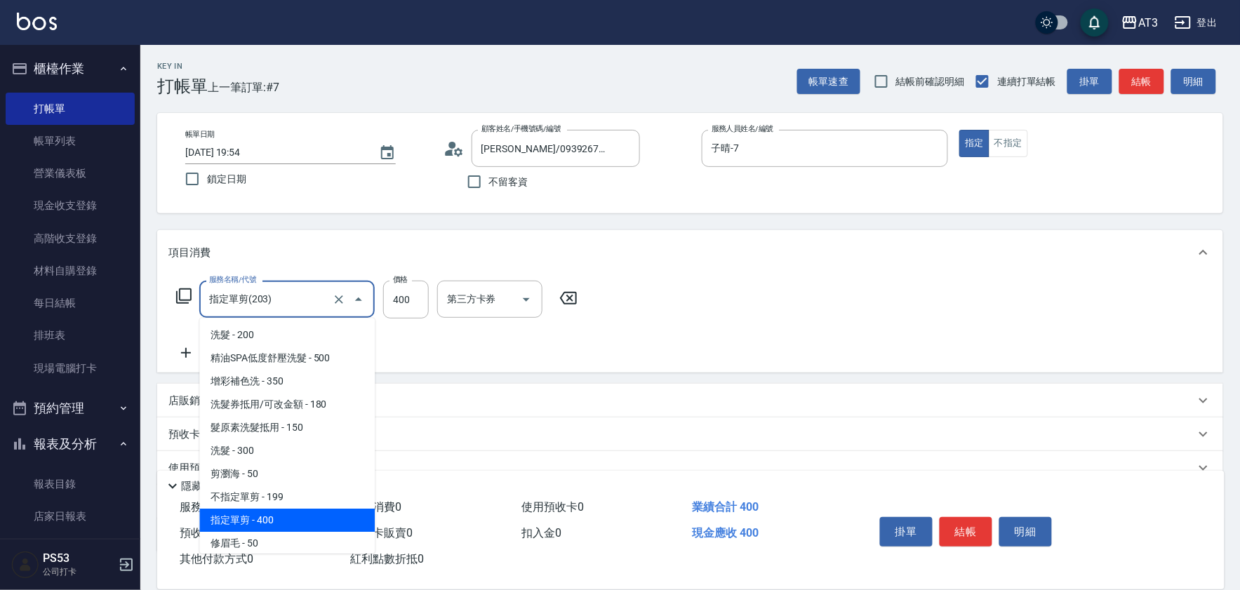
click at [281, 307] on input "指定單剪(203)" at bounding box center [268, 299] width 124 height 25
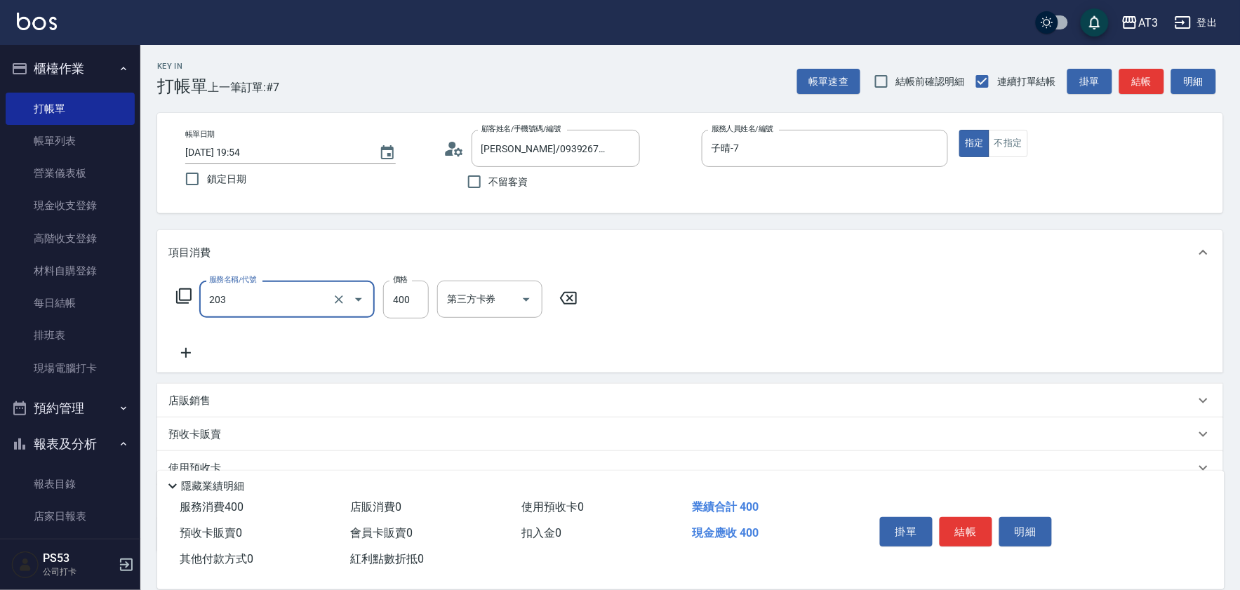
type input "指定單剪(203)"
type input "200"
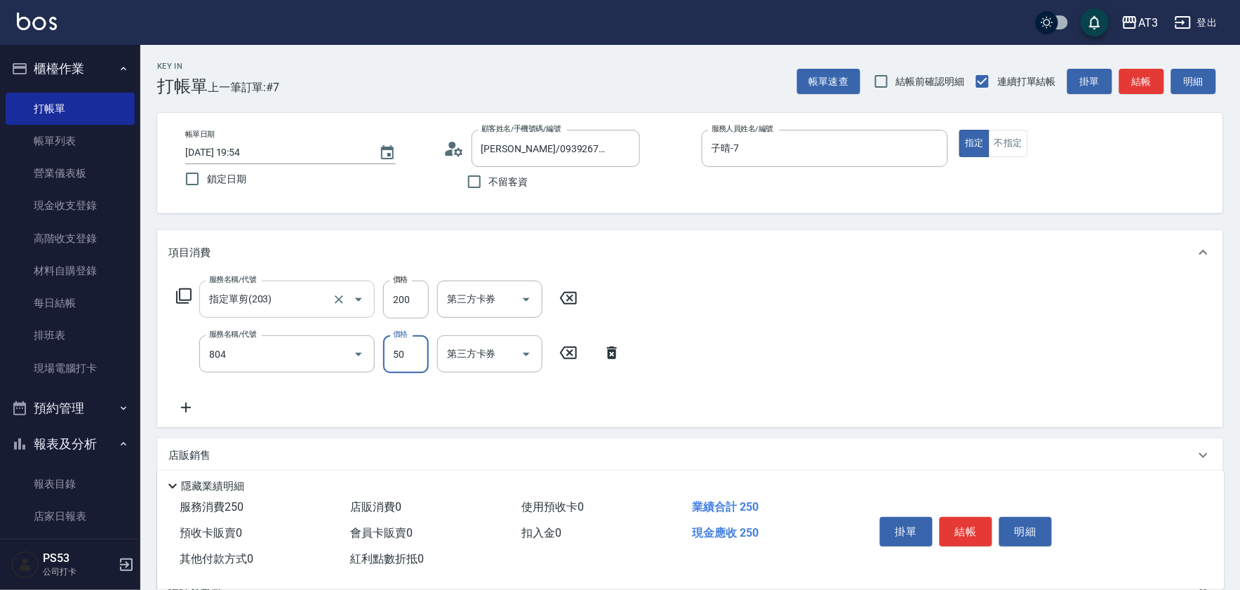
type input "吹捲/夾直/青捲/電棒/夾玉米鬚(804)"
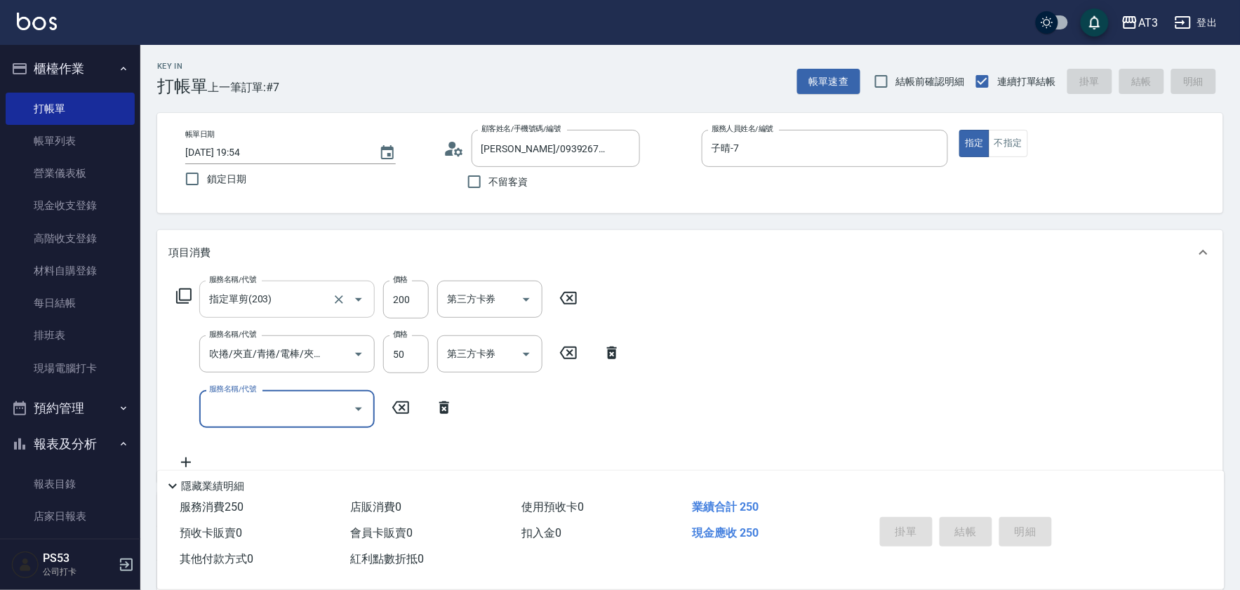
type input "[DATE] 19:55"
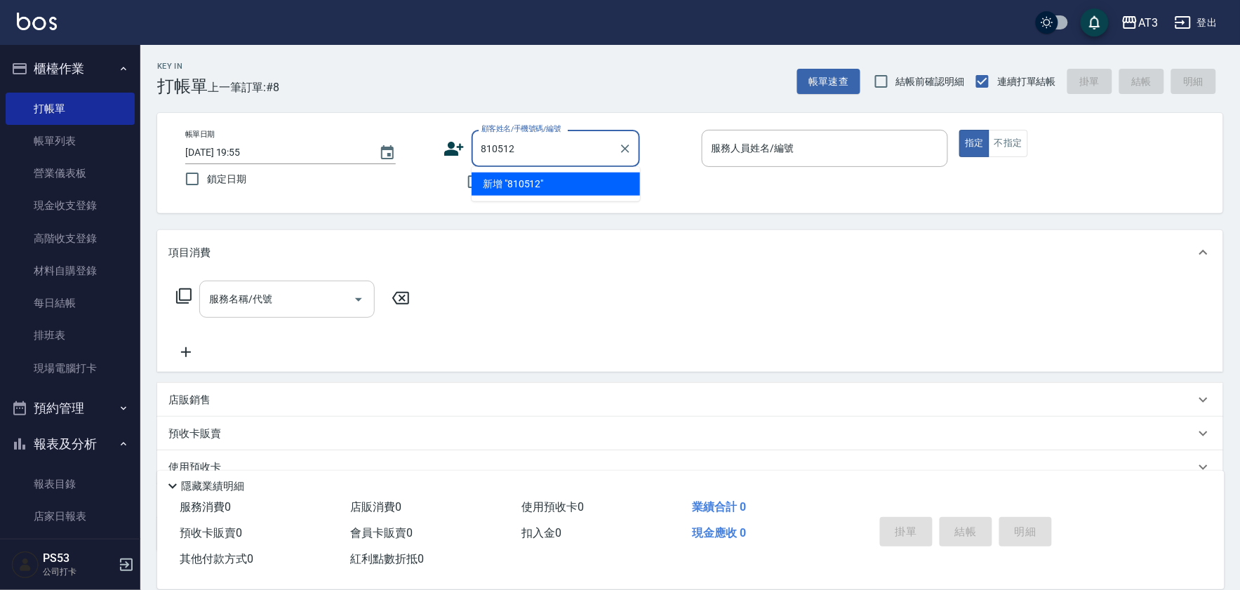
type input "810512"
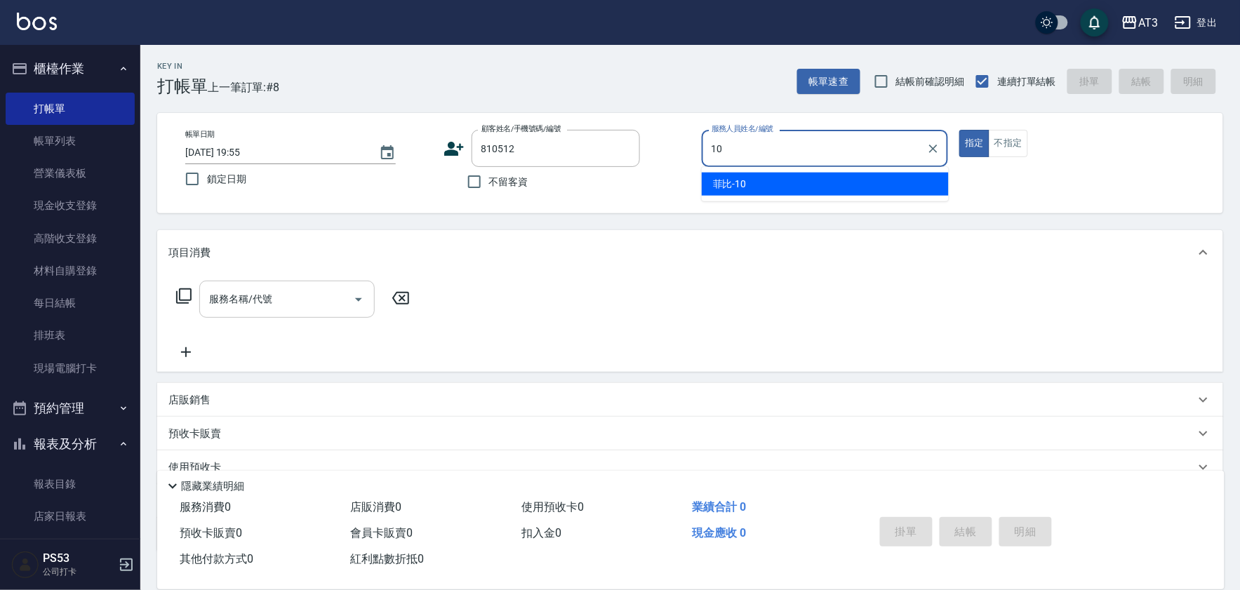
type input "菲比-10"
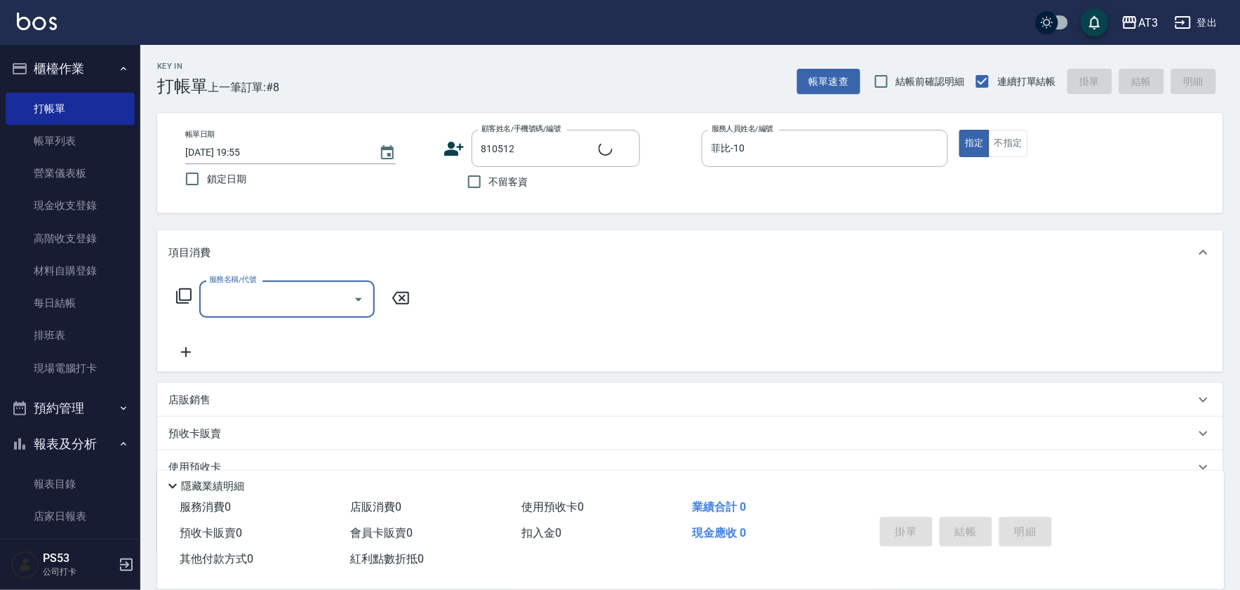
type input "[PERSON_NAME]/0916308182/810512"
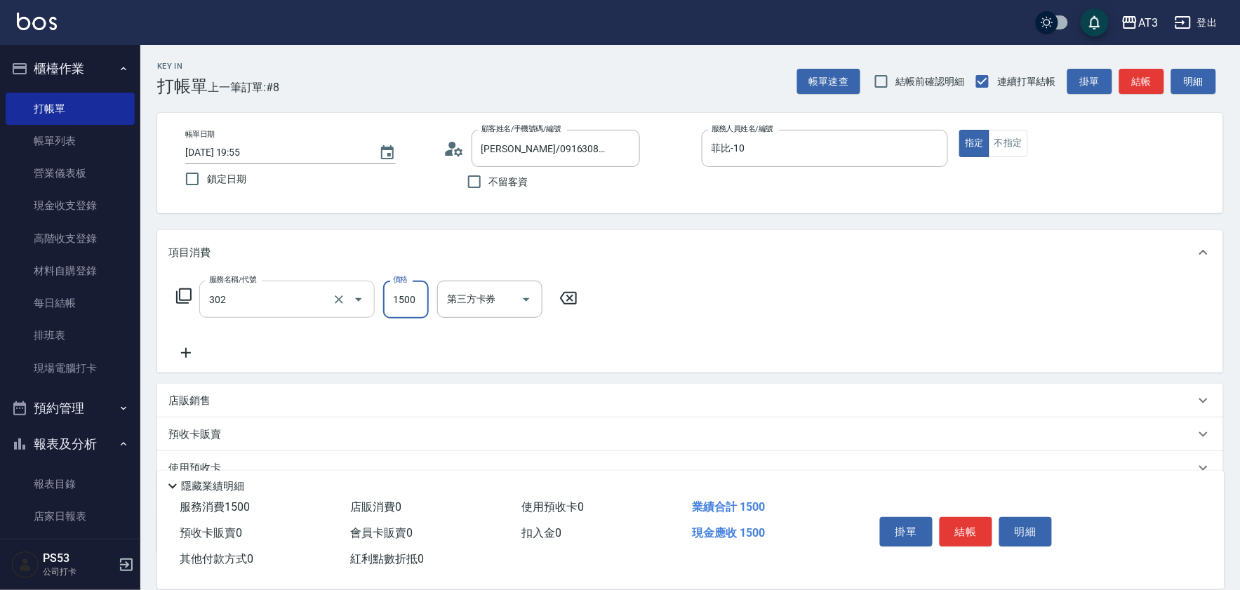
type input "設計燙髮(302)"
type input "700"
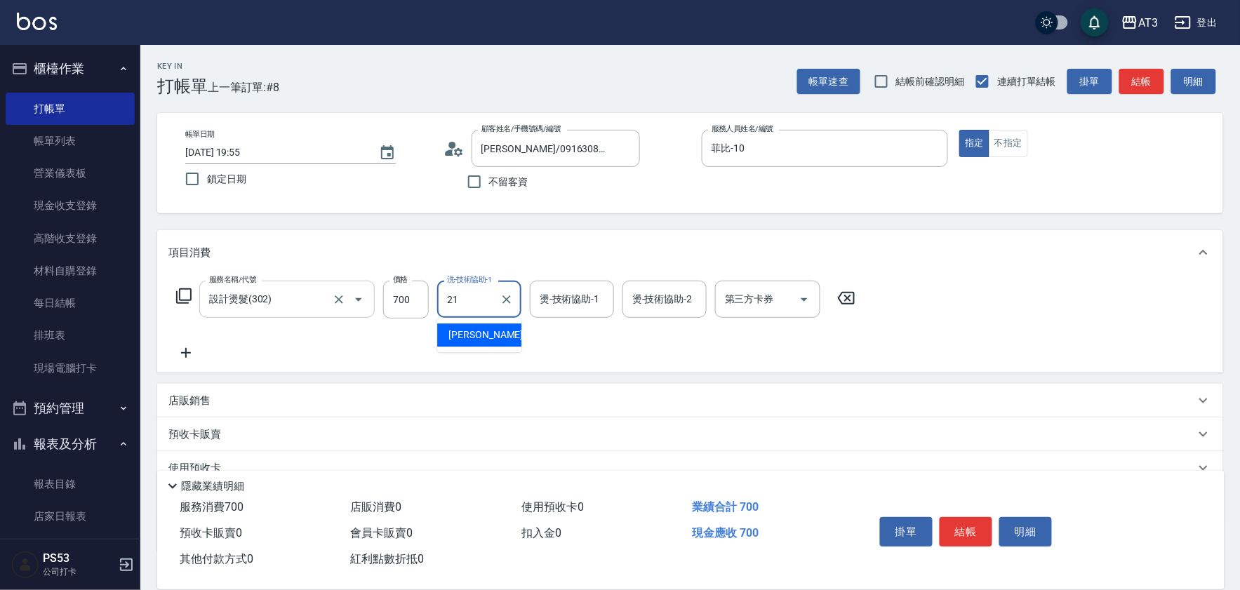
type input "[PERSON_NAME]-21"
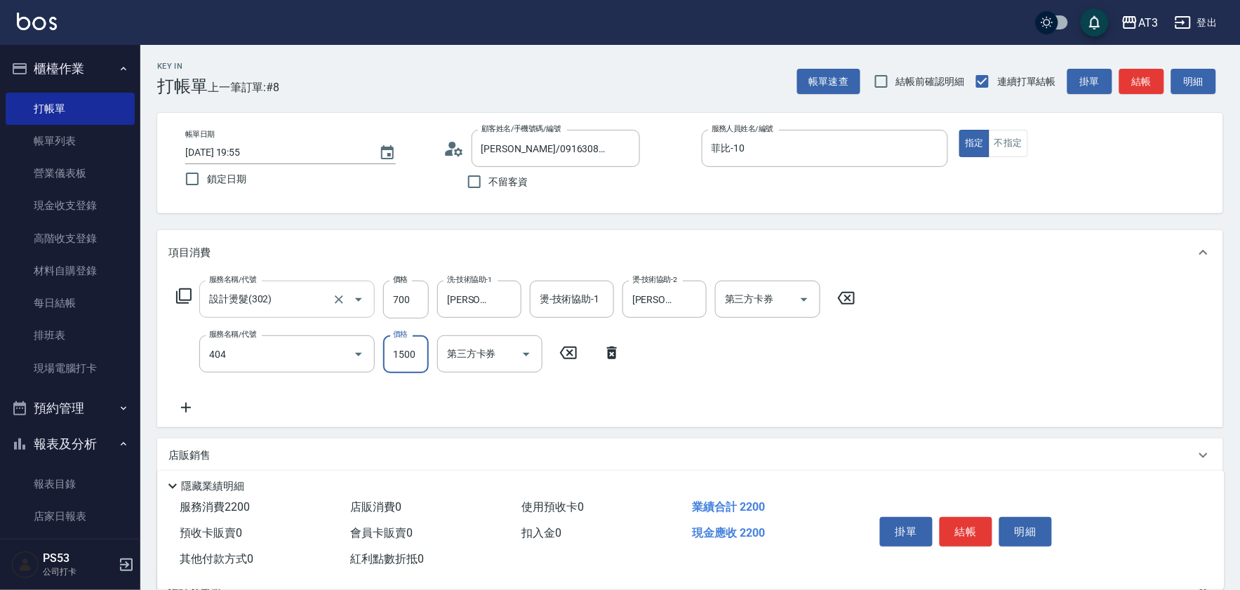
type input "設計染髮(404)"
type input "899"
type input "[PERSON_NAME]-21"
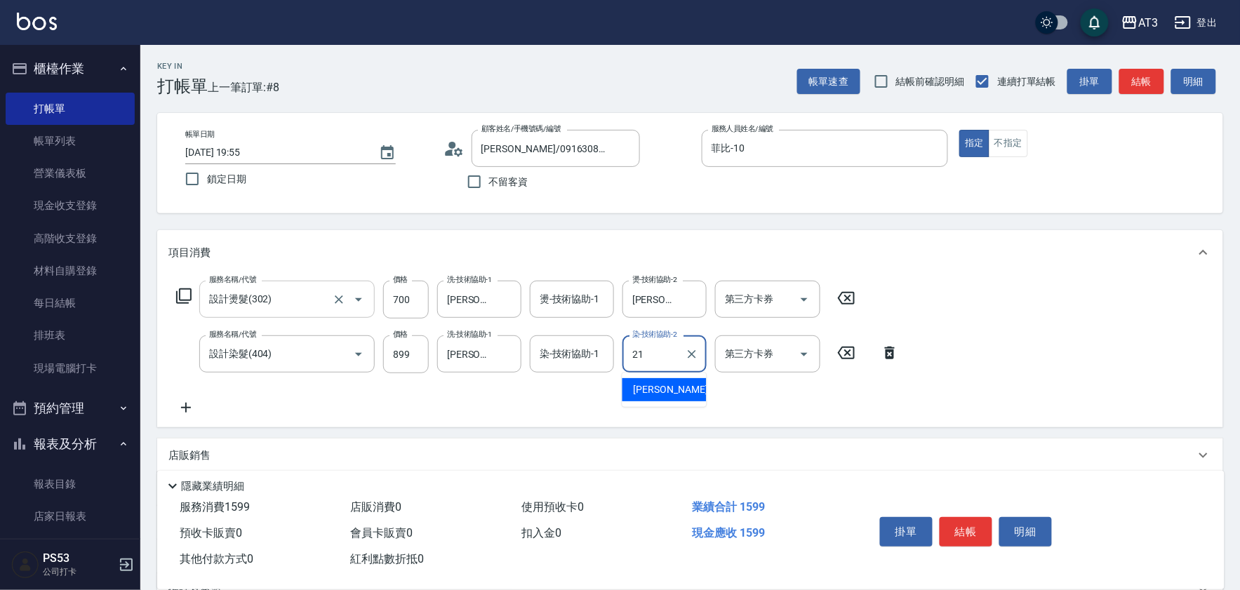
type input "[PERSON_NAME]-21"
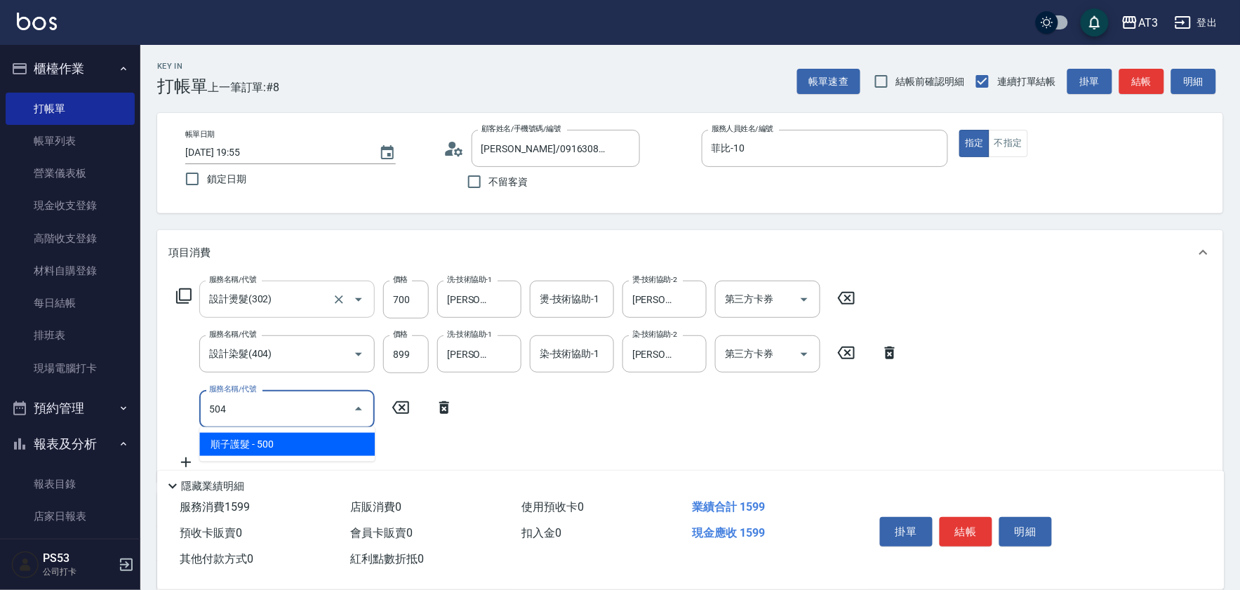
type input "順子護髮(504)"
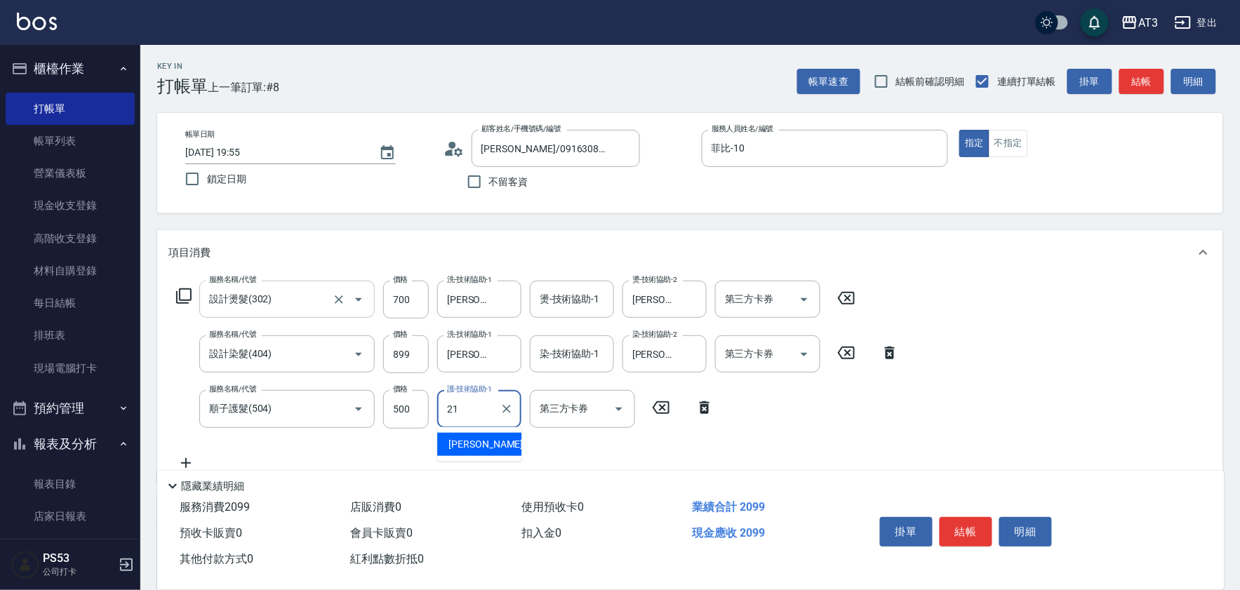
type input "[PERSON_NAME]-21"
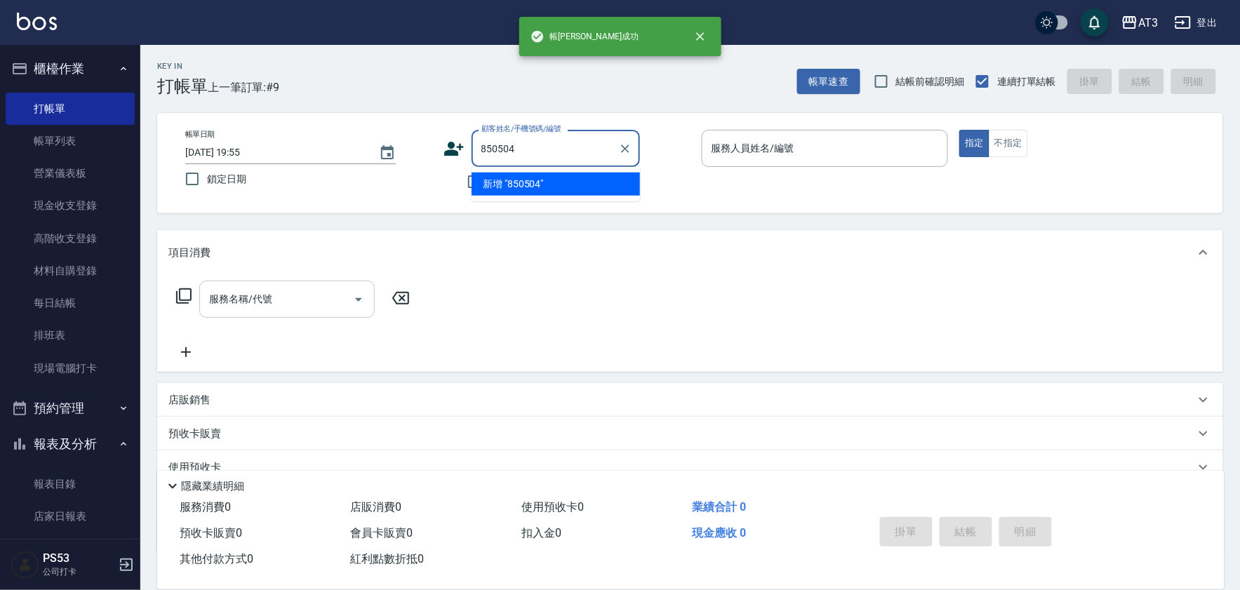
type input "850504"
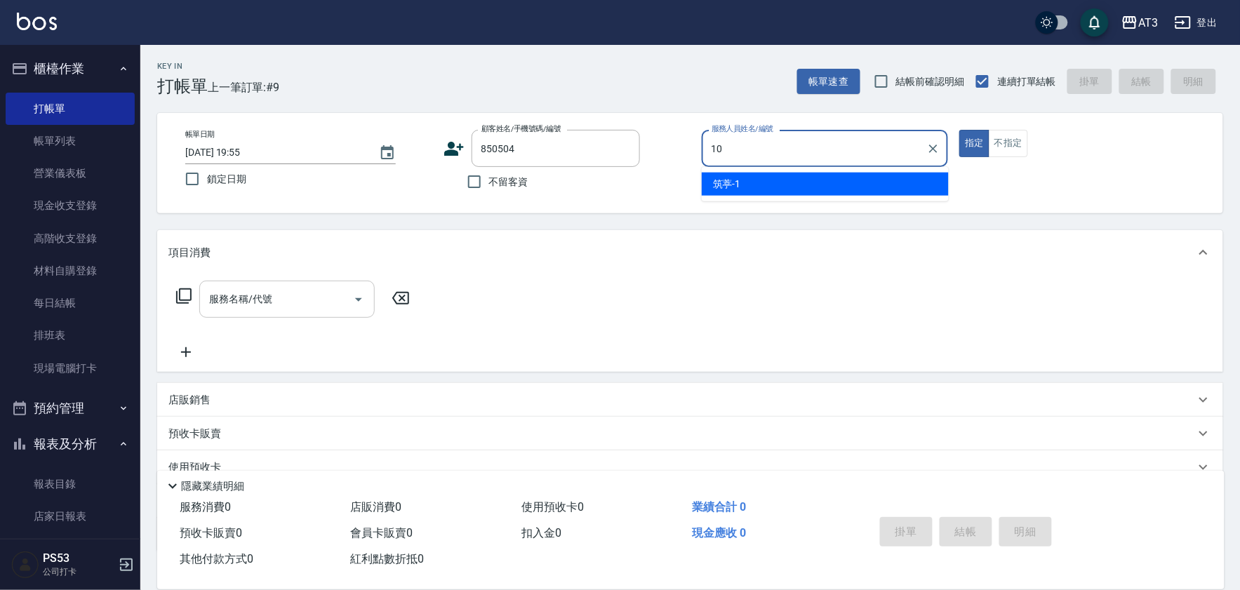
type input "菲比-10"
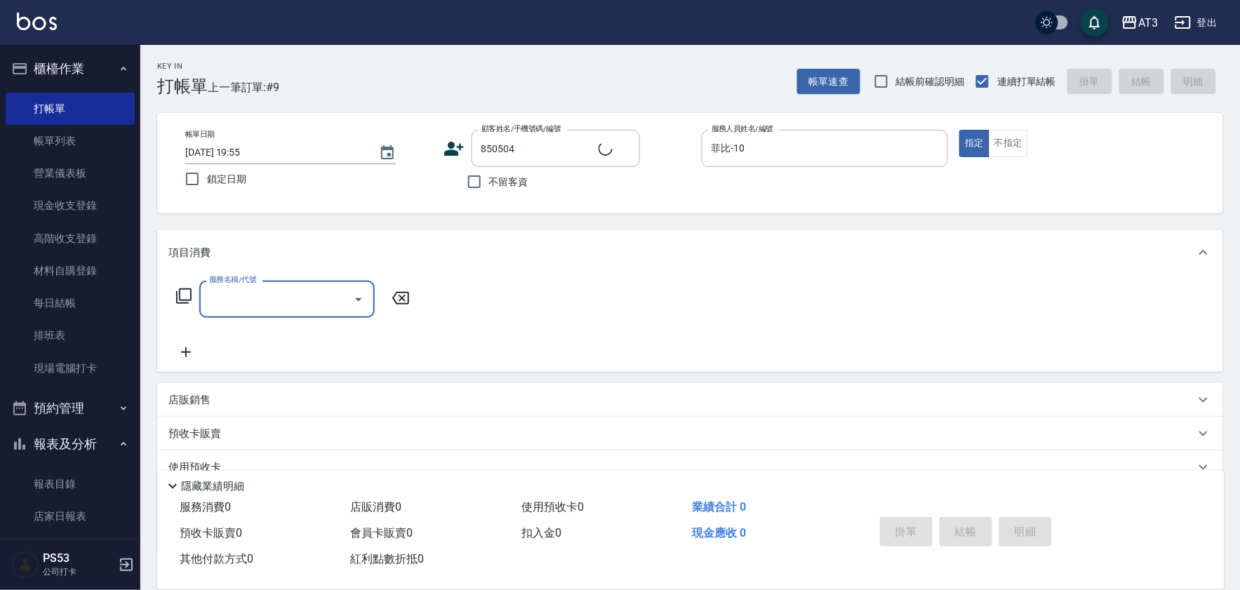
type input "[PERSON_NAME]/0970810444/850504"
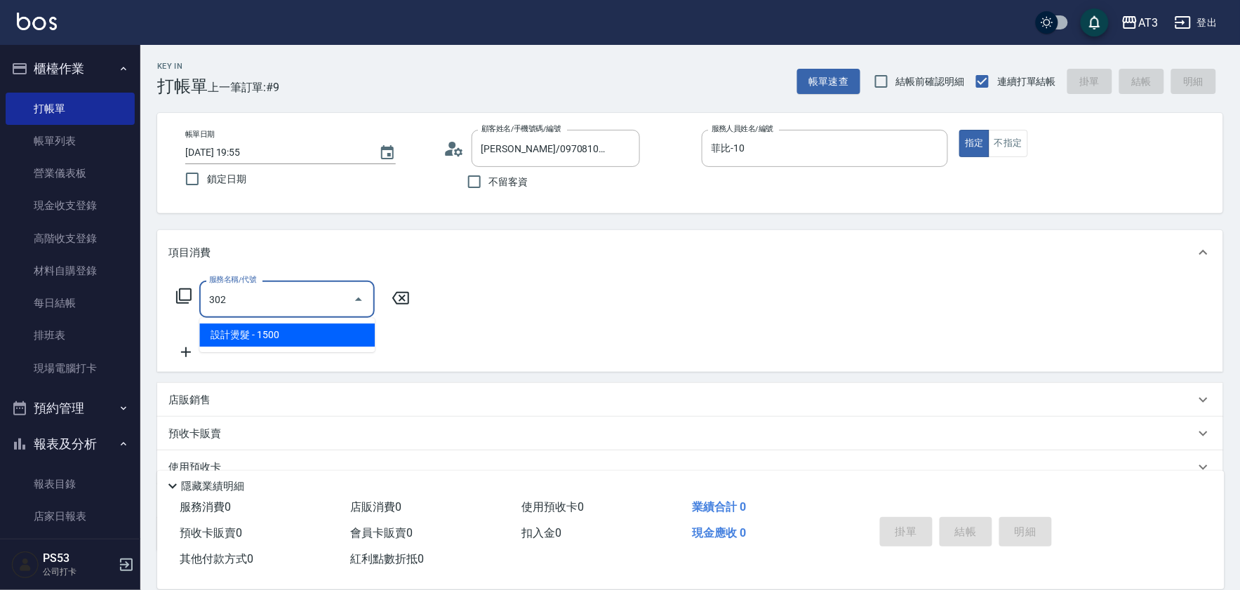
type input "設計燙髮(302)"
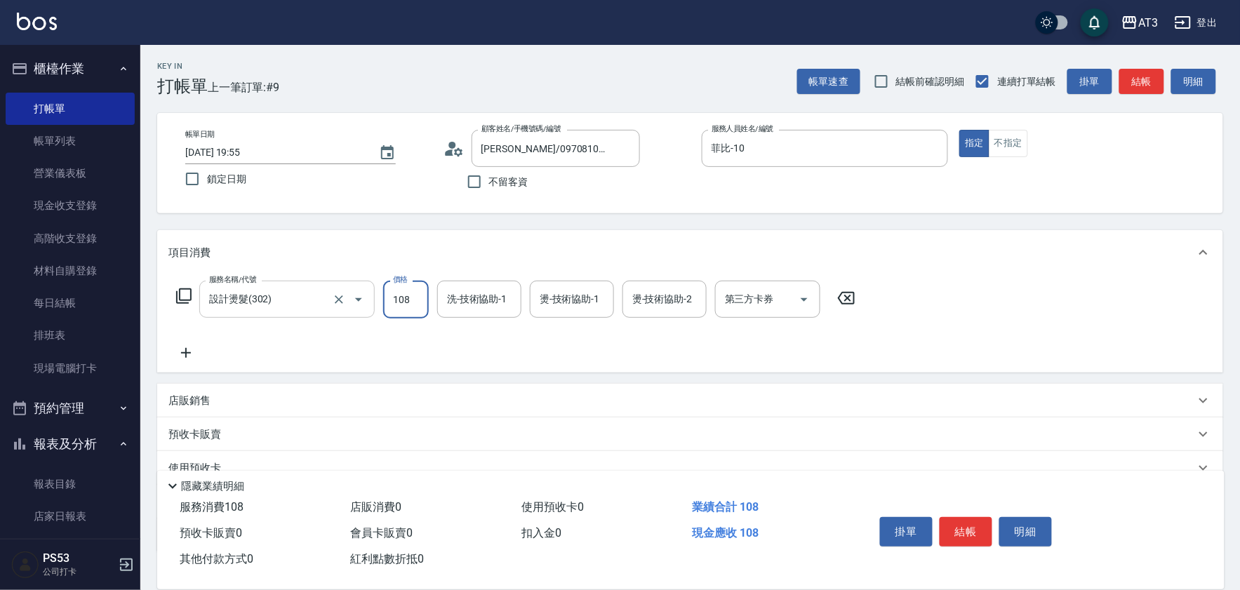
type input "1080"
type input "[PERSON_NAME]-21"
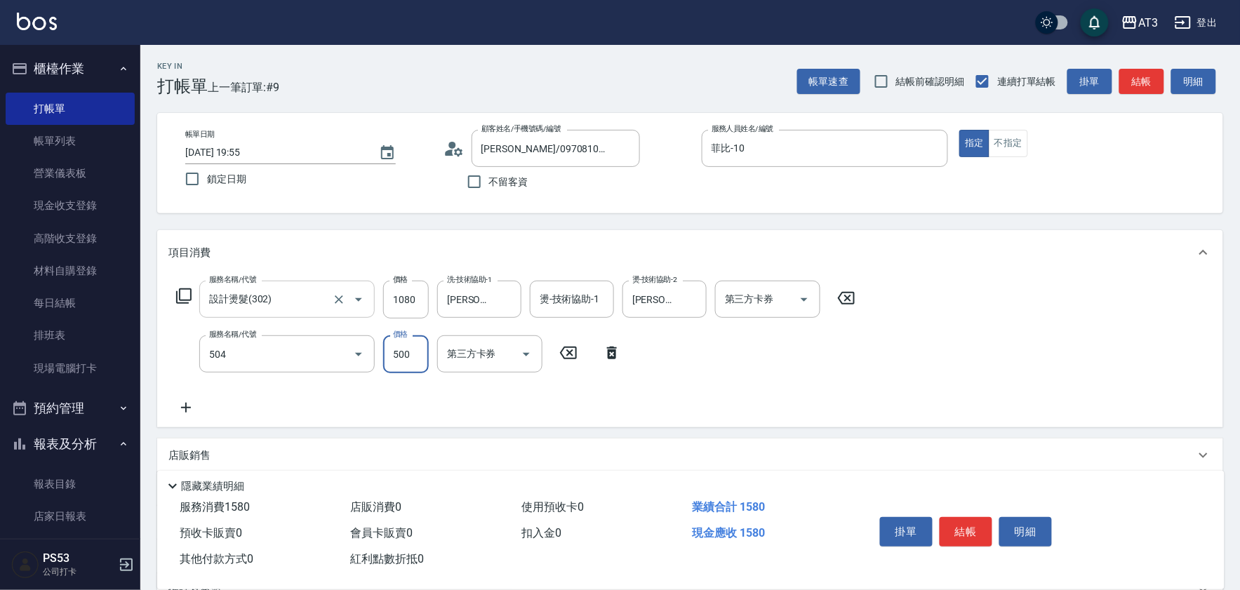
type input "順子護髮(504)"
type input "500"
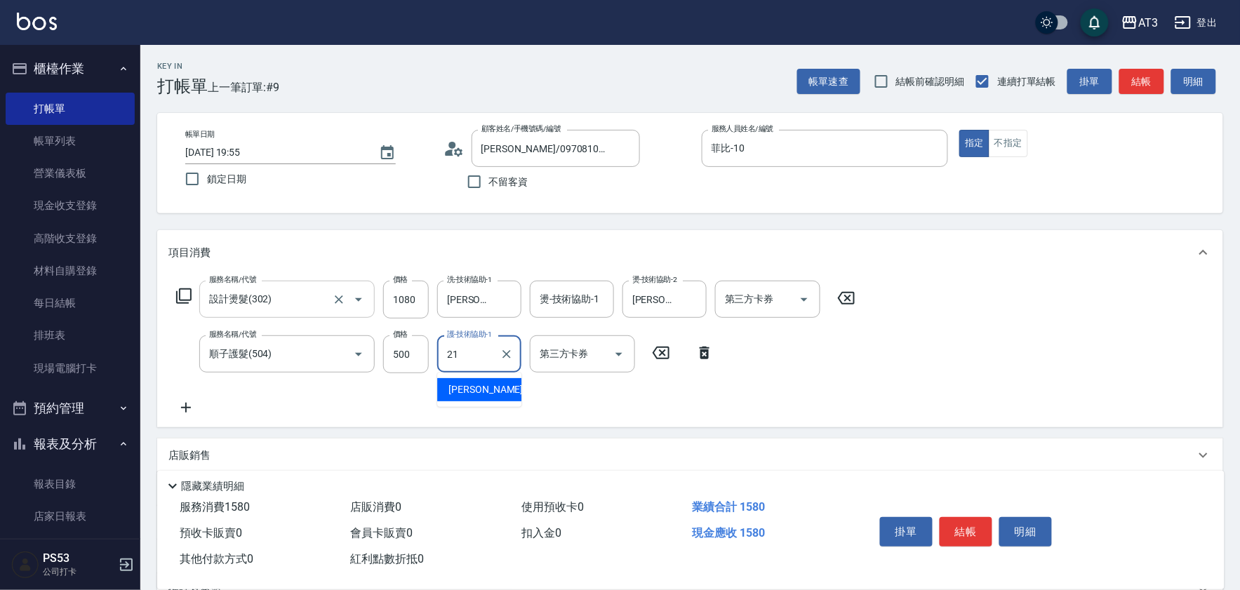
type input "[PERSON_NAME]-21"
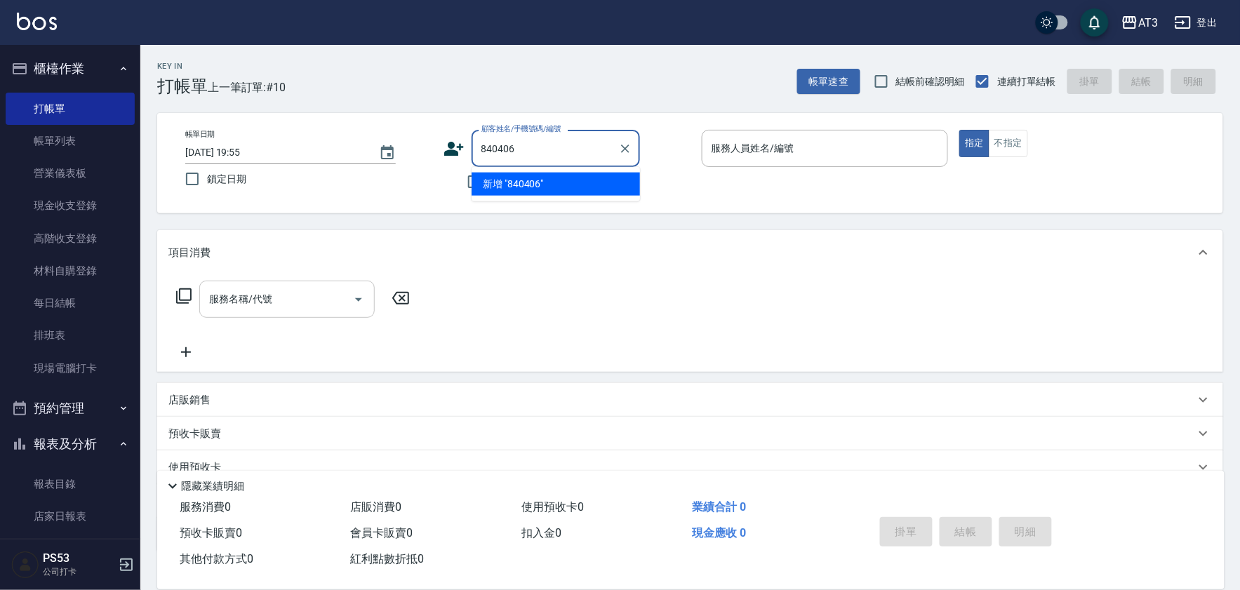
type input "840406"
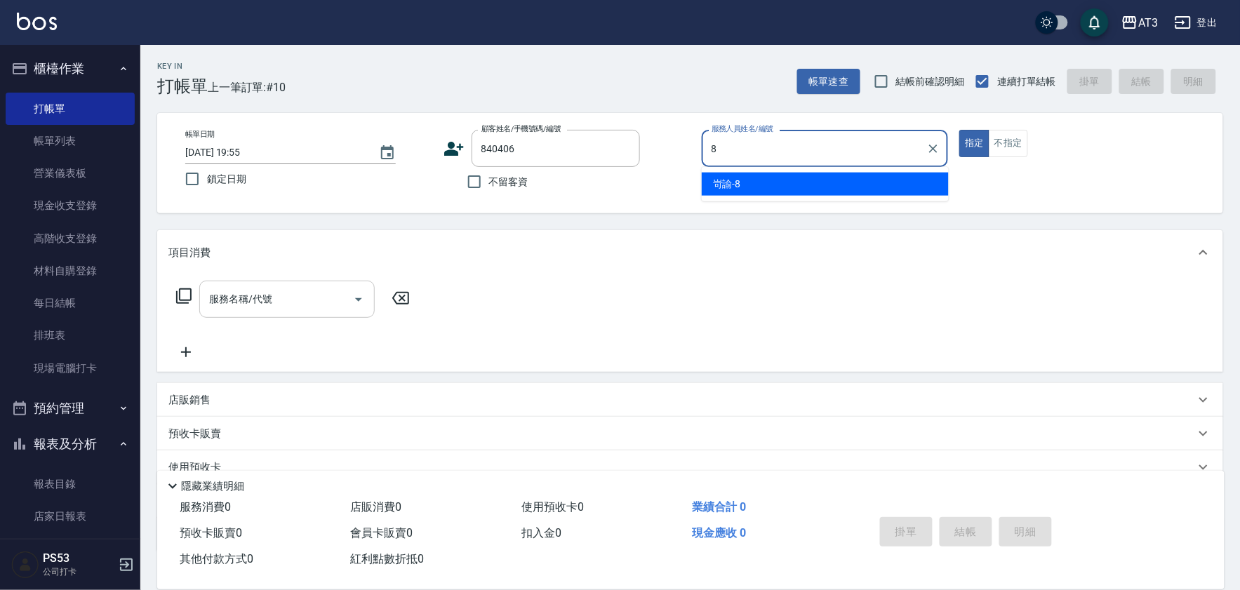
type input "岢諭-8"
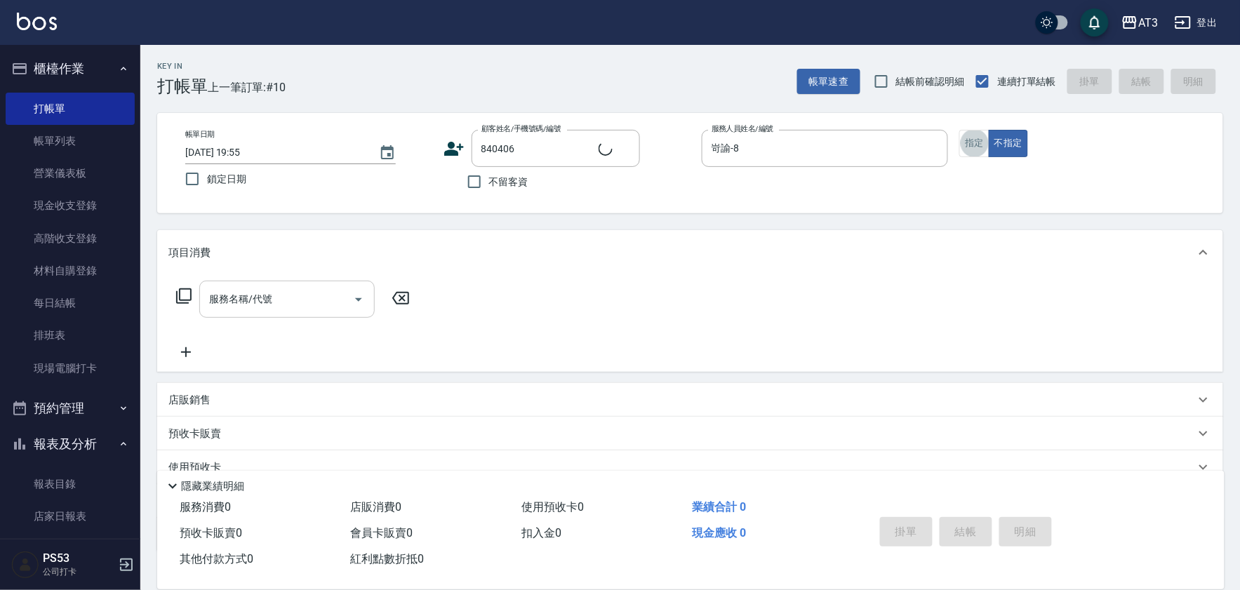
type input "[PERSON_NAME]/0985487273/840406"
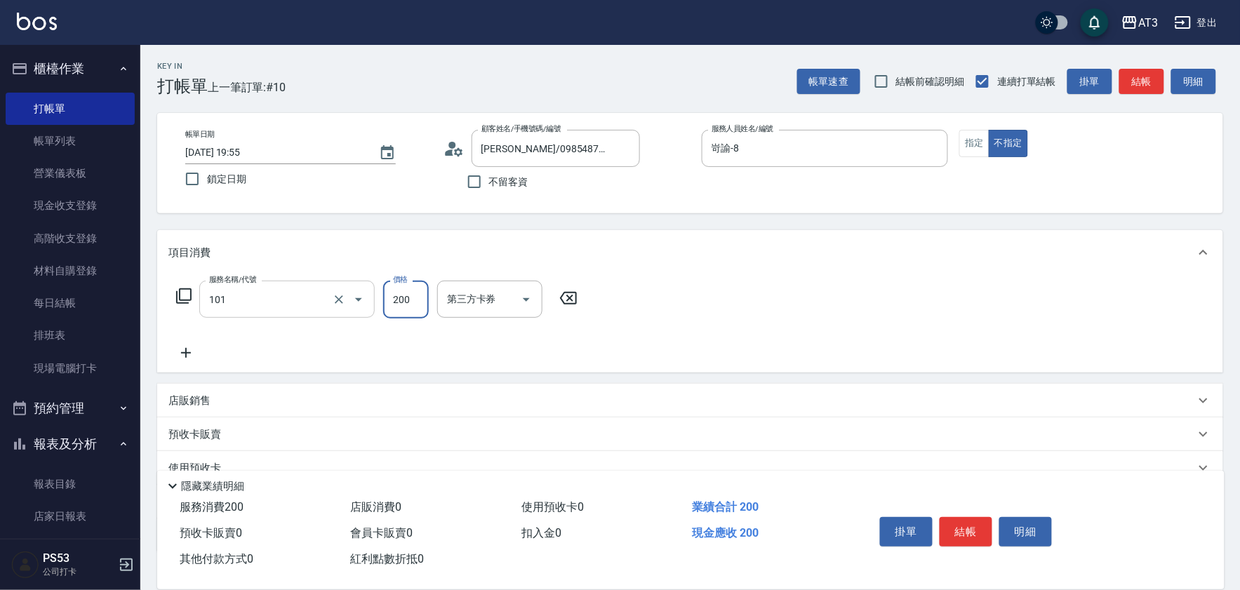
type input "洗髮(101)"
type input "[PERSON_NAME]-21"
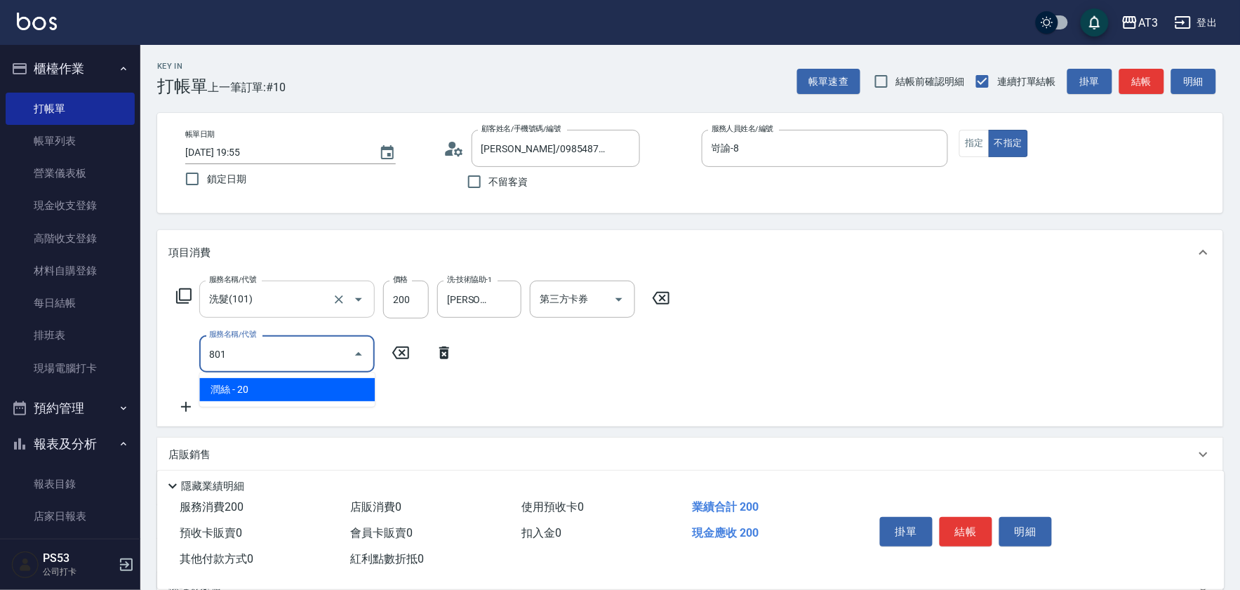
type input "潤絲(801)"
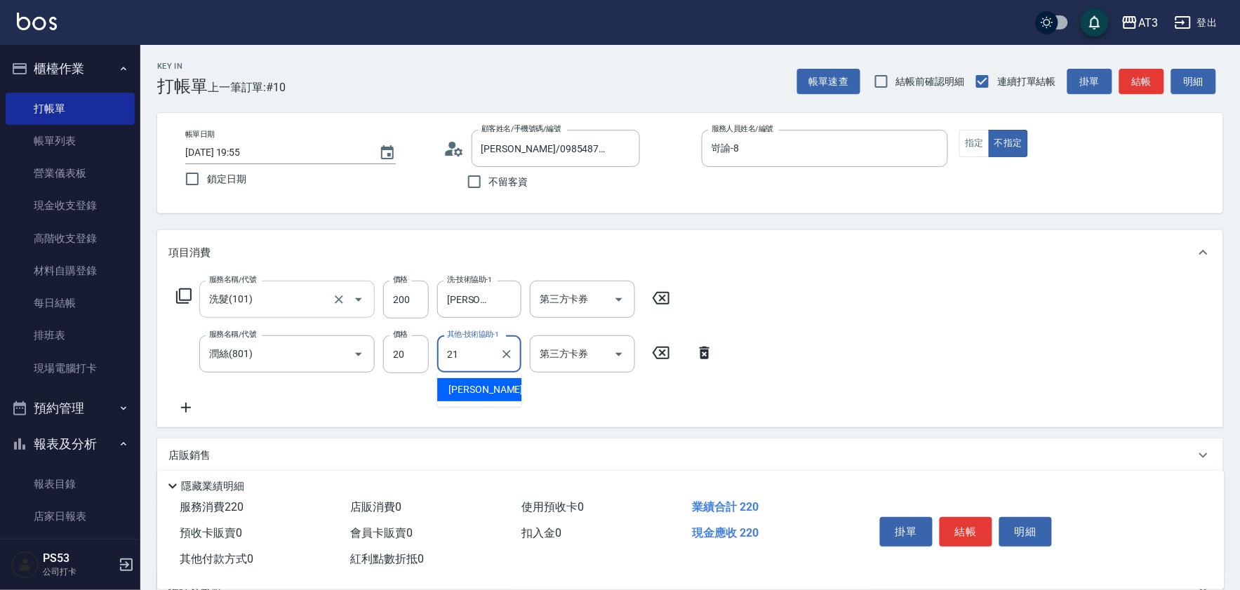
type input "[PERSON_NAME]-21"
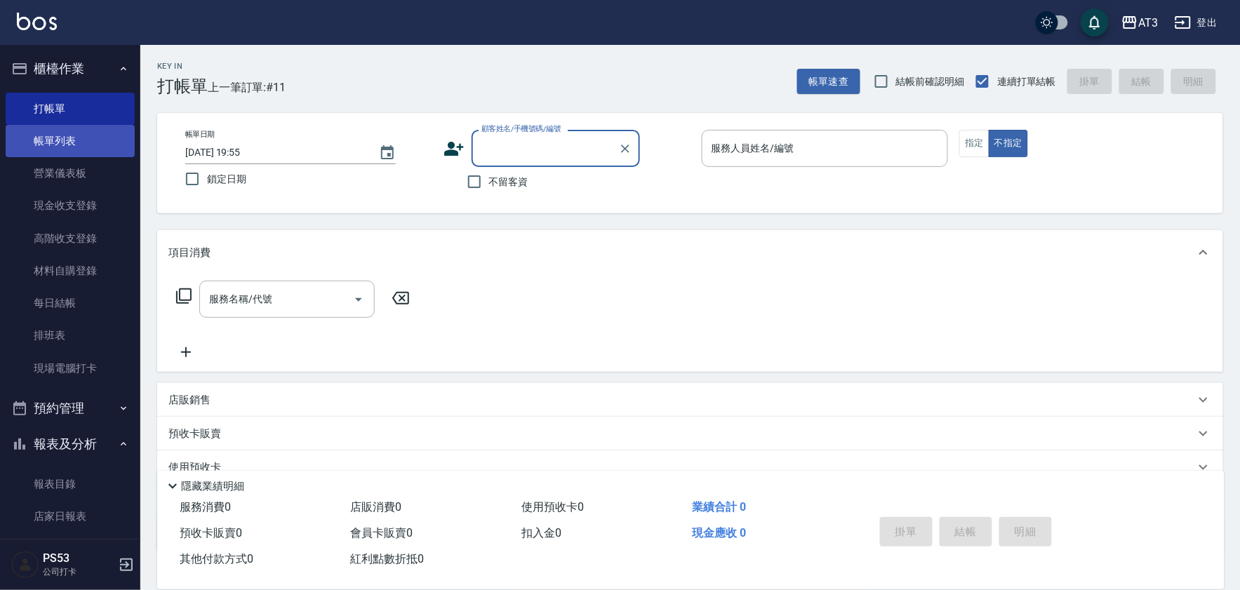
click at [59, 143] on link "帳單列表" at bounding box center [70, 141] width 129 height 32
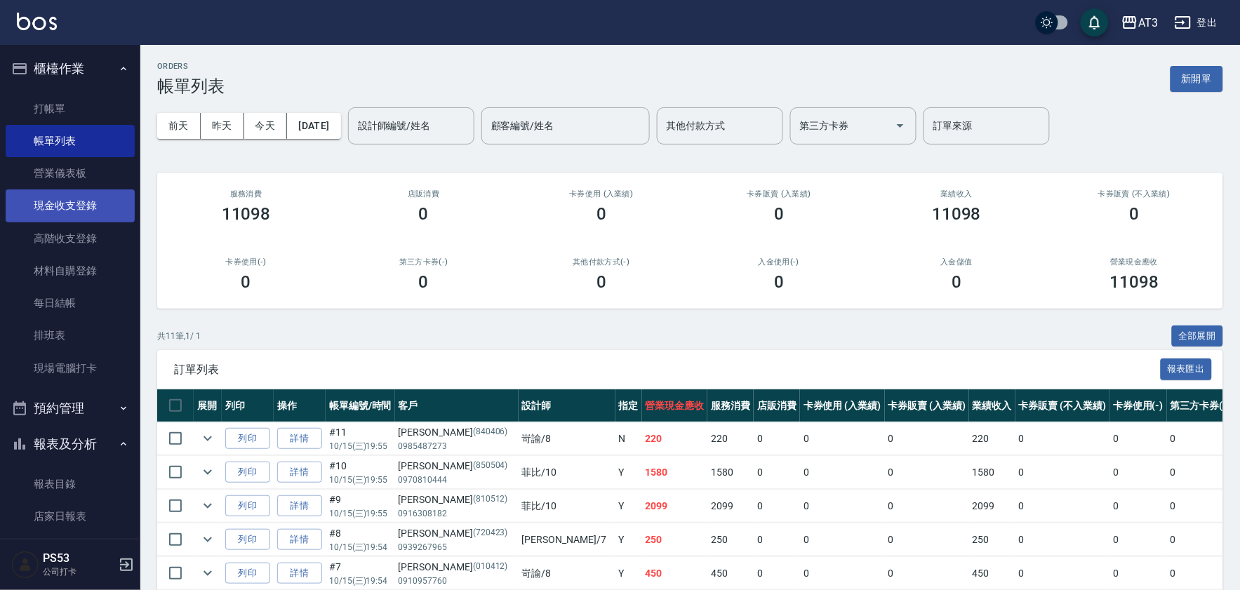
click at [62, 206] on link "現金收支登錄" at bounding box center [70, 206] width 129 height 32
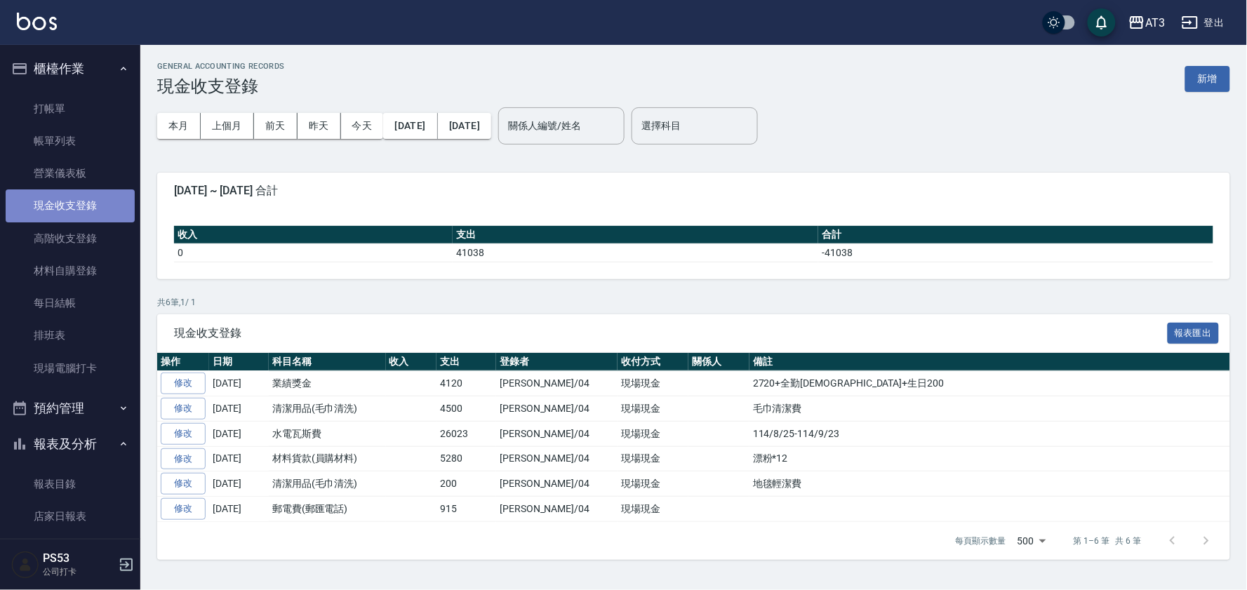
click at [90, 206] on link "現金收支登錄" at bounding box center [70, 206] width 129 height 32
click at [1202, 58] on div "GENERAL ACCOUNTING RECORDS 現金收支登錄 新增 本月 上個月 [DATE] [DATE] [DATE] [DATE] [DATE] …" at bounding box center [693, 311] width 1107 height 532
click at [1205, 66] on button "新增" at bounding box center [1208, 79] width 45 height 26
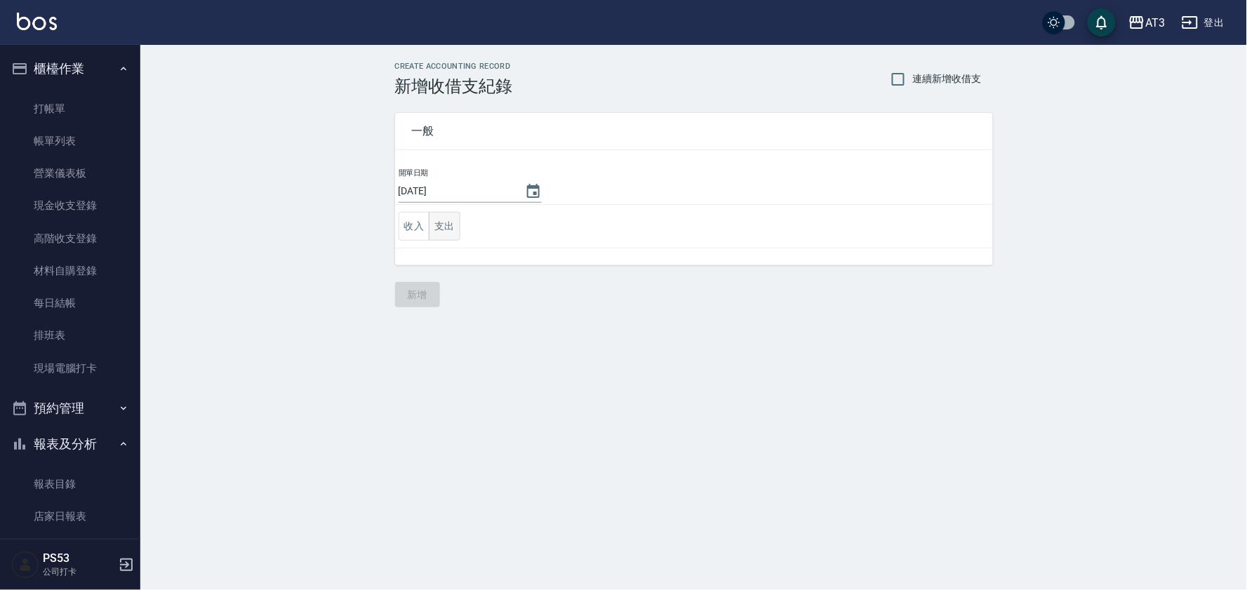
click at [447, 236] on button "支出" at bounding box center [445, 226] width 32 height 29
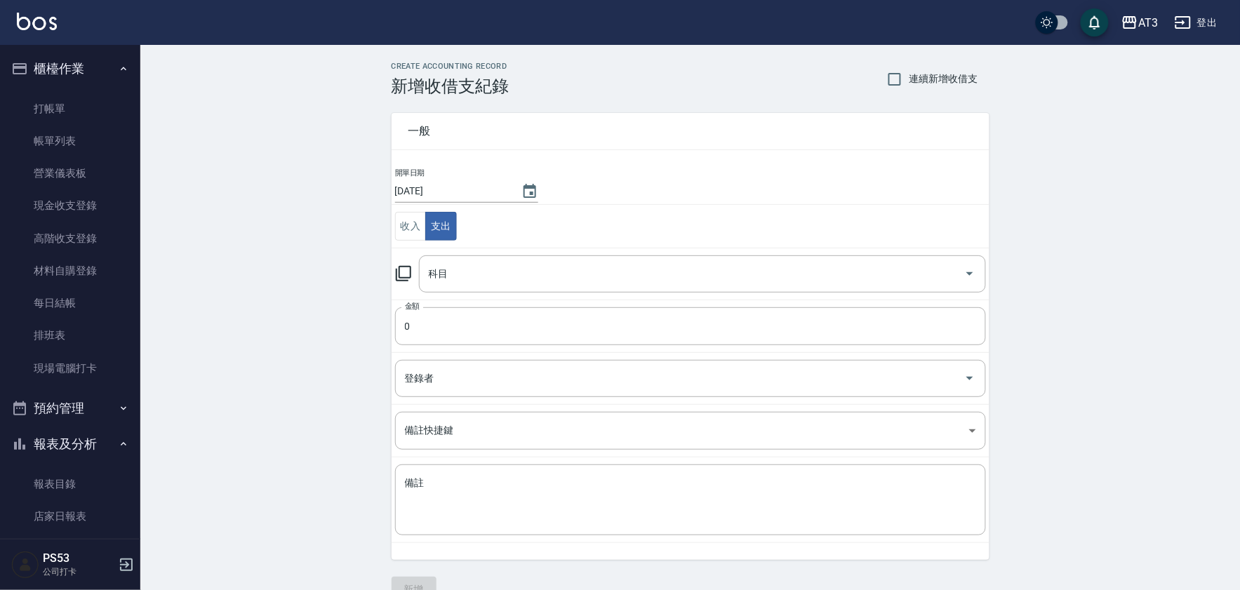
click at [401, 274] on icon at bounding box center [403, 273] width 17 height 17
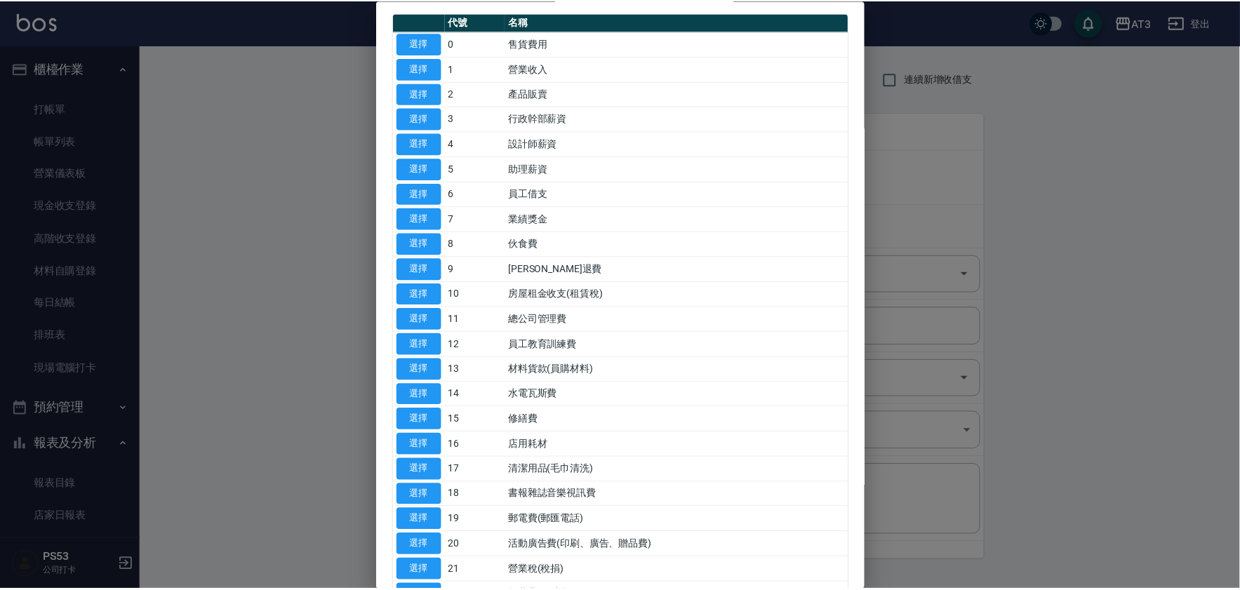
scroll to position [156, 0]
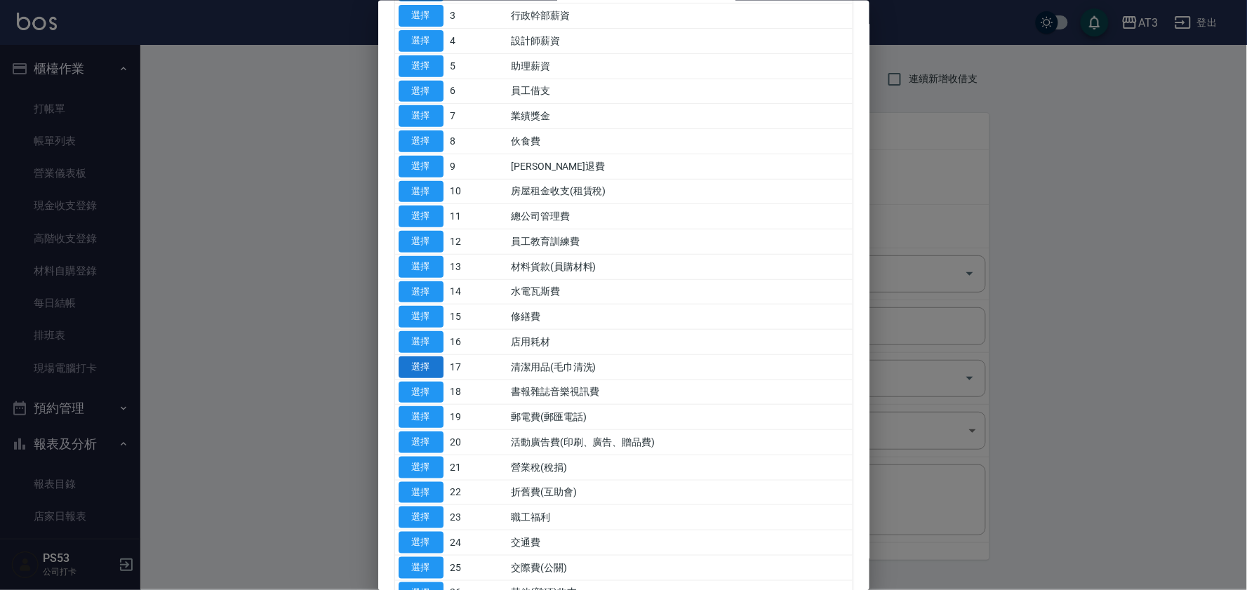
click at [426, 366] on button "選擇" at bounding box center [421, 367] width 45 height 22
type input "17 清潔用品(毛巾清洗)"
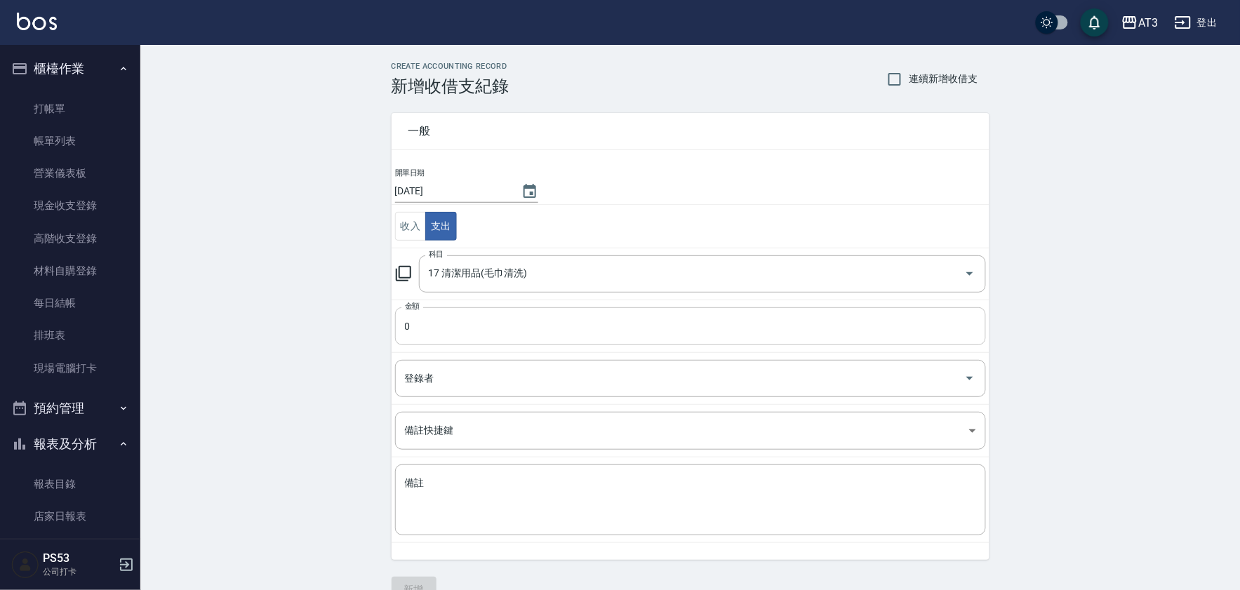
click at [436, 338] on input "0" at bounding box center [690, 326] width 591 height 38
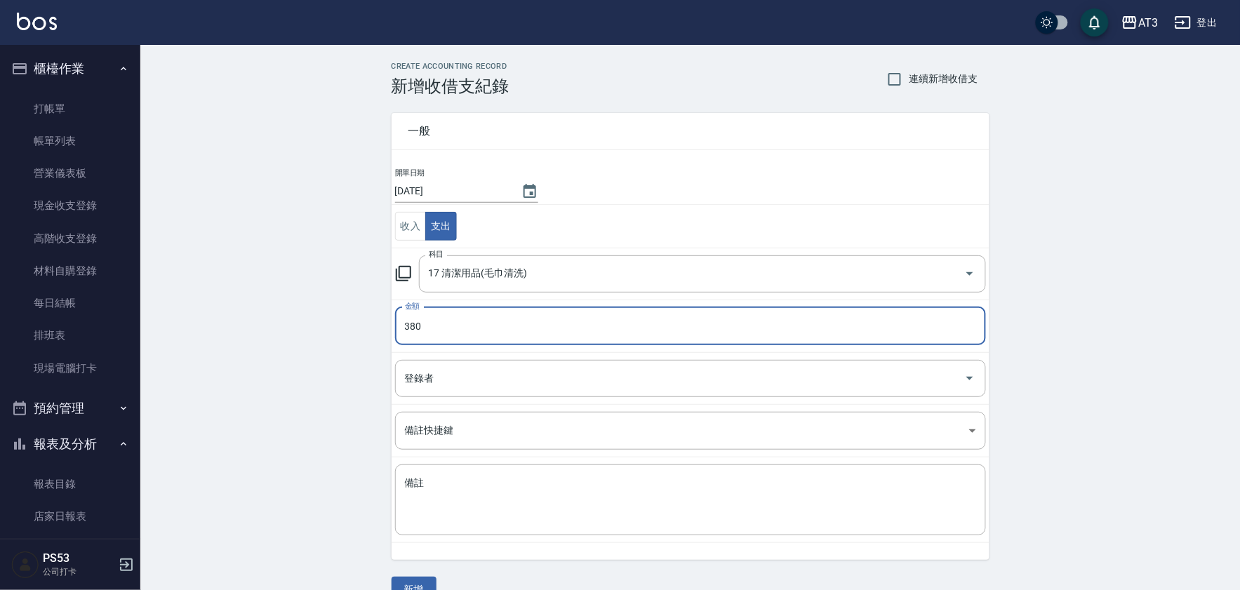
type input "380"
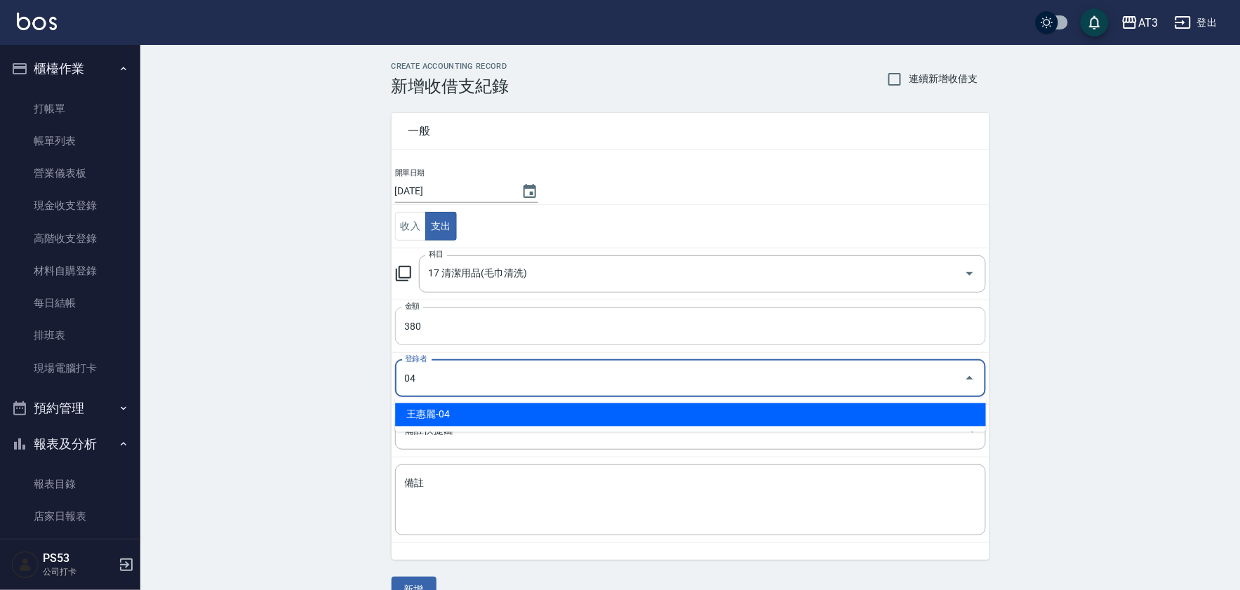
type input "王惠麗-04"
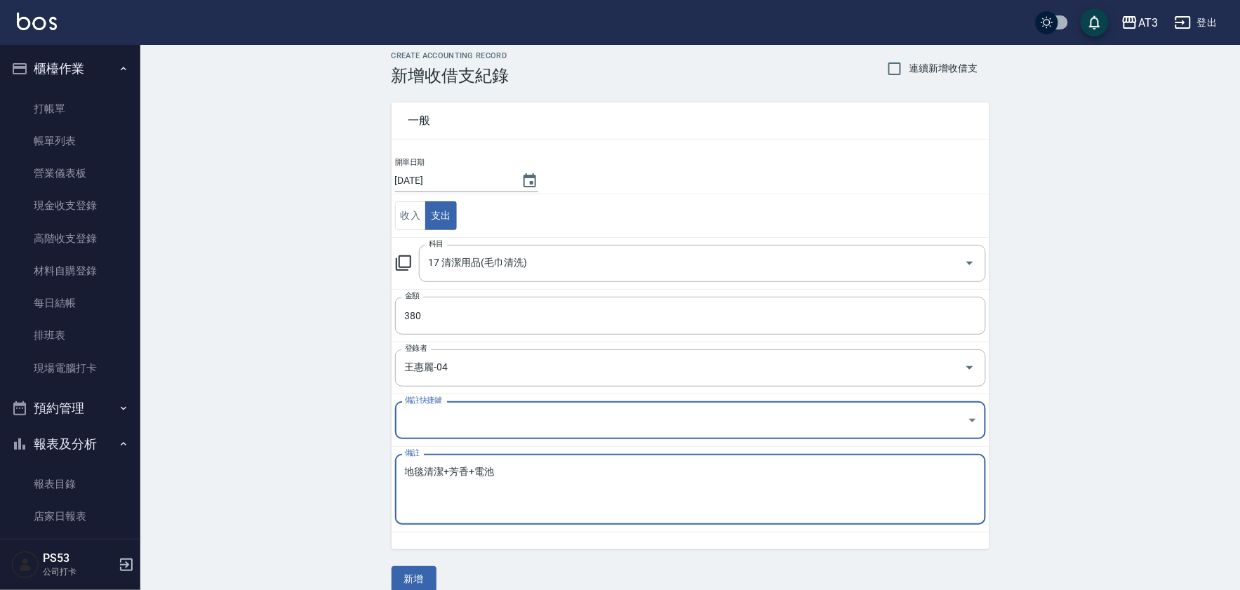
scroll to position [29, 0]
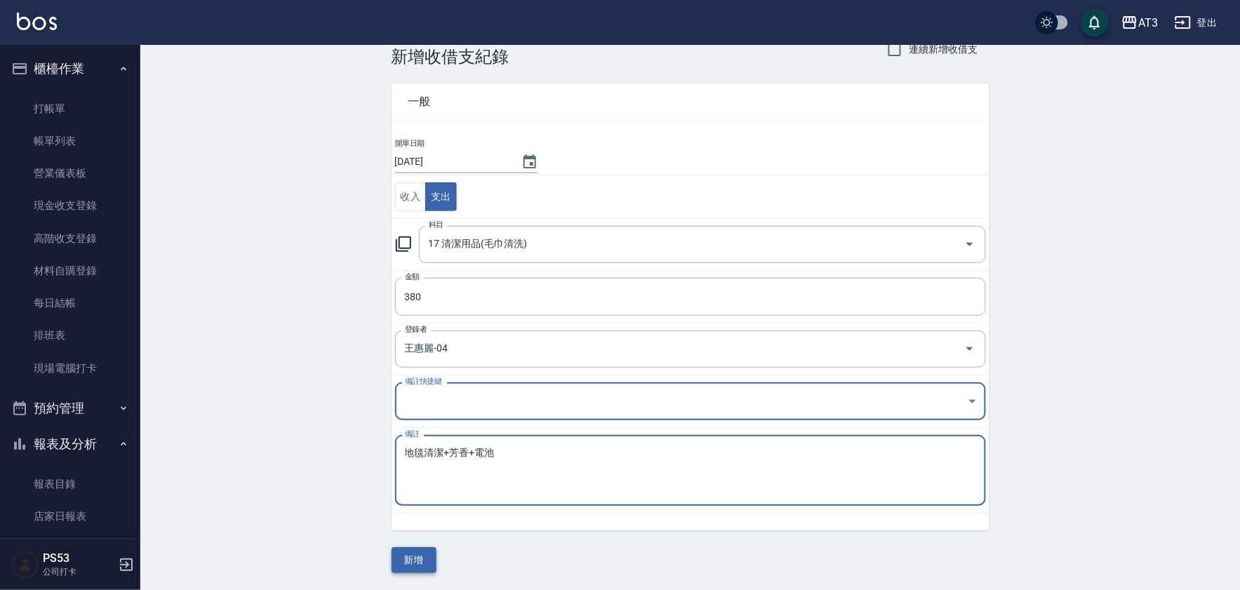
type textarea "地毯清潔+芳香+電池"
click at [426, 562] on button "新增" at bounding box center [414, 561] width 45 height 26
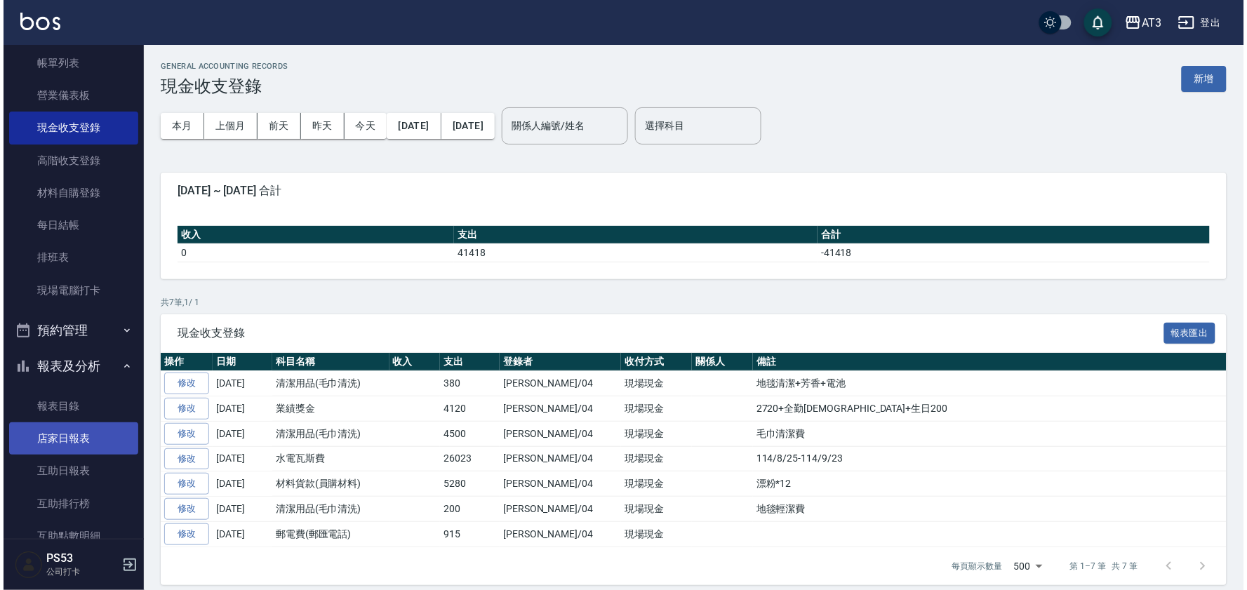
scroll to position [156, 0]
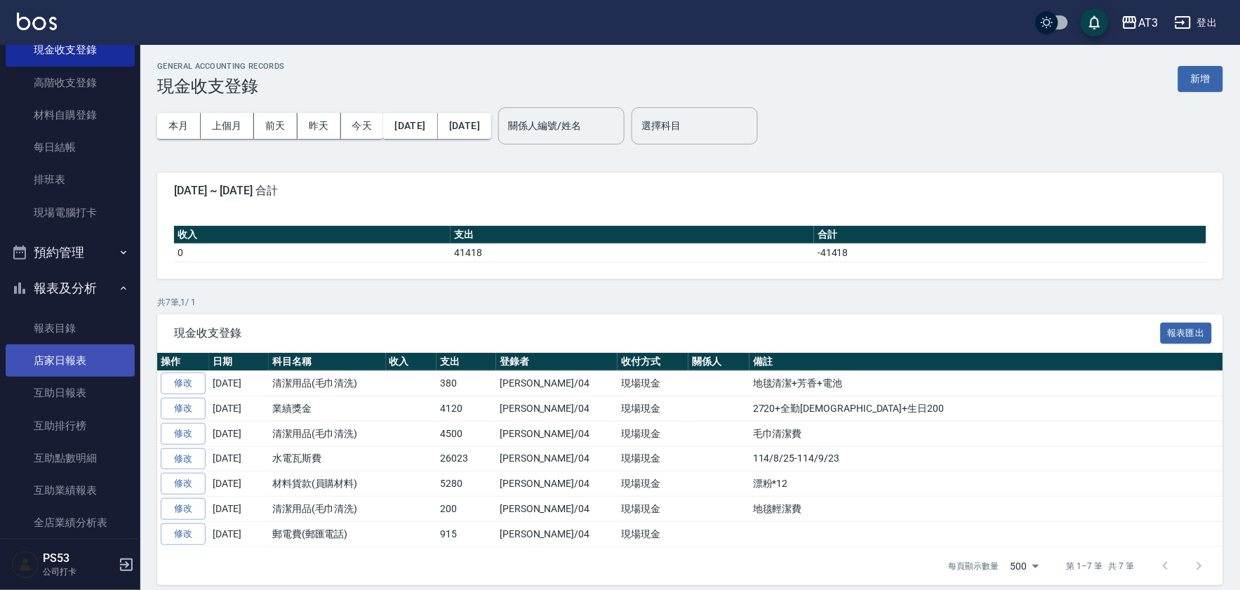
click at [58, 365] on link "店家日報表" at bounding box center [70, 361] width 129 height 32
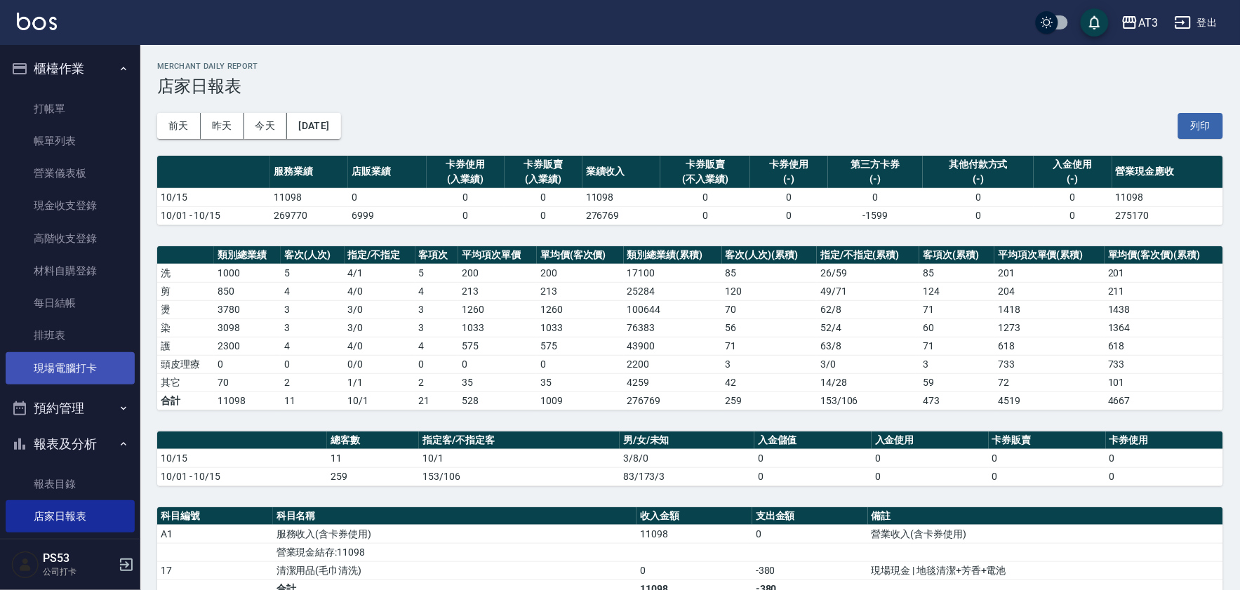
click at [55, 373] on link "現場電腦打卡" at bounding box center [70, 368] width 129 height 32
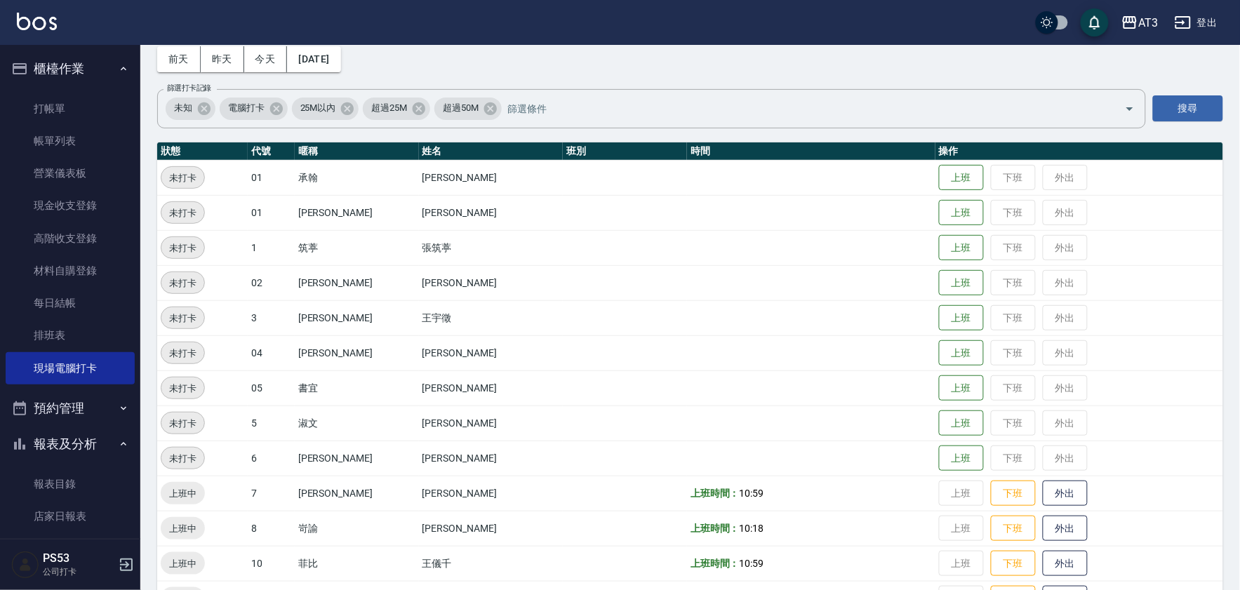
scroll to position [234, 0]
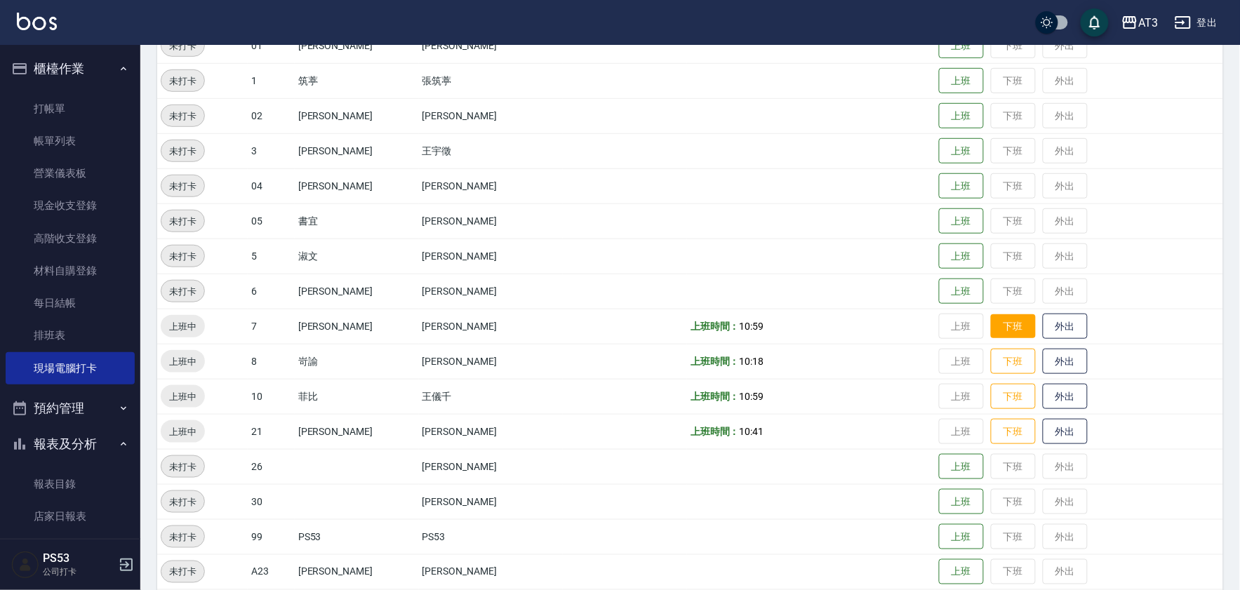
click at [991, 331] on button "下班" at bounding box center [1013, 326] width 45 height 25
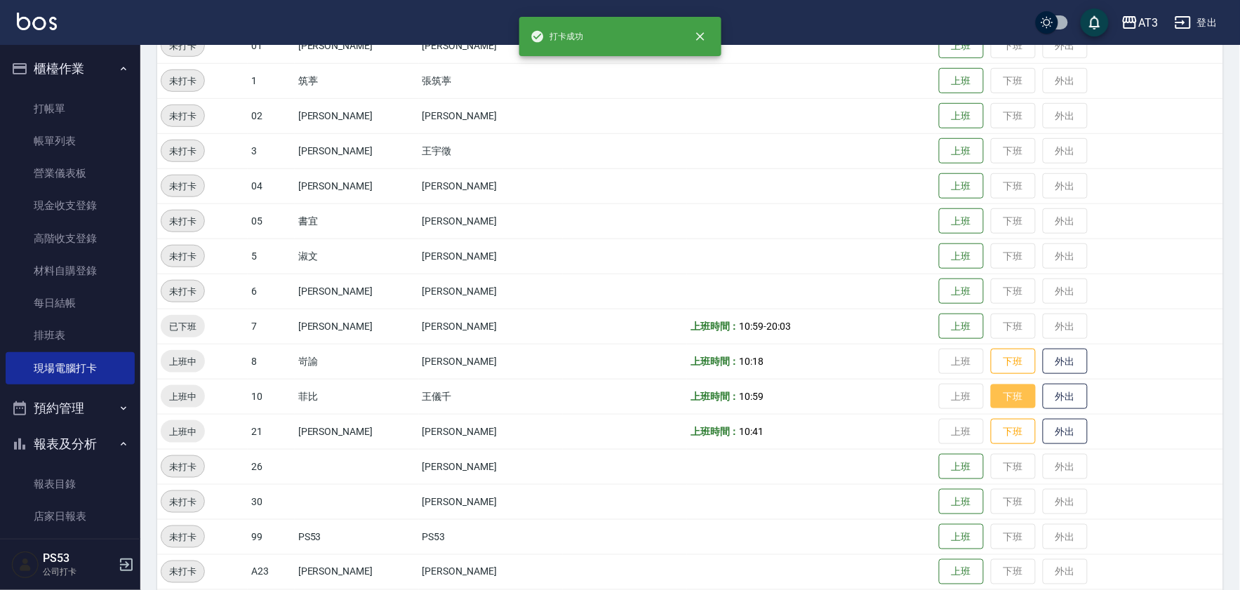
click at [998, 397] on button "下班" at bounding box center [1013, 397] width 45 height 25
click at [1001, 429] on button "下班" at bounding box center [1013, 432] width 45 height 25
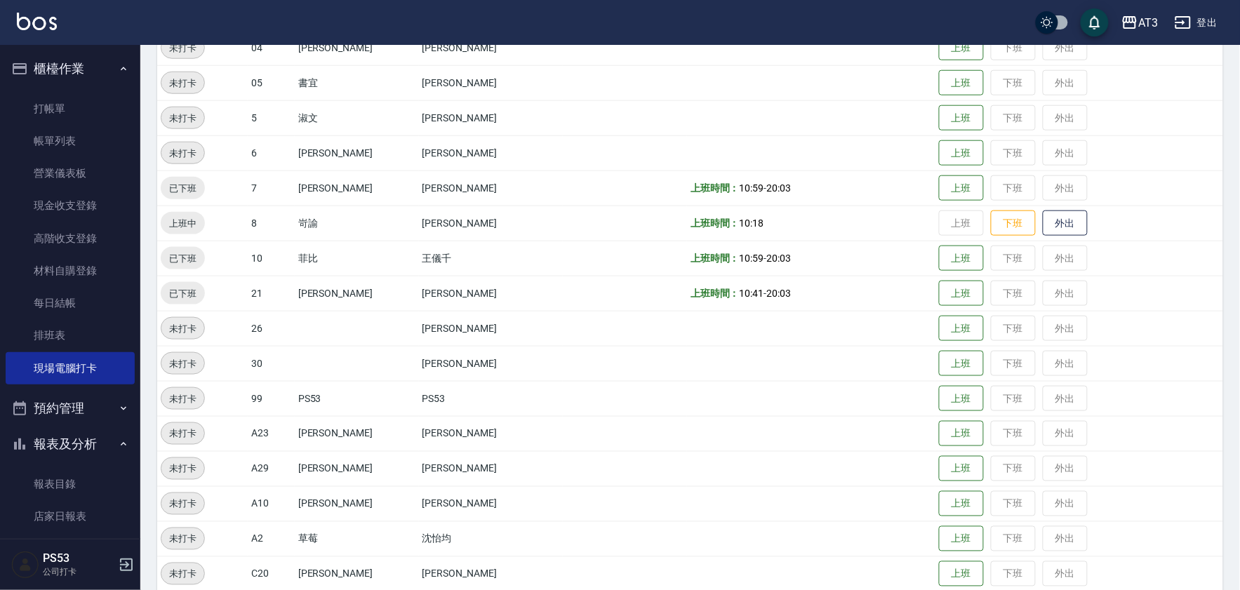
scroll to position [347, 0]
